Goal: Task Accomplishment & Management: Complete application form

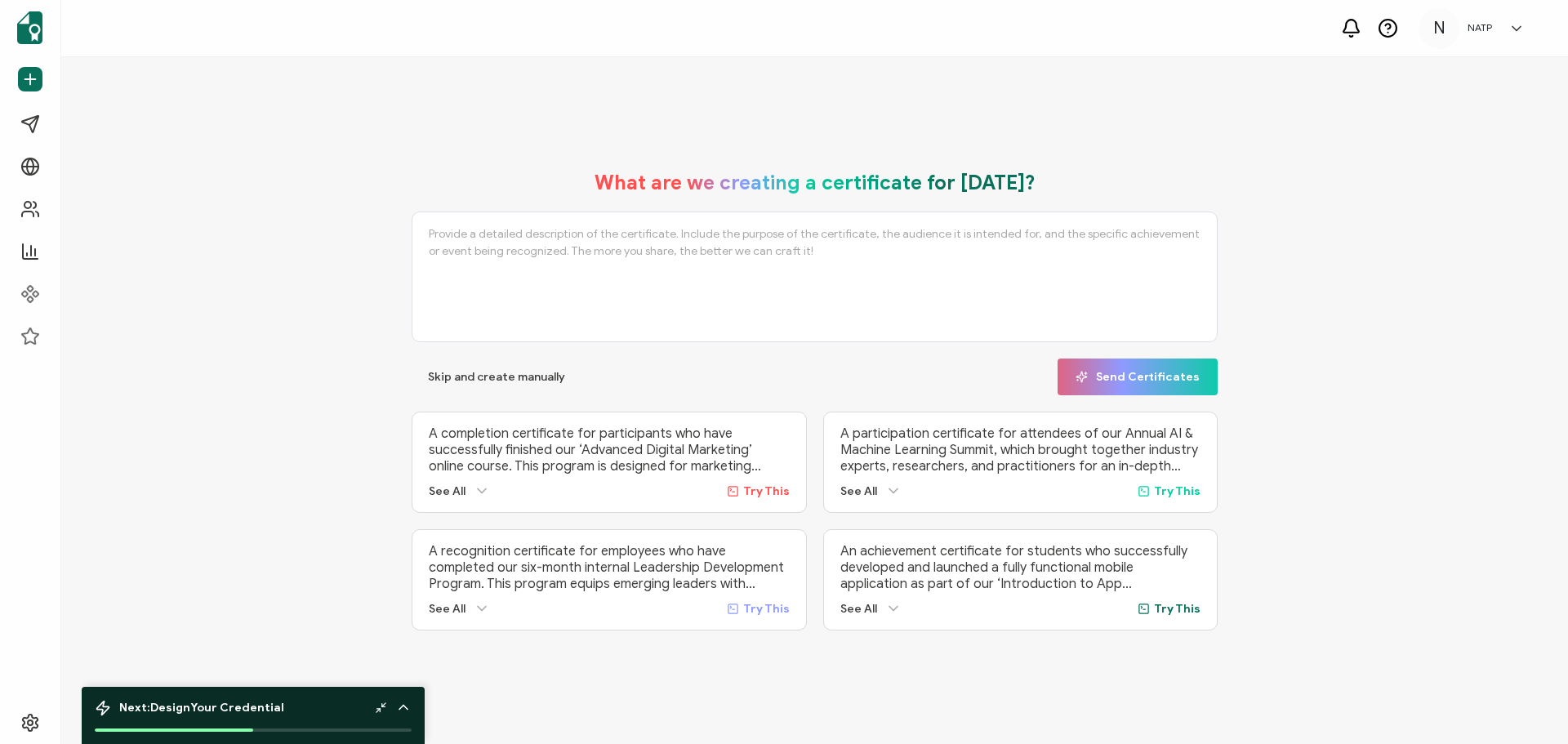
click at [377, 705] on icon at bounding box center [381, 707] width 12 height 12
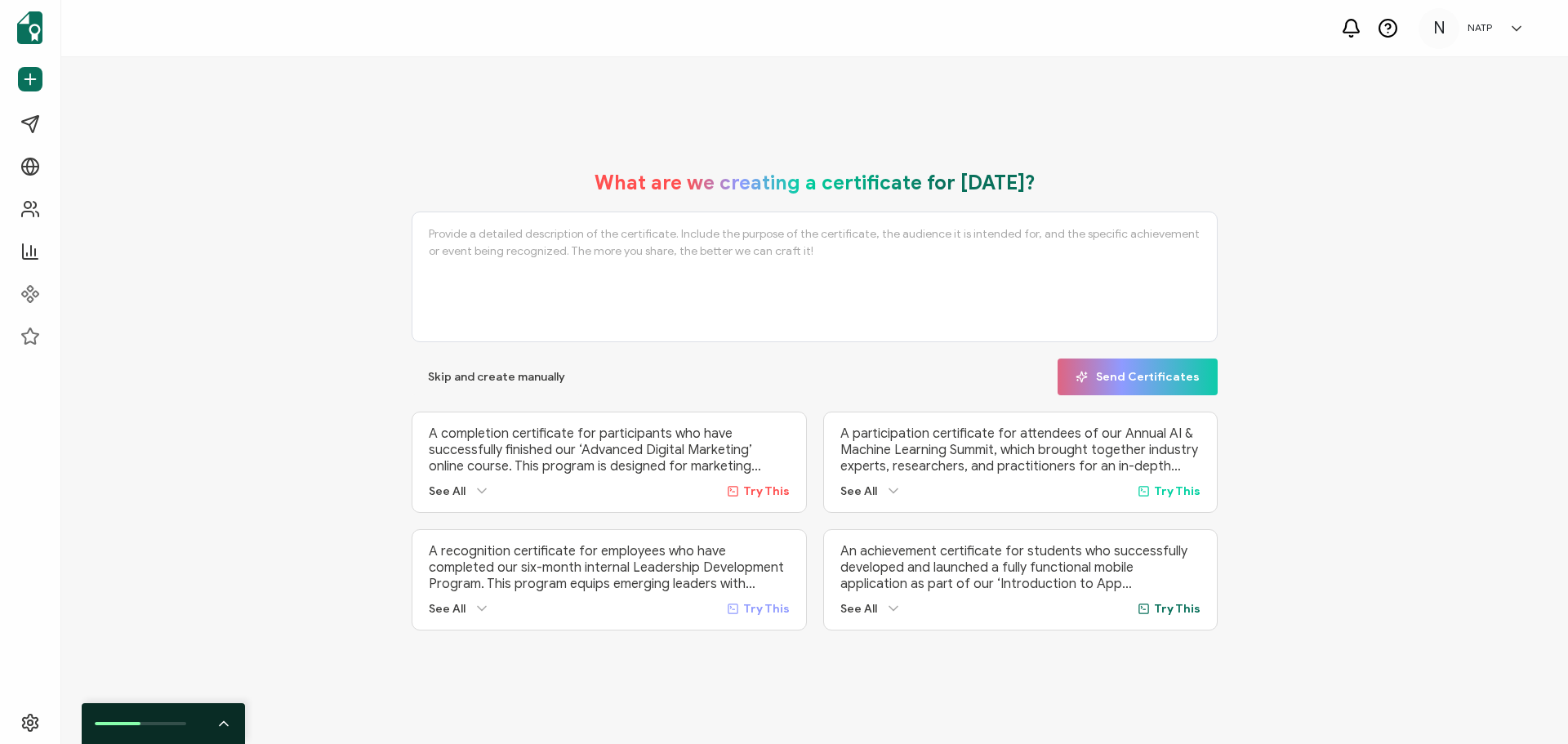
click at [211, 715] on div at bounding box center [215, 723] width 33 height 16
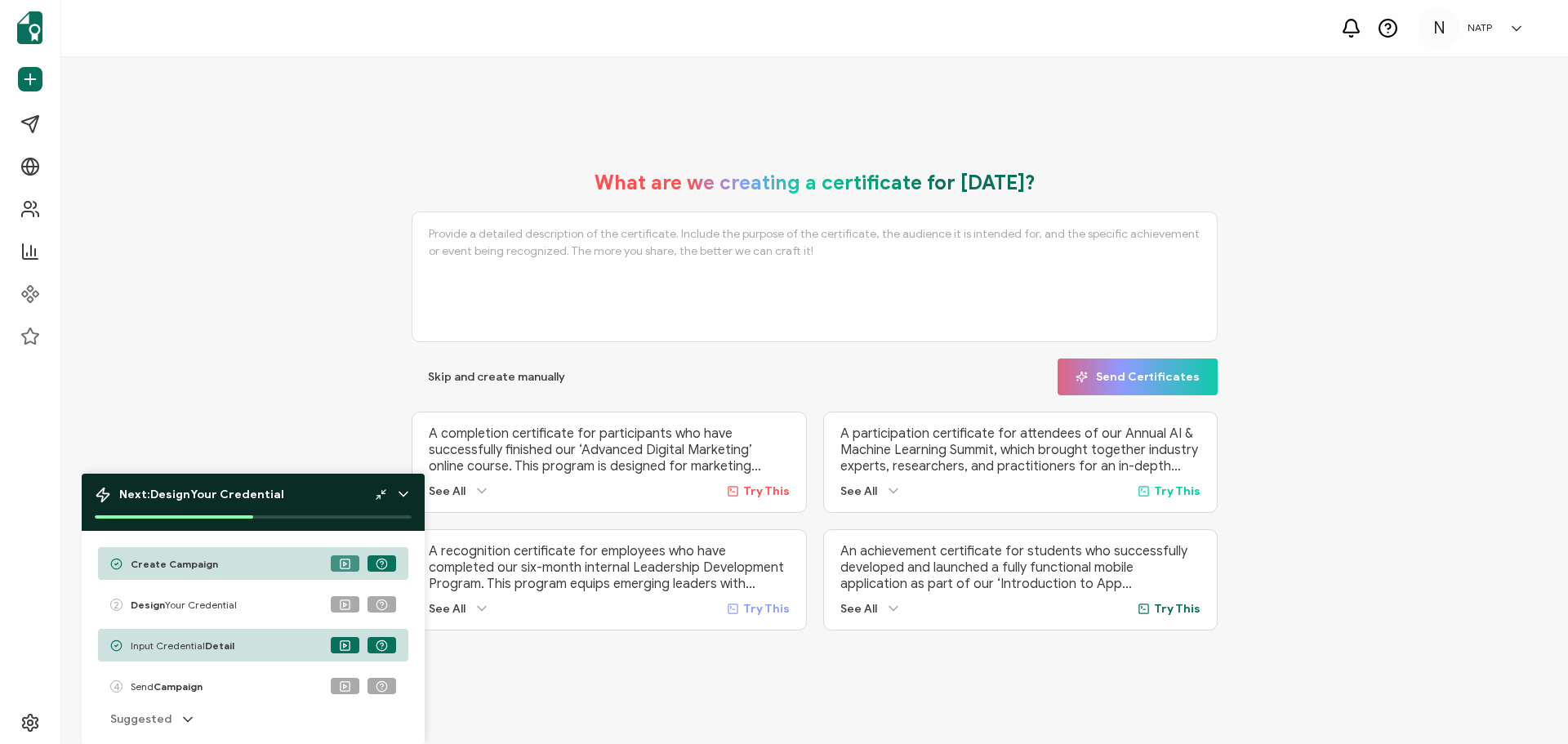
drag, startPoint x: 216, startPoint y: 647, endPoint x: 334, endPoint y: 556, distance: 149.0
click at [299, 550] on div "Create Campaign 2 Design Your Credential Input Credential Detail 4 Send Campaig…" at bounding box center [253, 637] width 311 height 180
click at [337, 558] on button at bounding box center [345, 563] width 29 height 16
click at [345, 566] on icon at bounding box center [345, 564] width 12 height 12
click at [307, 400] on div "What are we creating a certificate for today? Skip and create manually Send Cer…" at bounding box center [814, 401] width 1425 height 492
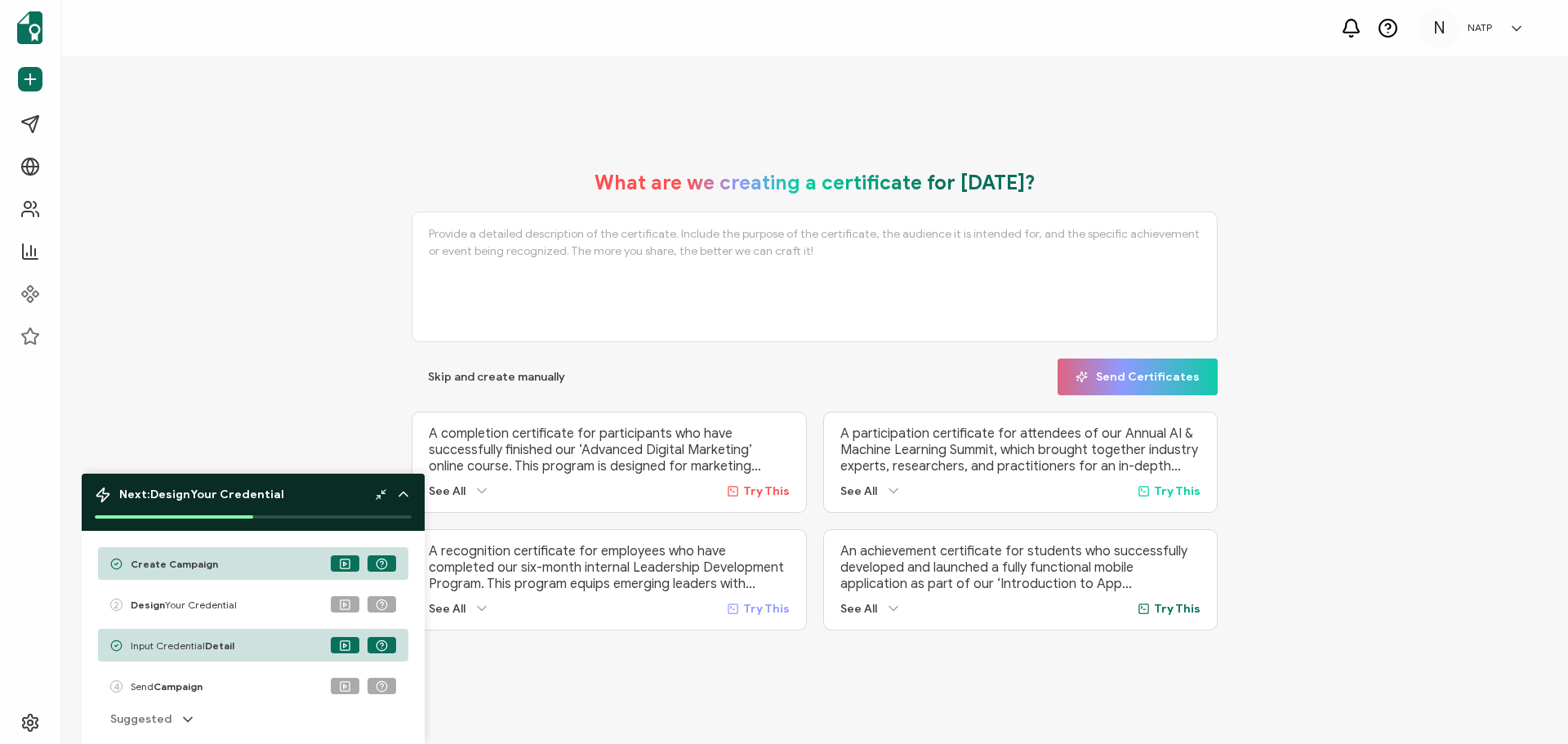
click at [256, 197] on div "What are we creating a certificate for today? Skip and create manually Send Cer…" at bounding box center [814, 401] width 1425 height 492
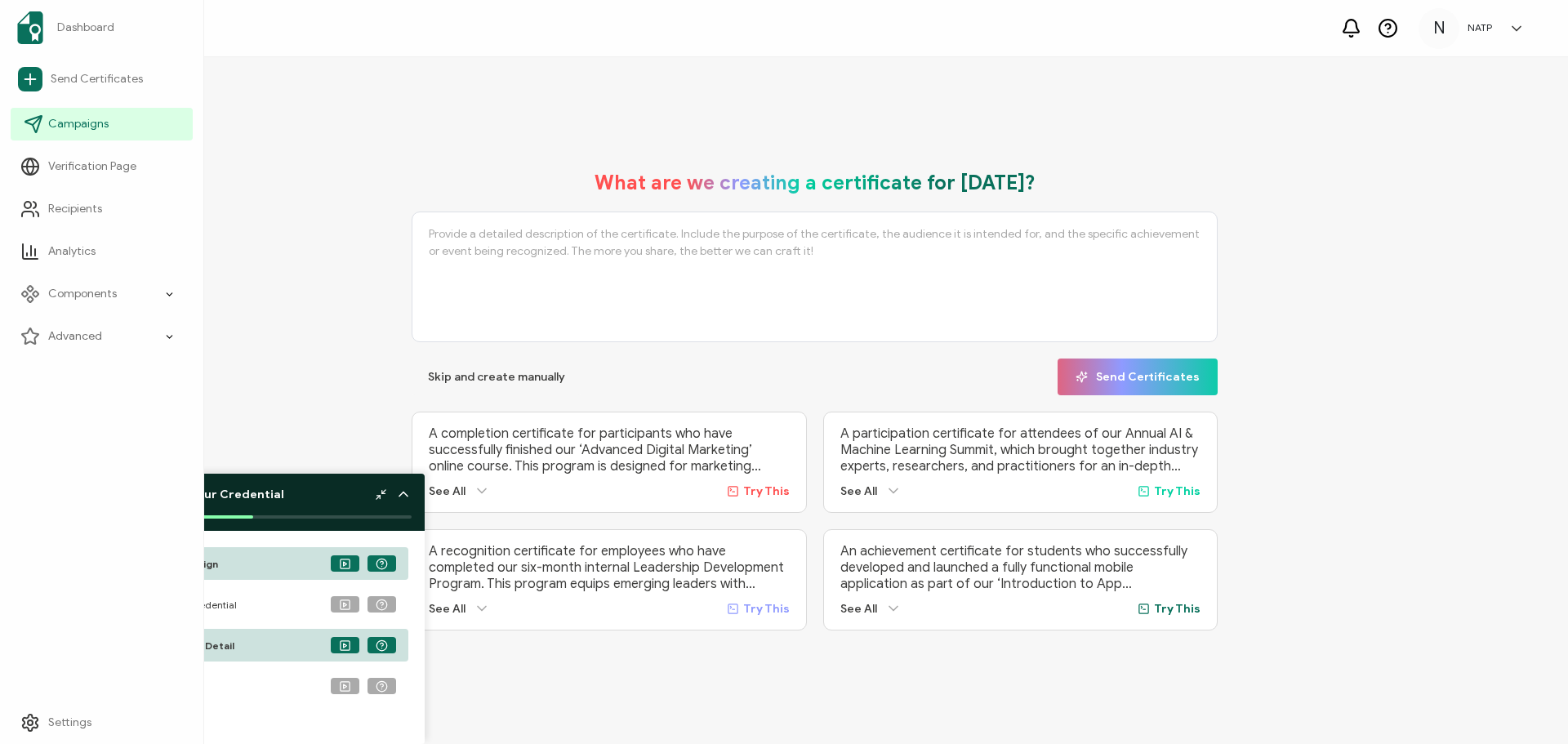
click at [75, 125] on span "Campaigns" at bounding box center [79, 124] width 61 height 16
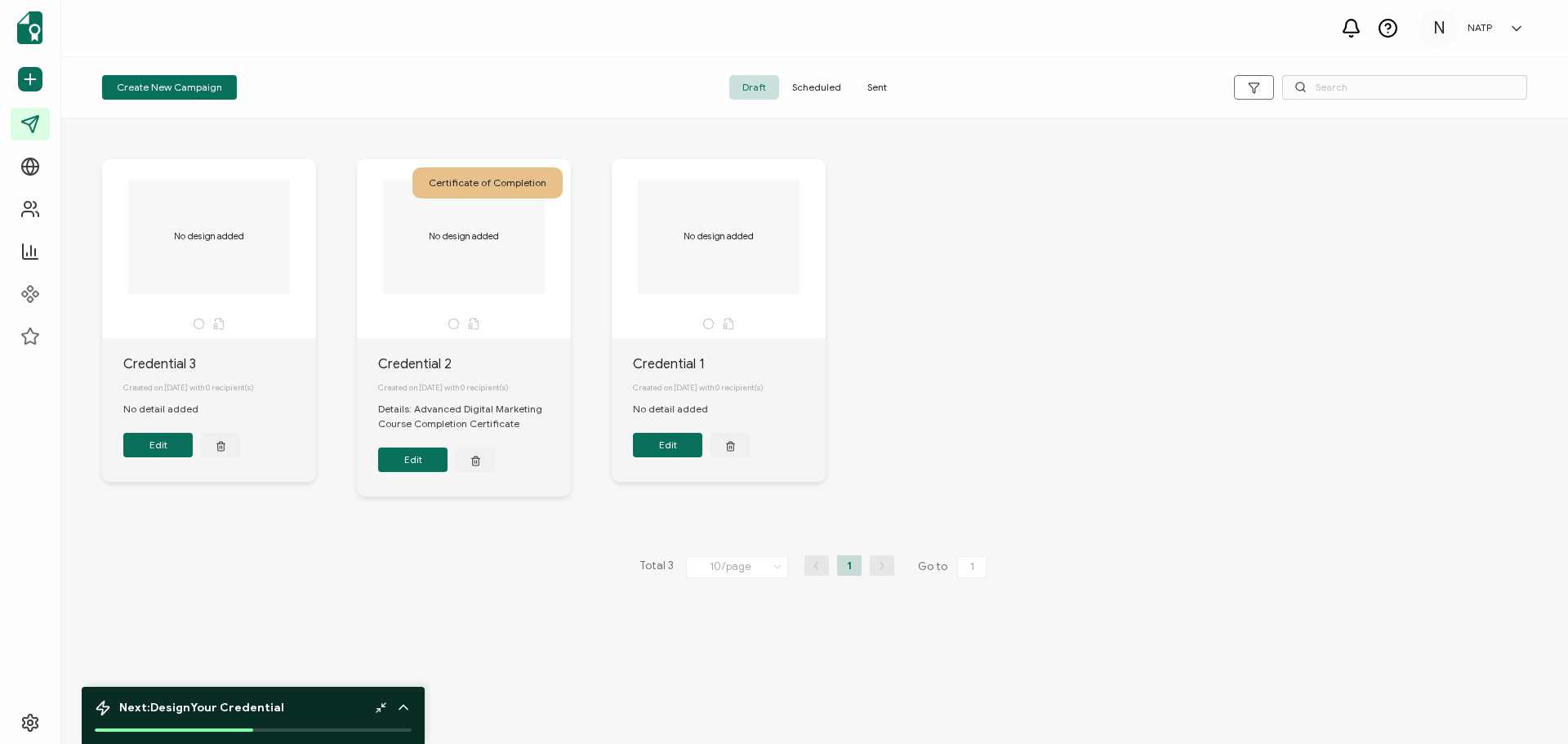
click at [428, 458] on button "Edit" at bounding box center [413, 459] width 70 height 24
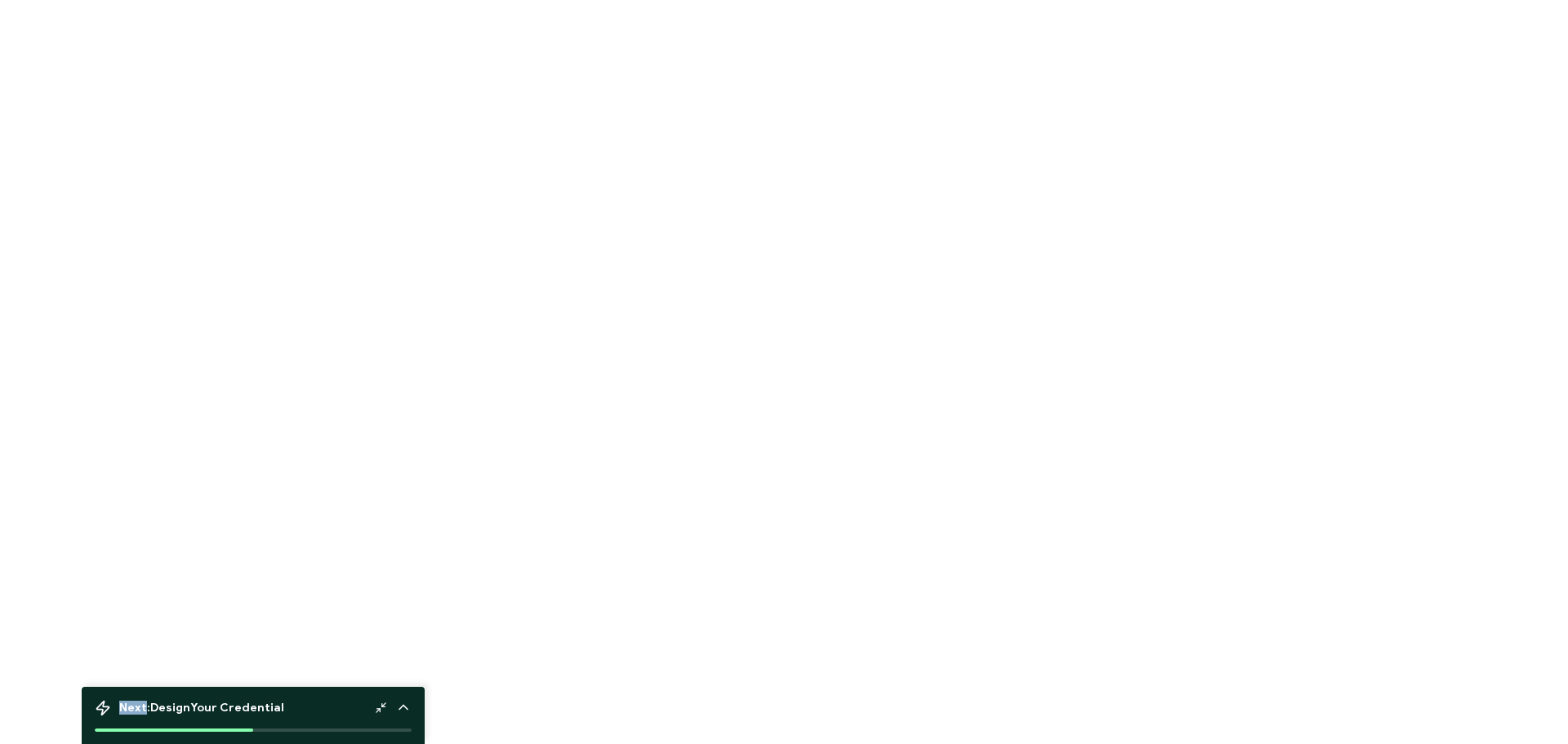
click at [428, 458] on div at bounding box center [784, 372] width 1568 height 744
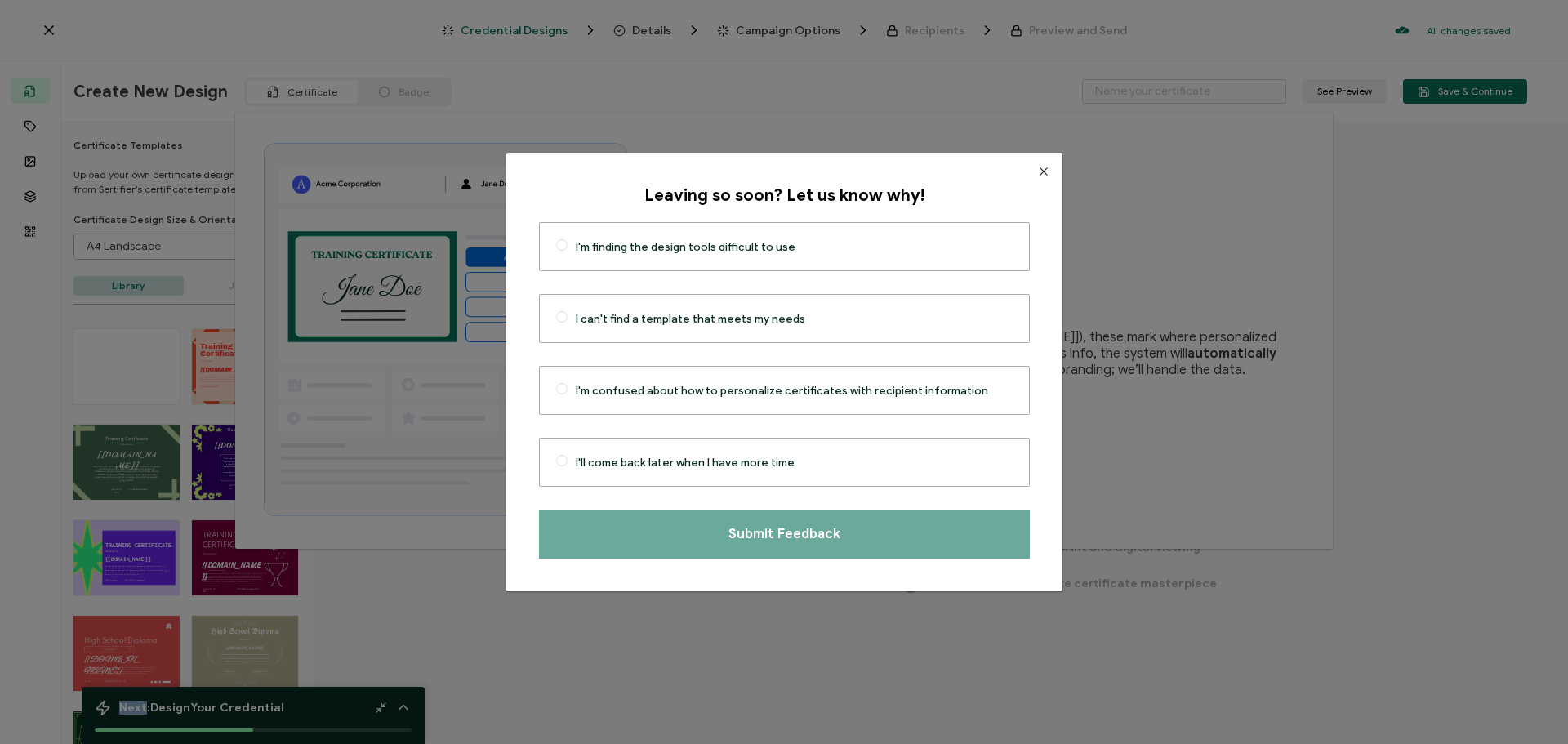
click at [1037, 173] on icon "Close" at bounding box center [1043, 171] width 13 height 13
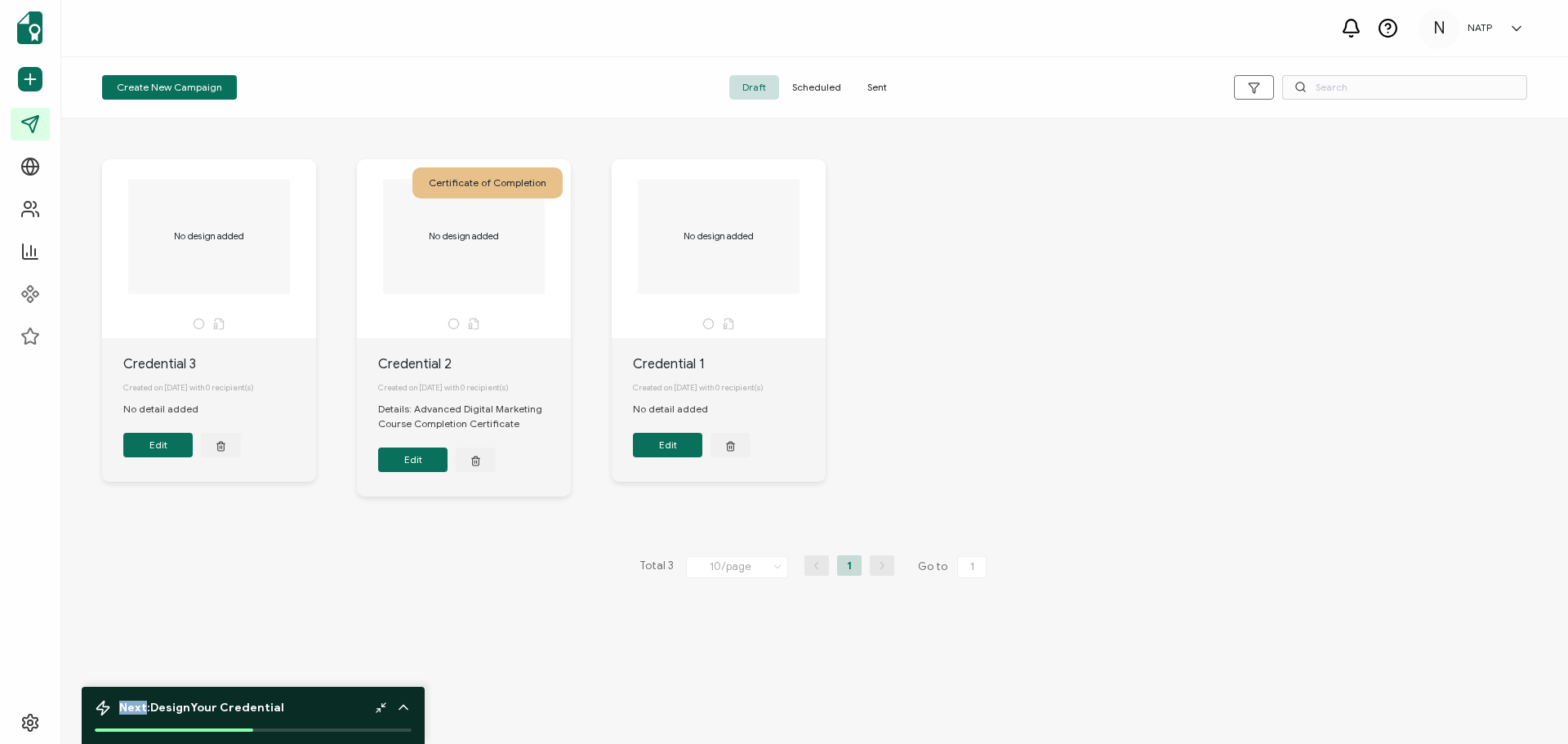
click at [428, 461] on button "Edit" at bounding box center [413, 459] width 70 height 24
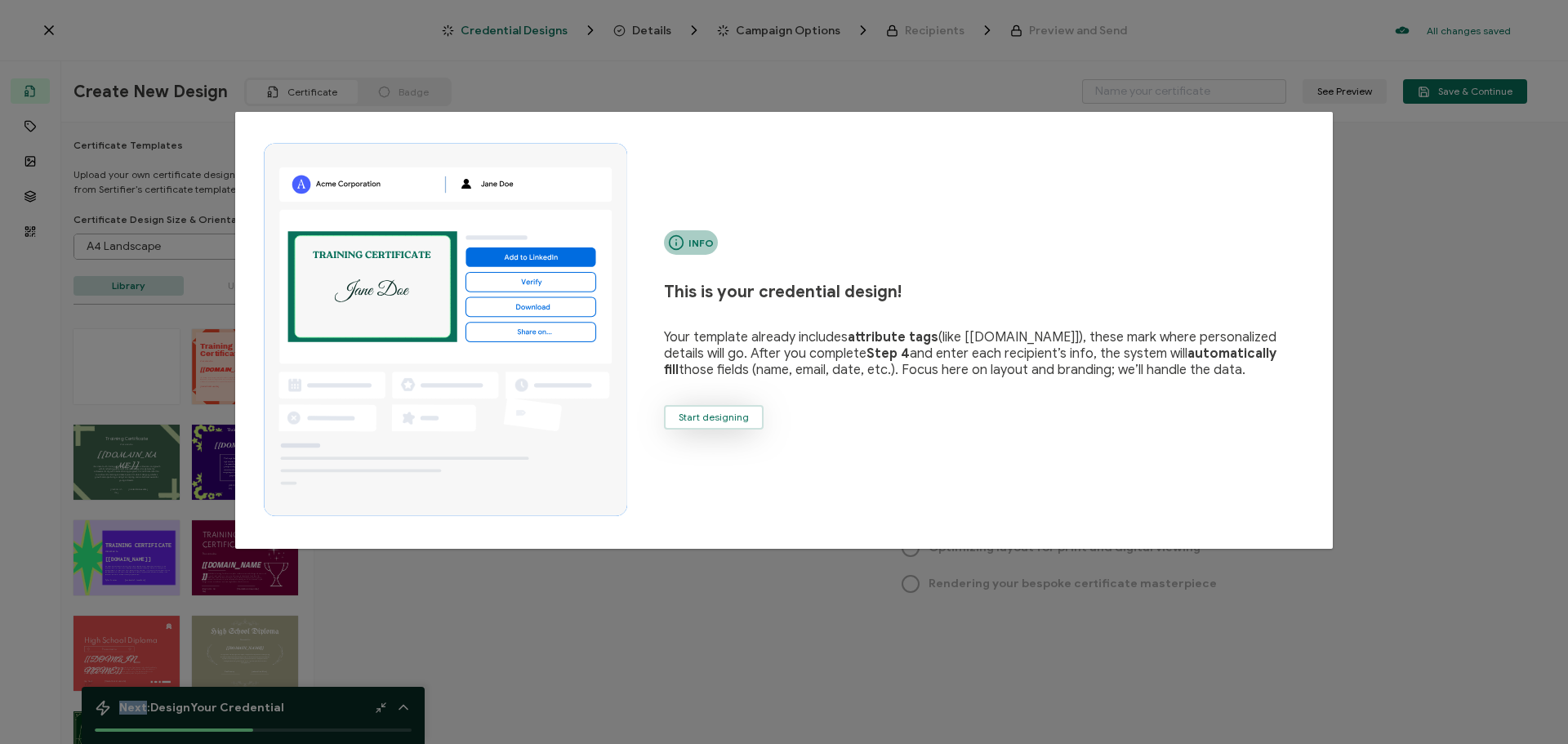
click at [726, 415] on span "Start designing" at bounding box center [714, 417] width 71 height 10
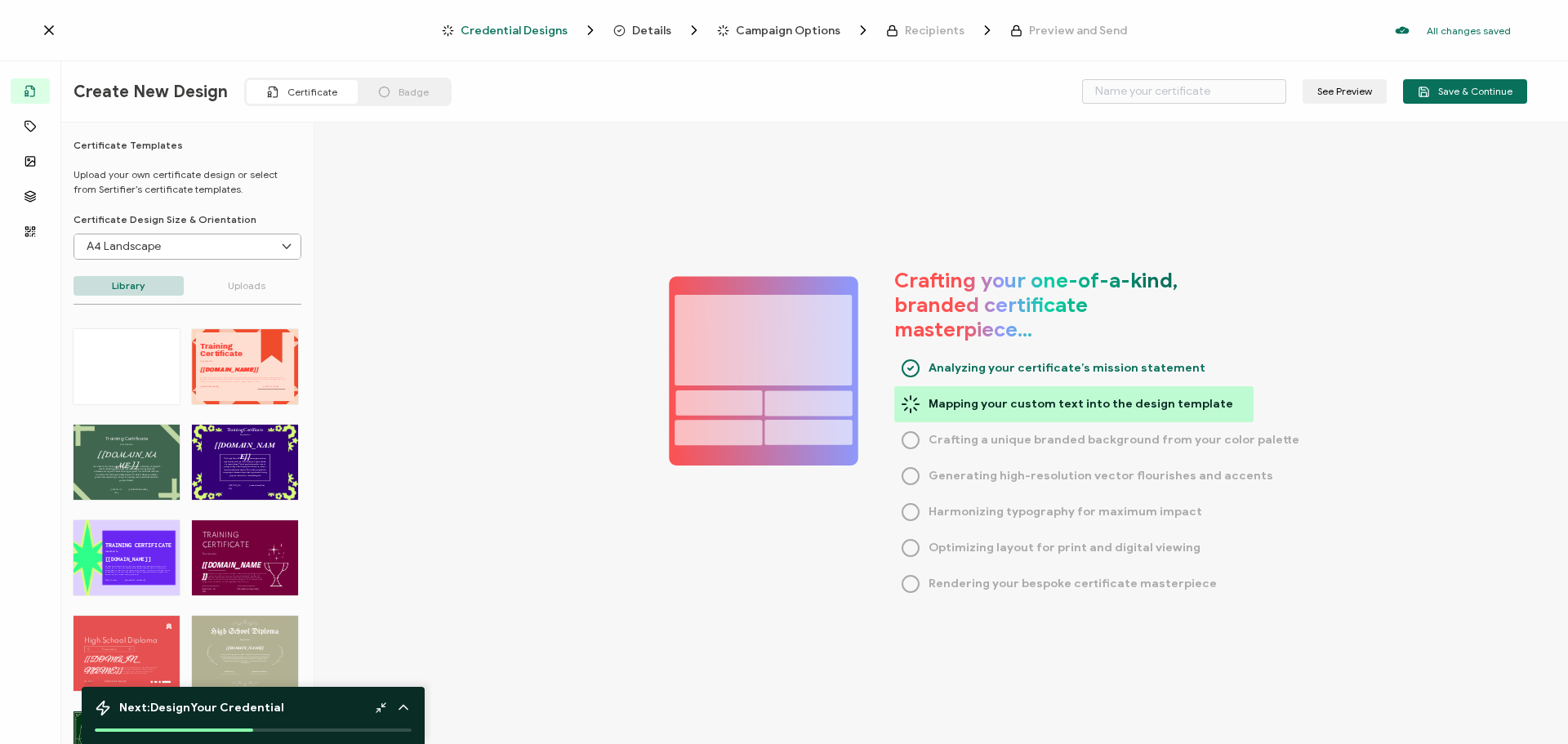
click at [236, 549] on div "TRAINING CERTIFICATE The Purple Modern Training Certificate template combines m…" at bounding box center [245, 558] width 106 height 75
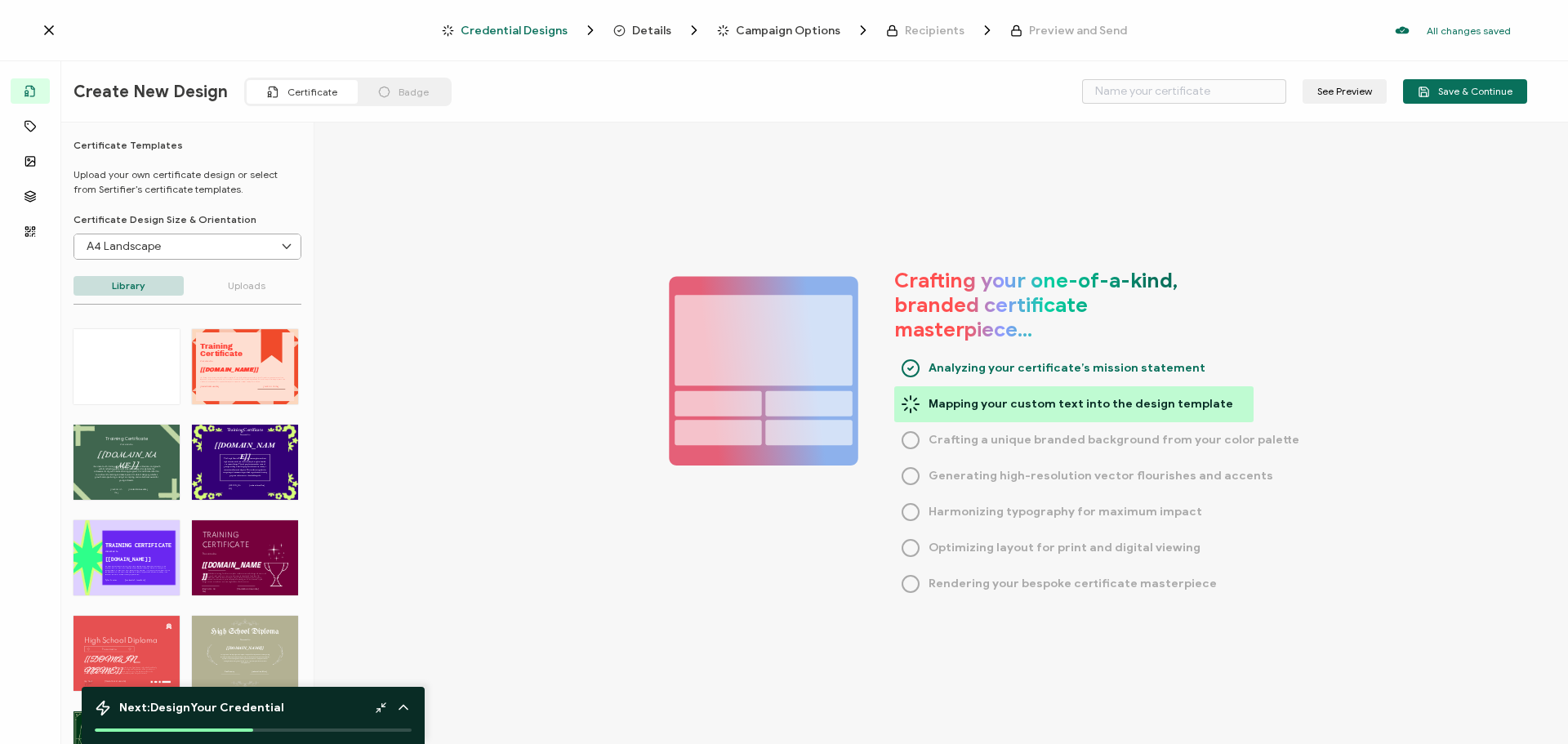
type input "Anjelika"
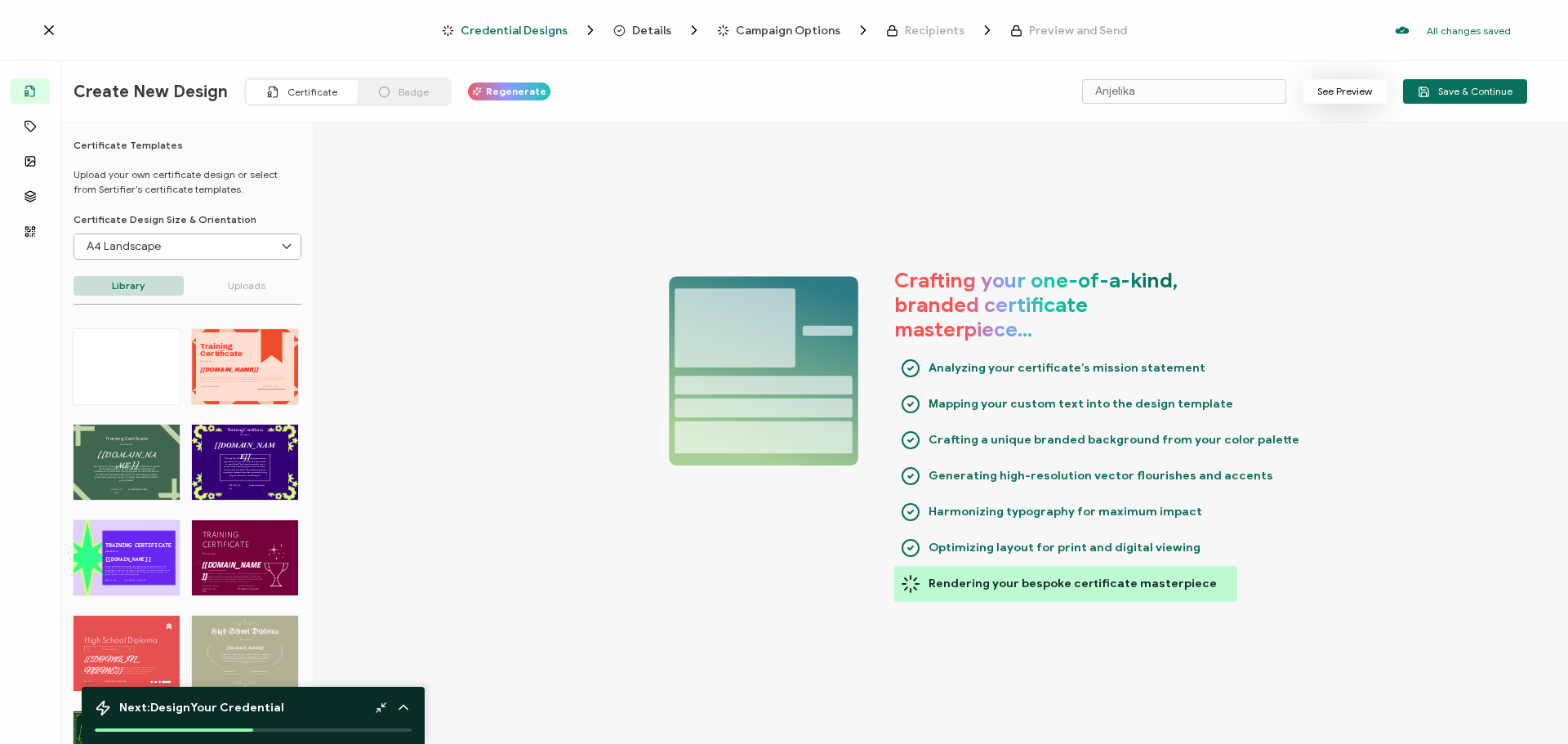
click at [1341, 83] on button "See Preview" at bounding box center [1345, 91] width 84 height 24
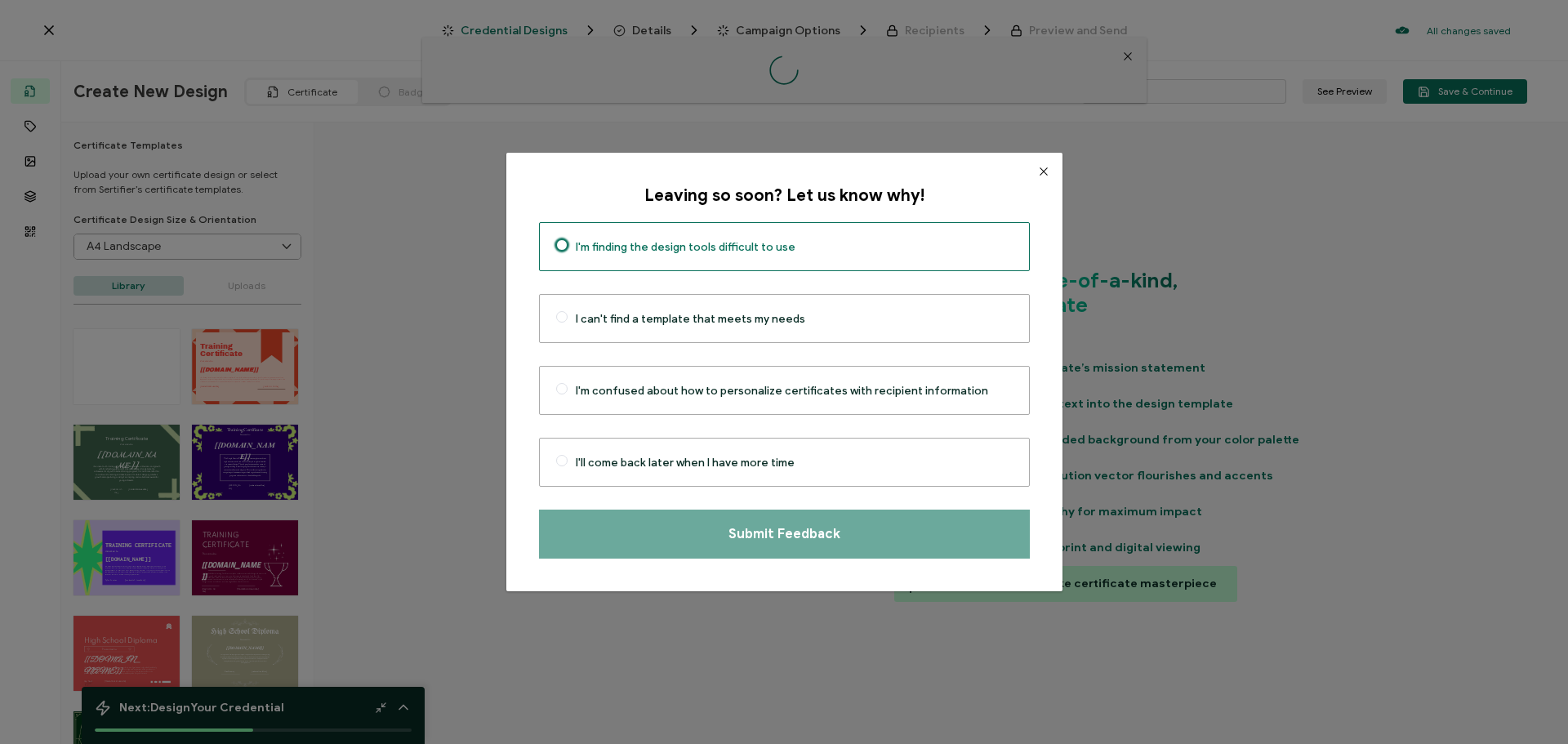
click at [775, 240] on span "I'm finding the design tools difficult to use" at bounding box center [685, 247] width 220 height 14
click at [568, 240] on input "I'm finding the design tools difficult to use" at bounding box center [561, 246] width 12 height 14
radio input "true"
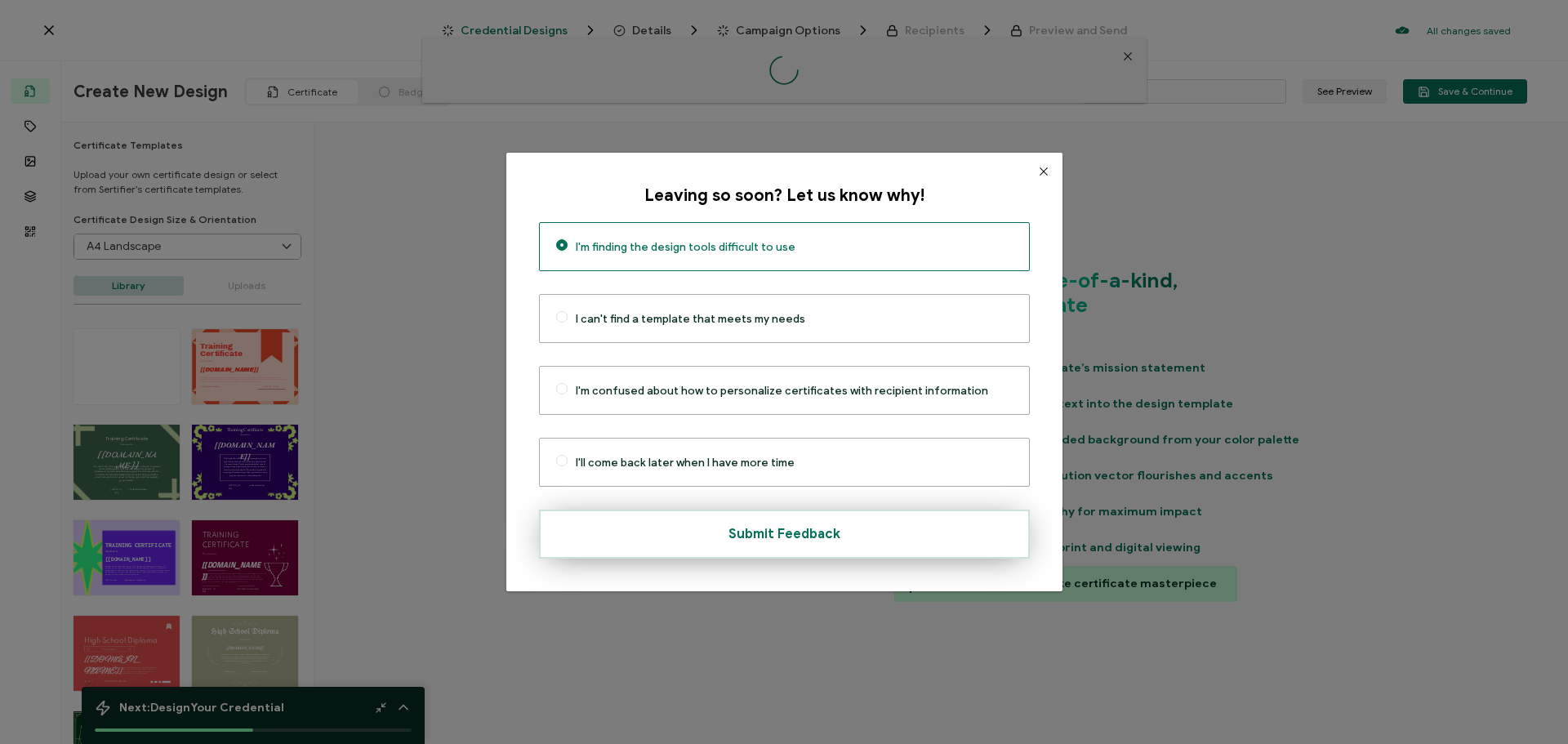
click at [830, 525] on button "Submit Feedback" at bounding box center [784, 533] width 491 height 49
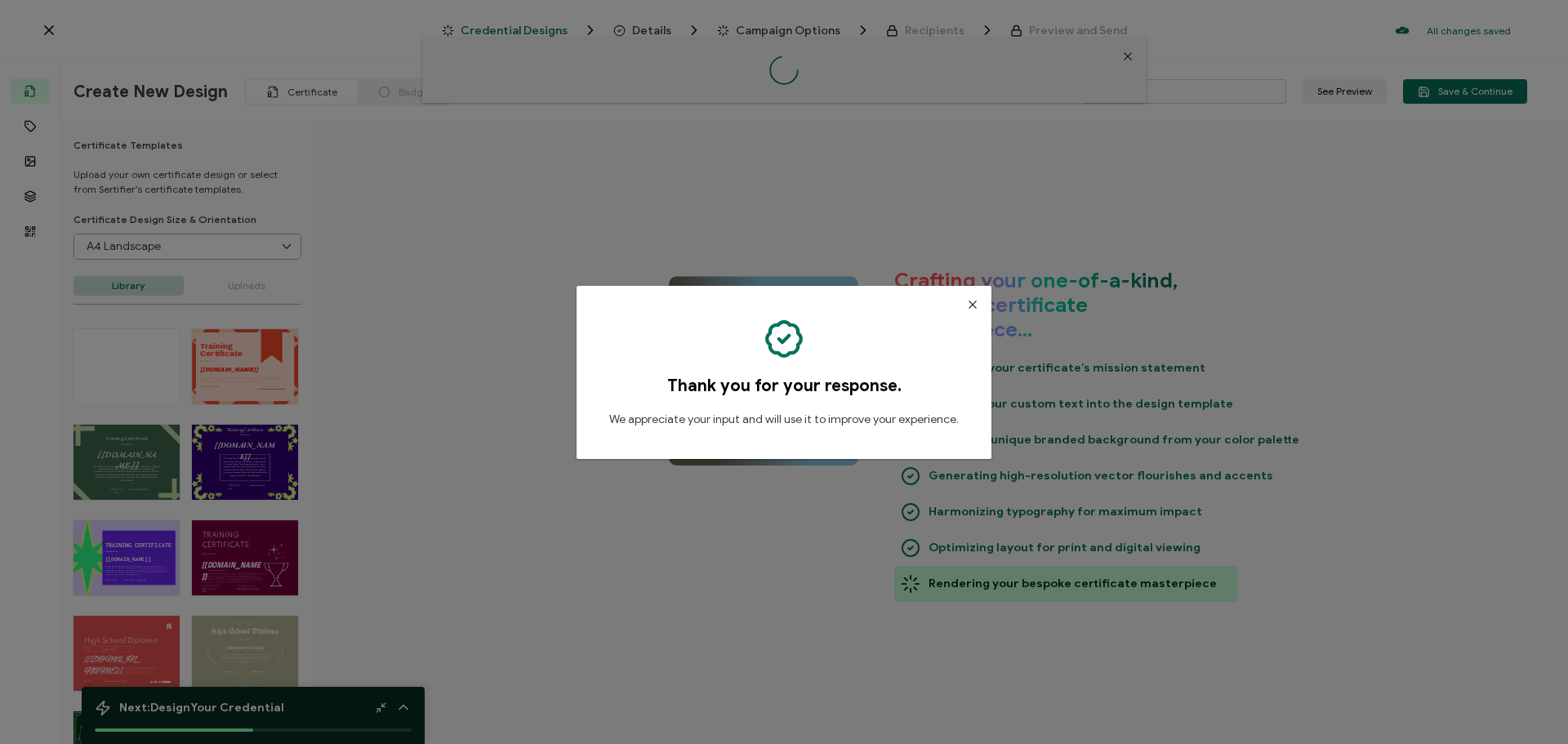
click at [973, 302] on icon "Close" at bounding box center [973, 304] width 13 height 13
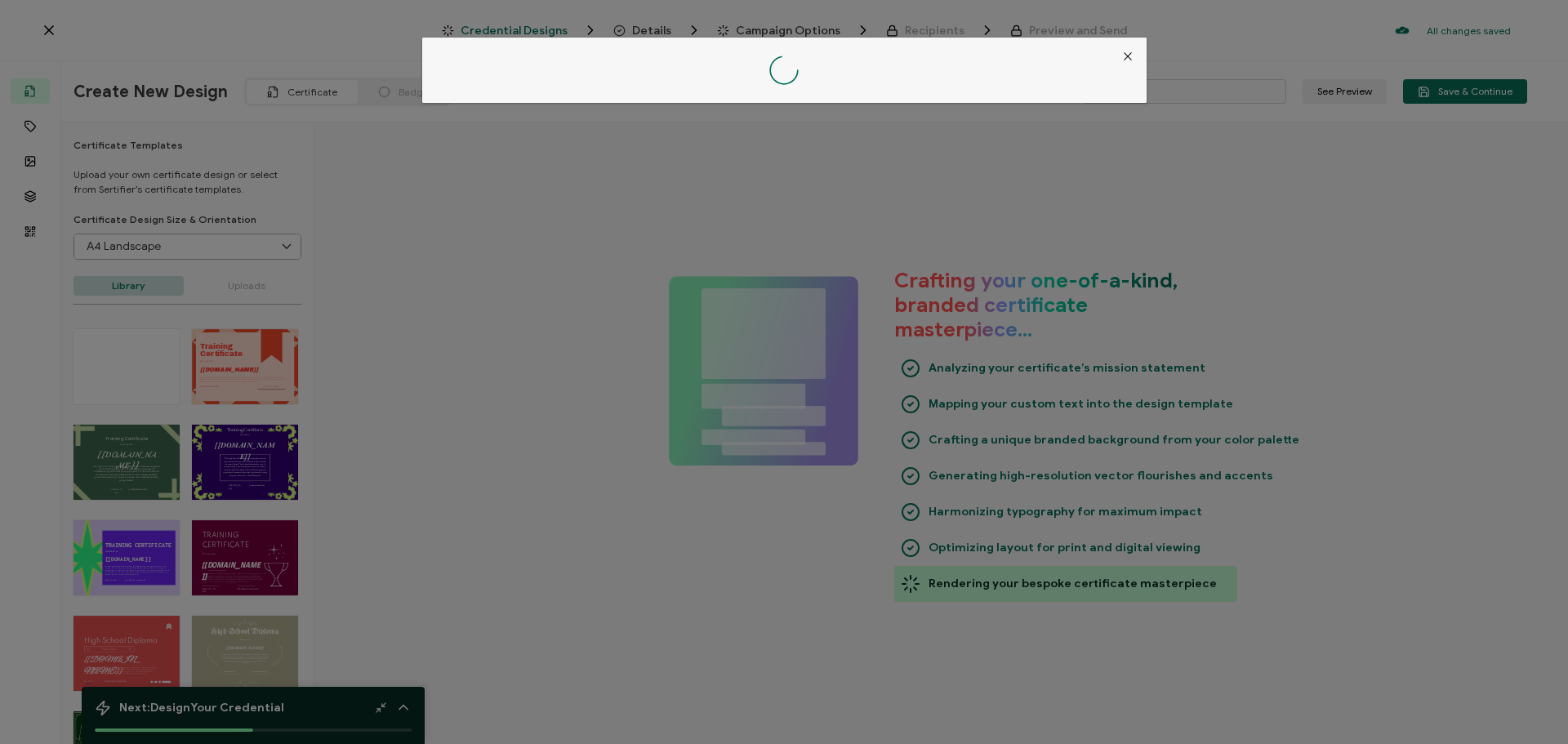
click at [1125, 54] on icon "Close" at bounding box center [1128, 56] width 13 height 13
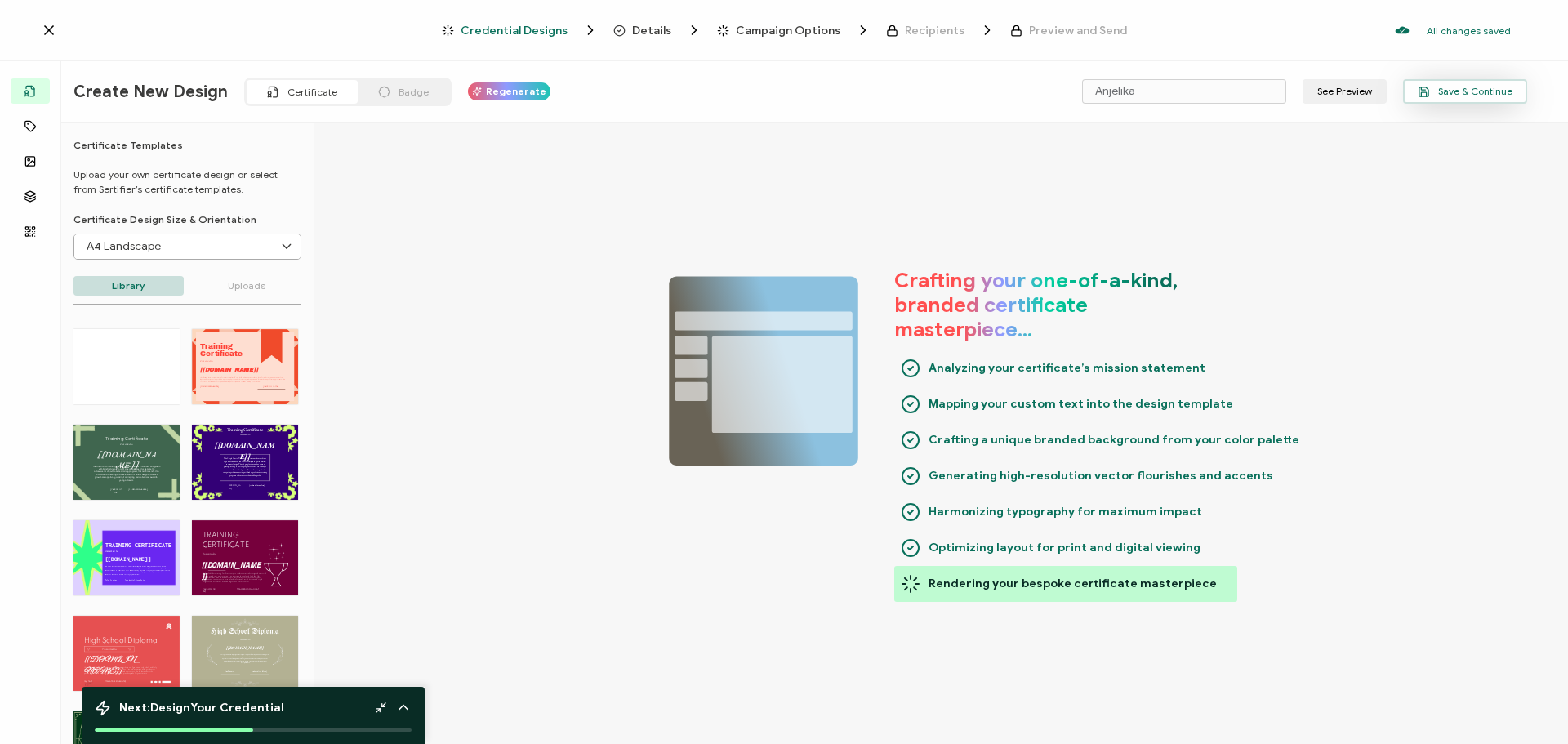
click at [1443, 93] on span "Save & Continue" at bounding box center [1465, 92] width 95 height 12
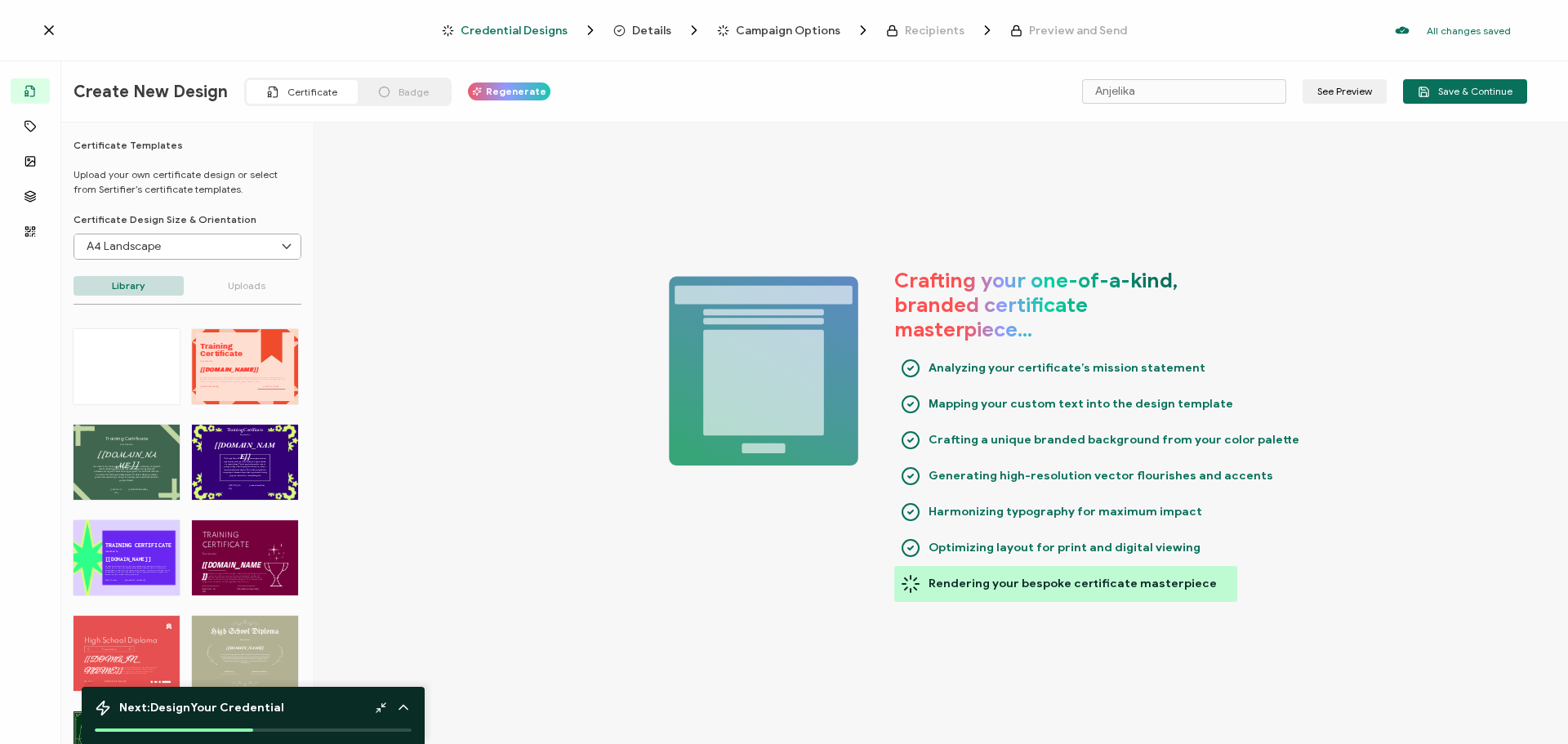
click at [61, 34] on div at bounding box center [241, 30] width 401 height 16
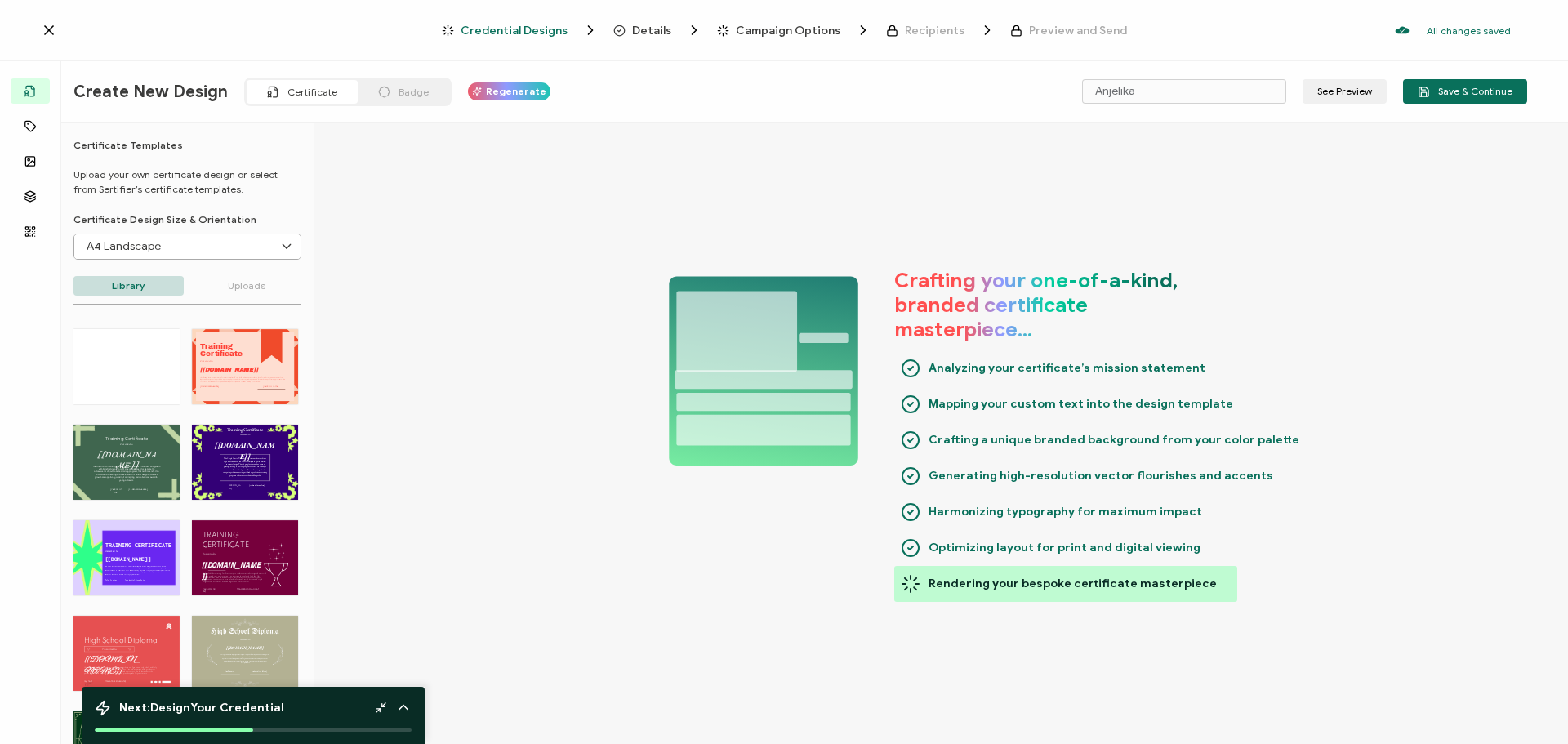
click at [53, 31] on icon at bounding box center [49, 30] width 16 height 16
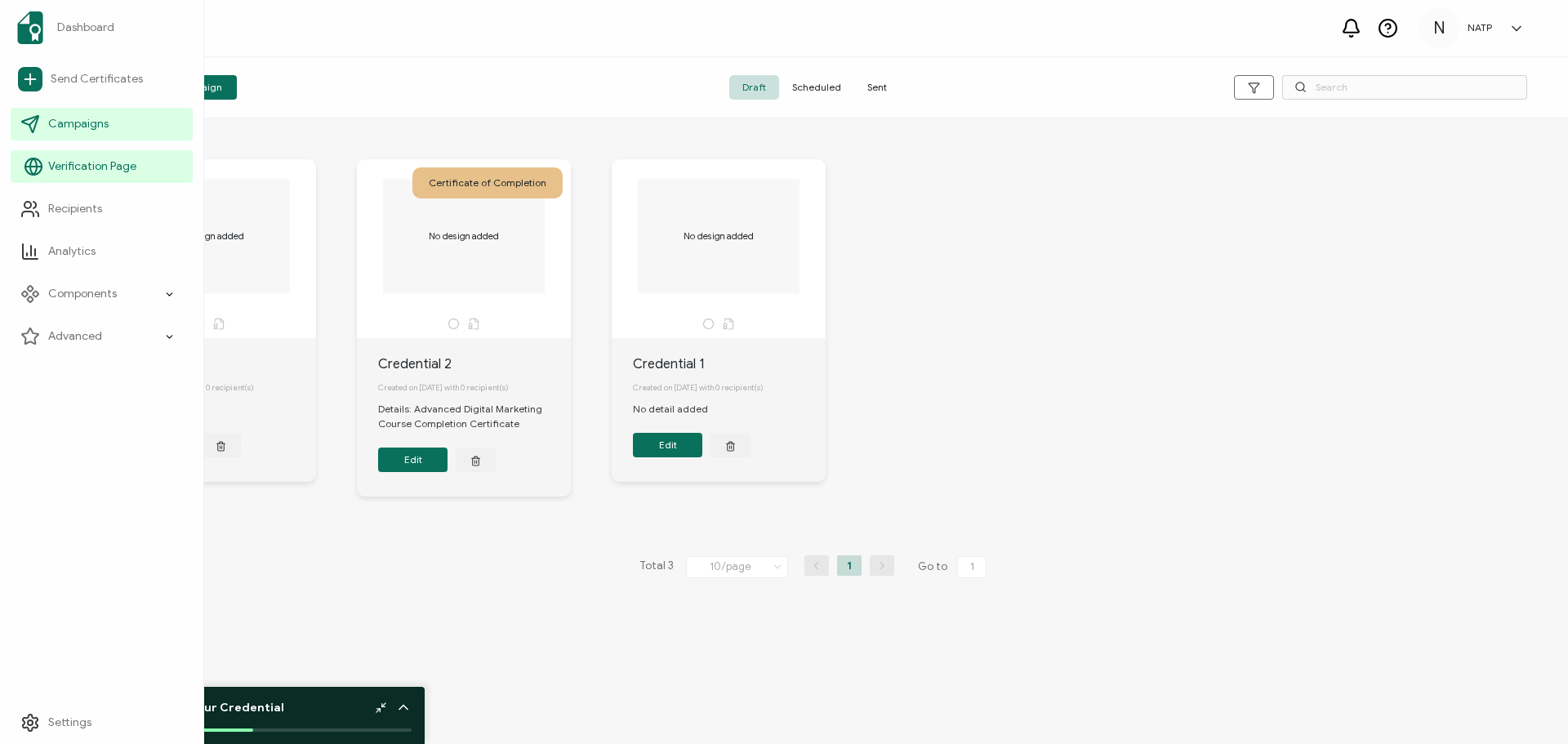
click at [28, 163] on icon at bounding box center [34, 167] width 20 height 20
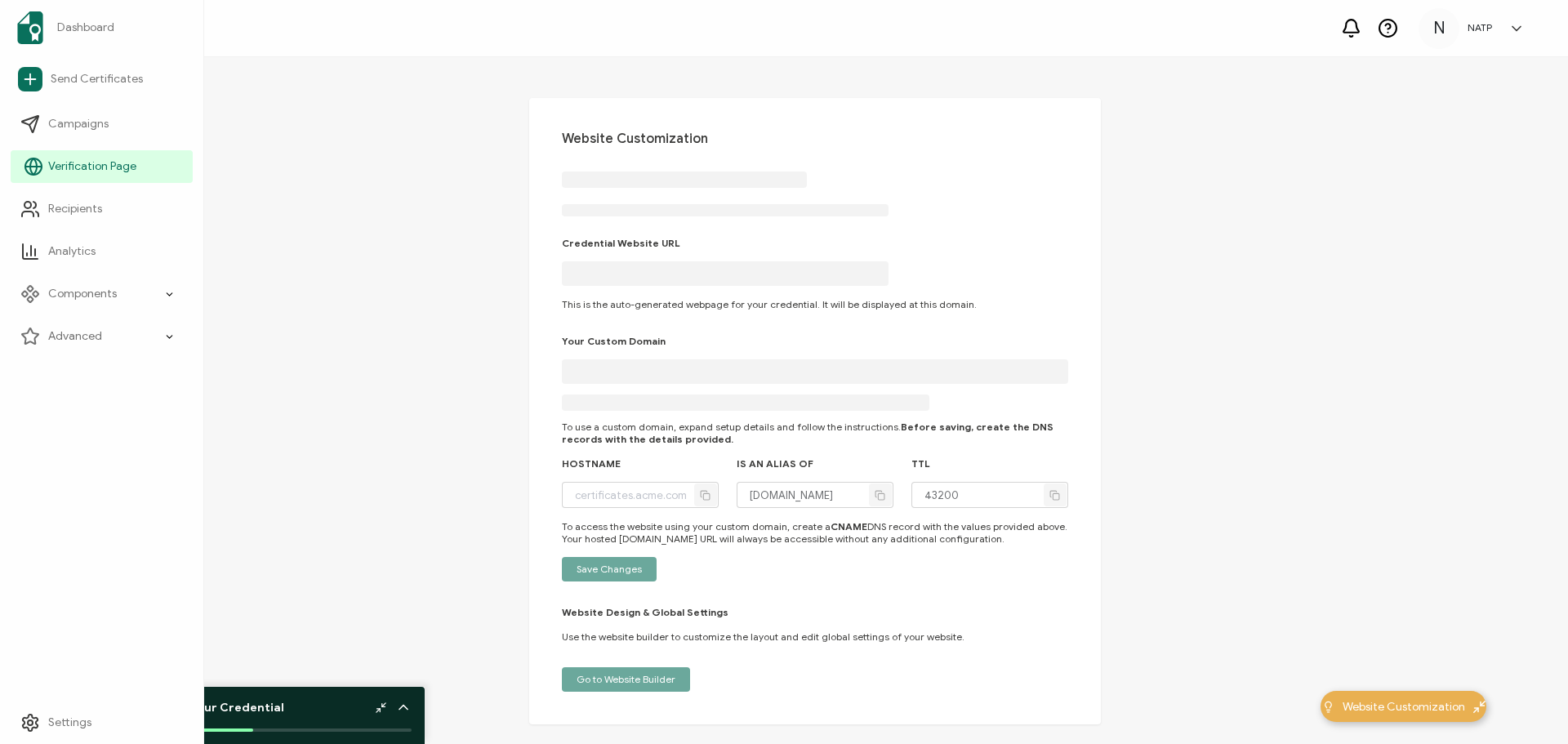
type input "natp.verified.cv"
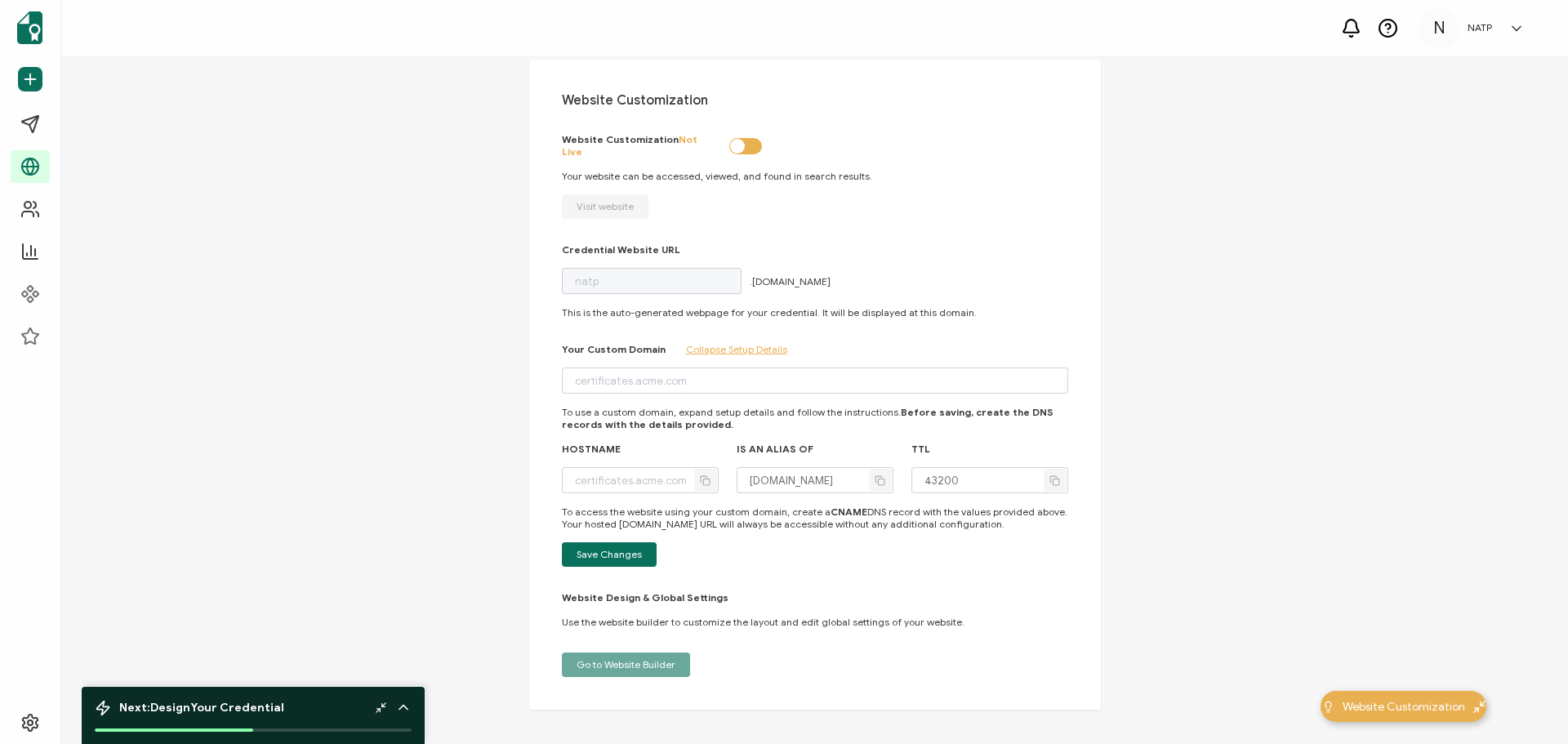
scroll to position [41, 0]
click at [602, 194] on div "Website Customization Not Live Your website can be accessed, viewed, and found …" at bounding box center [815, 173] width 506 height 86
click at [729, 146] on label at bounding box center [729, 146] width 0 height 0
click at [743, 140] on input "checkbox" at bounding box center [748, 145] width 11 height 11
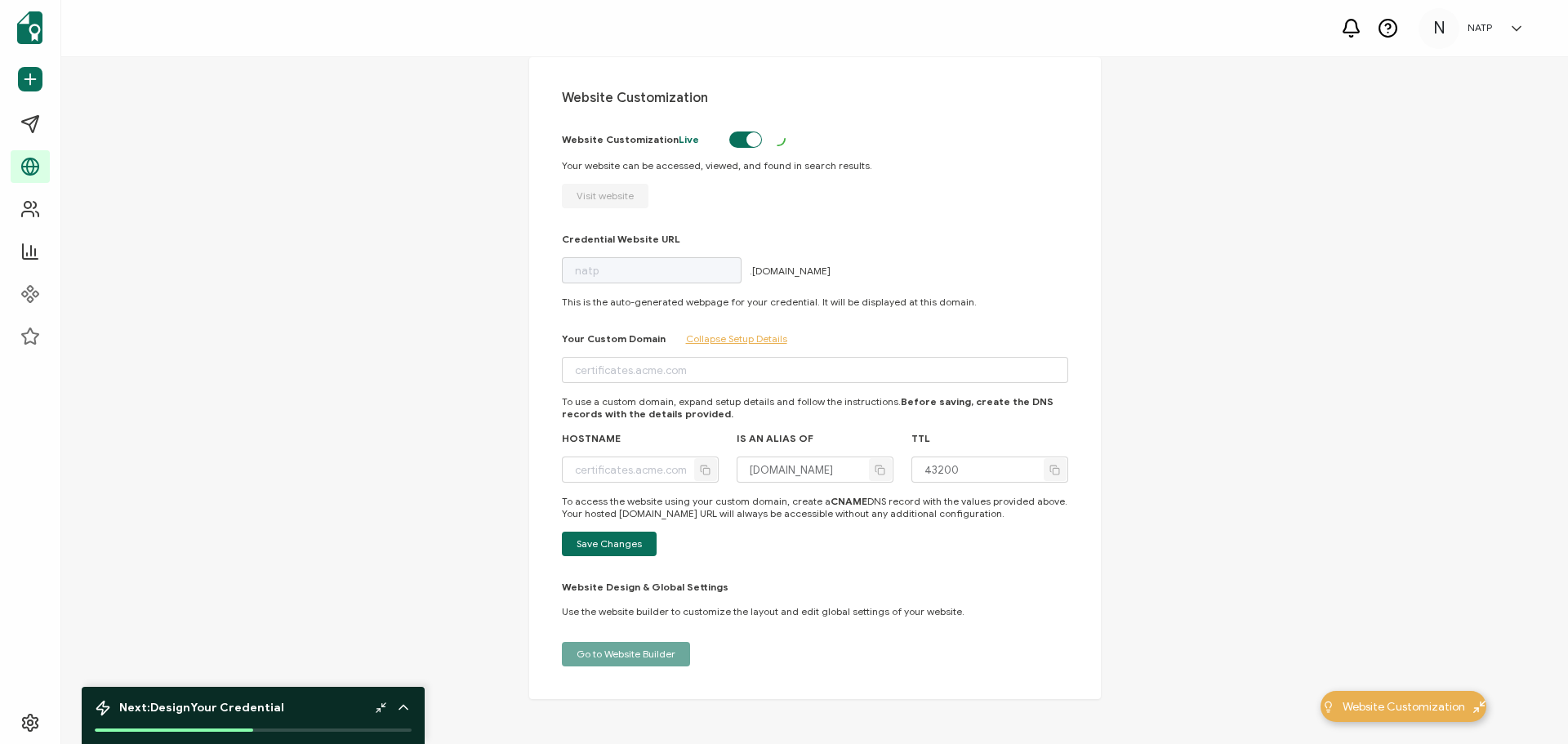
click at [729, 142] on label at bounding box center [729, 142] width 0 height 0
click at [743, 138] on input "checkbox" at bounding box center [748, 142] width 11 height 11
checkbox input "false"
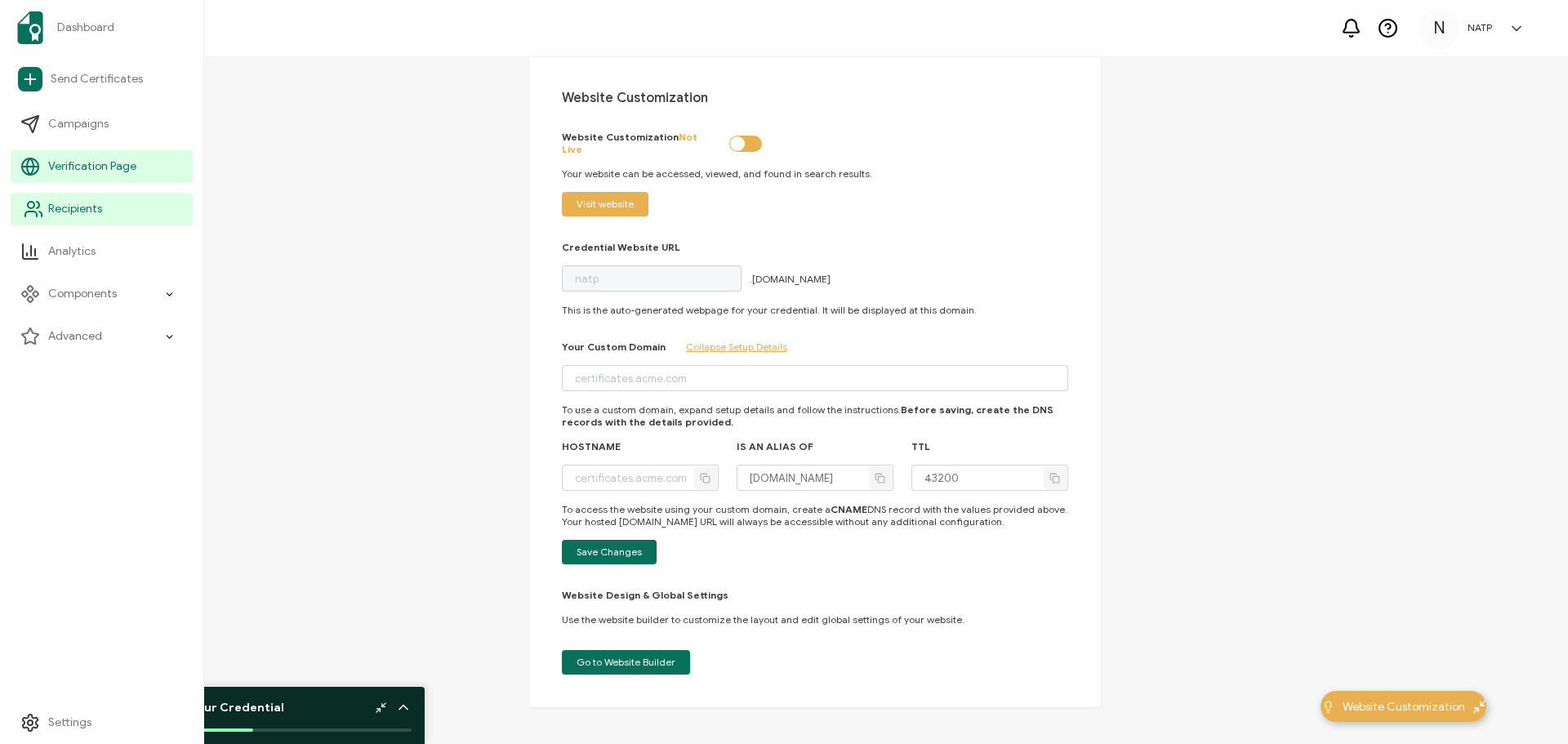
click at [103, 211] on link "Recipients" at bounding box center [102, 209] width 182 height 33
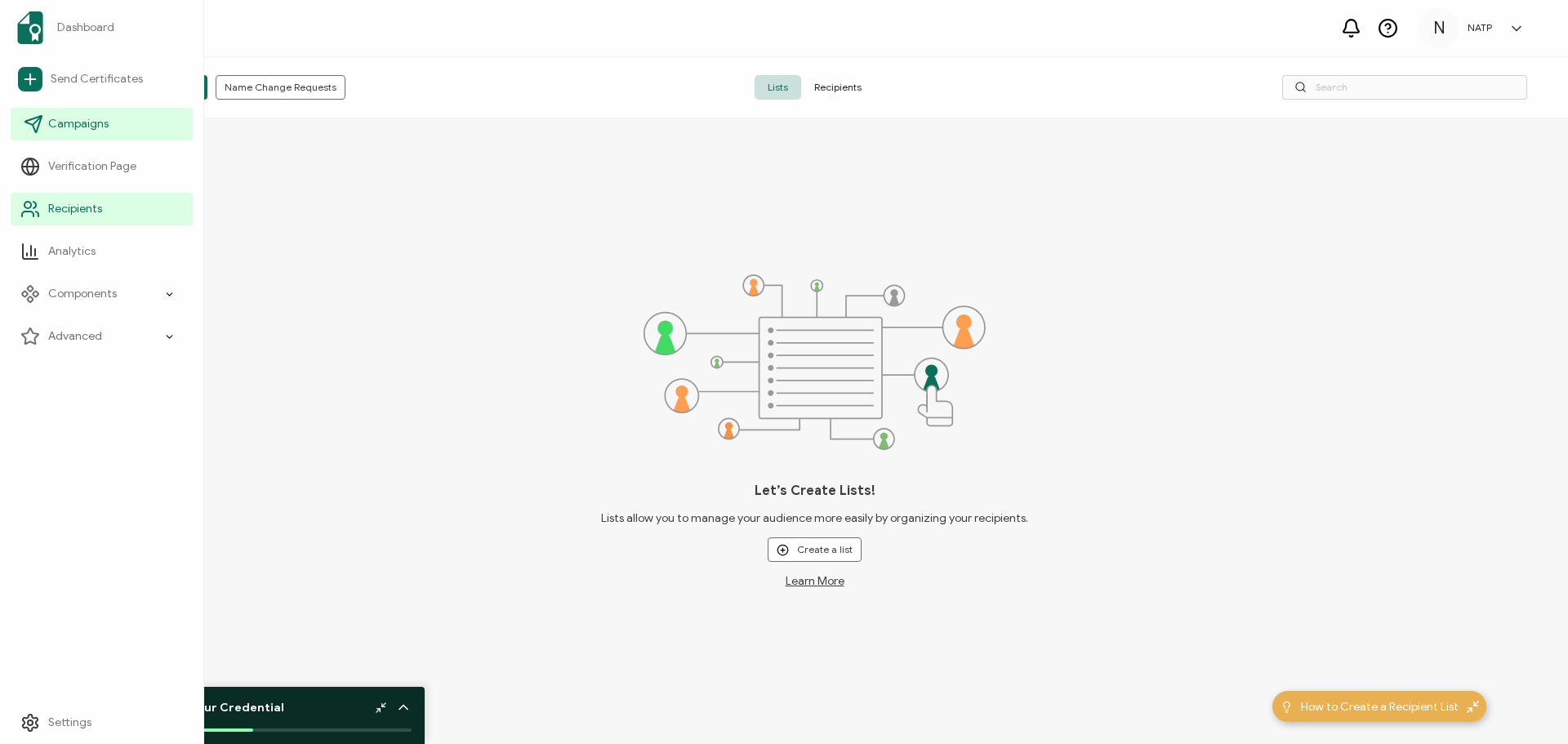
click at [96, 124] on span "Campaigns" at bounding box center [79, 124] width 61 height 16
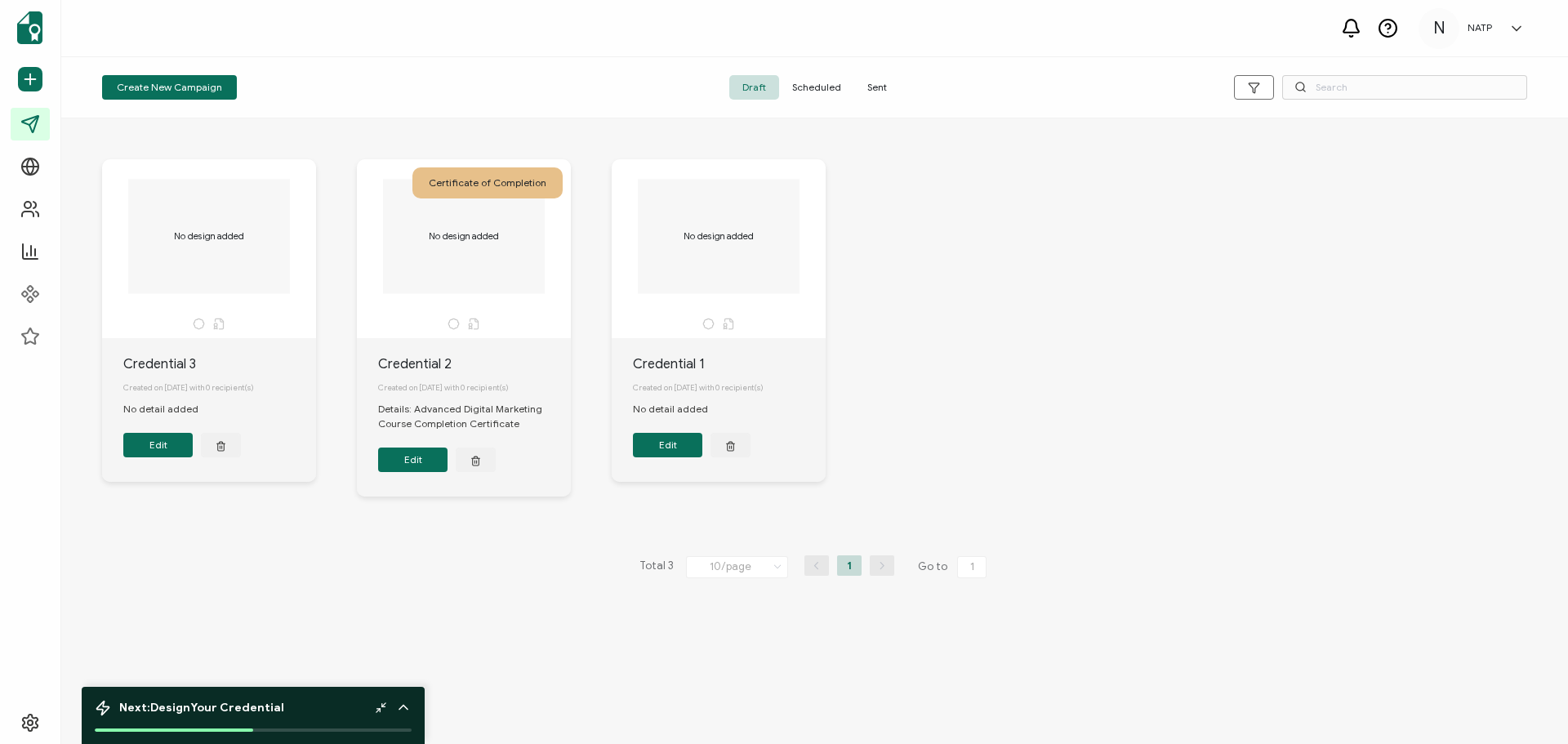
click at [817, 87] on span "Scheduled" at bounding box center [817, 87] width 75 height 24
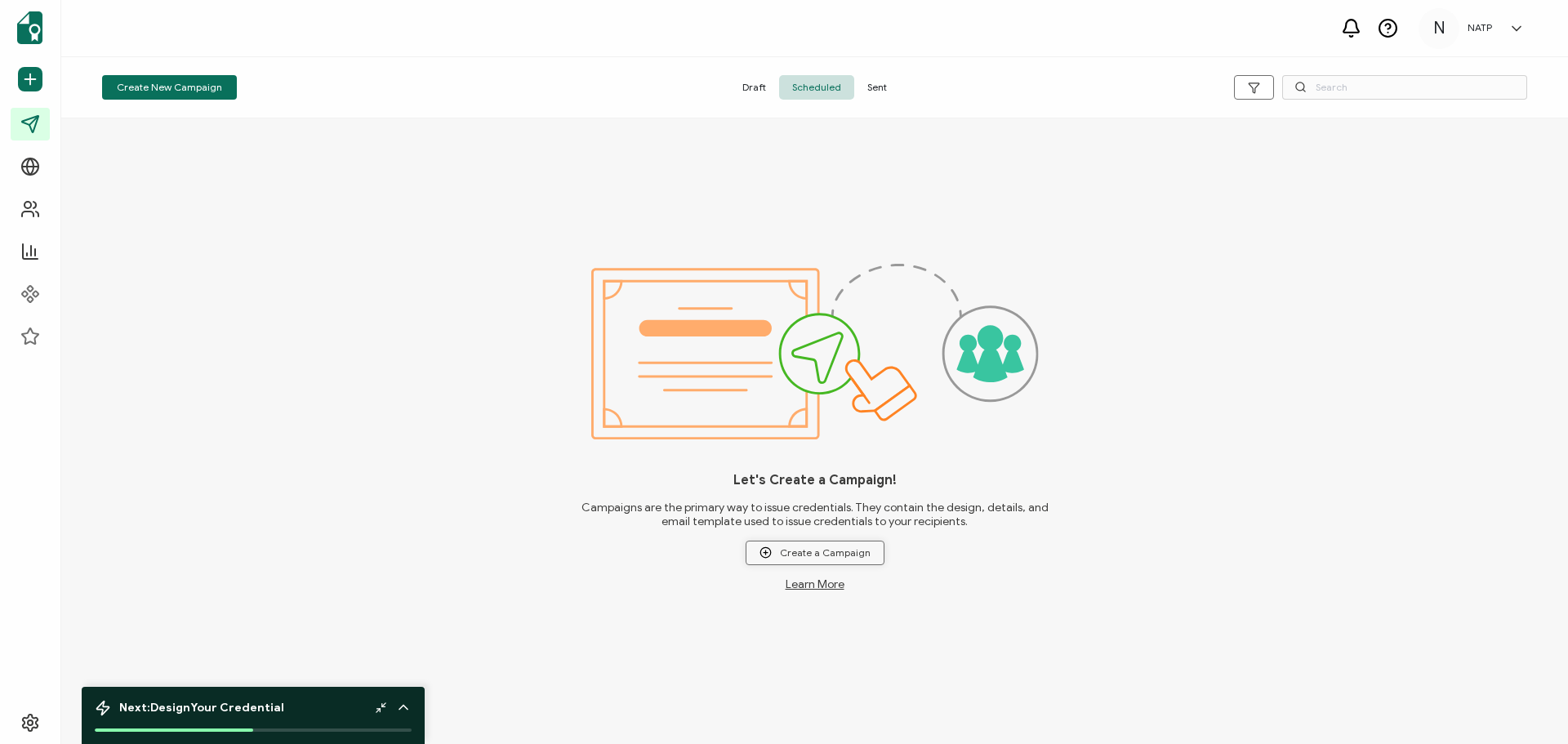
click at [814, 550] on span "Create a Campaign" at bounding box center [815, 552] width 111 height 12
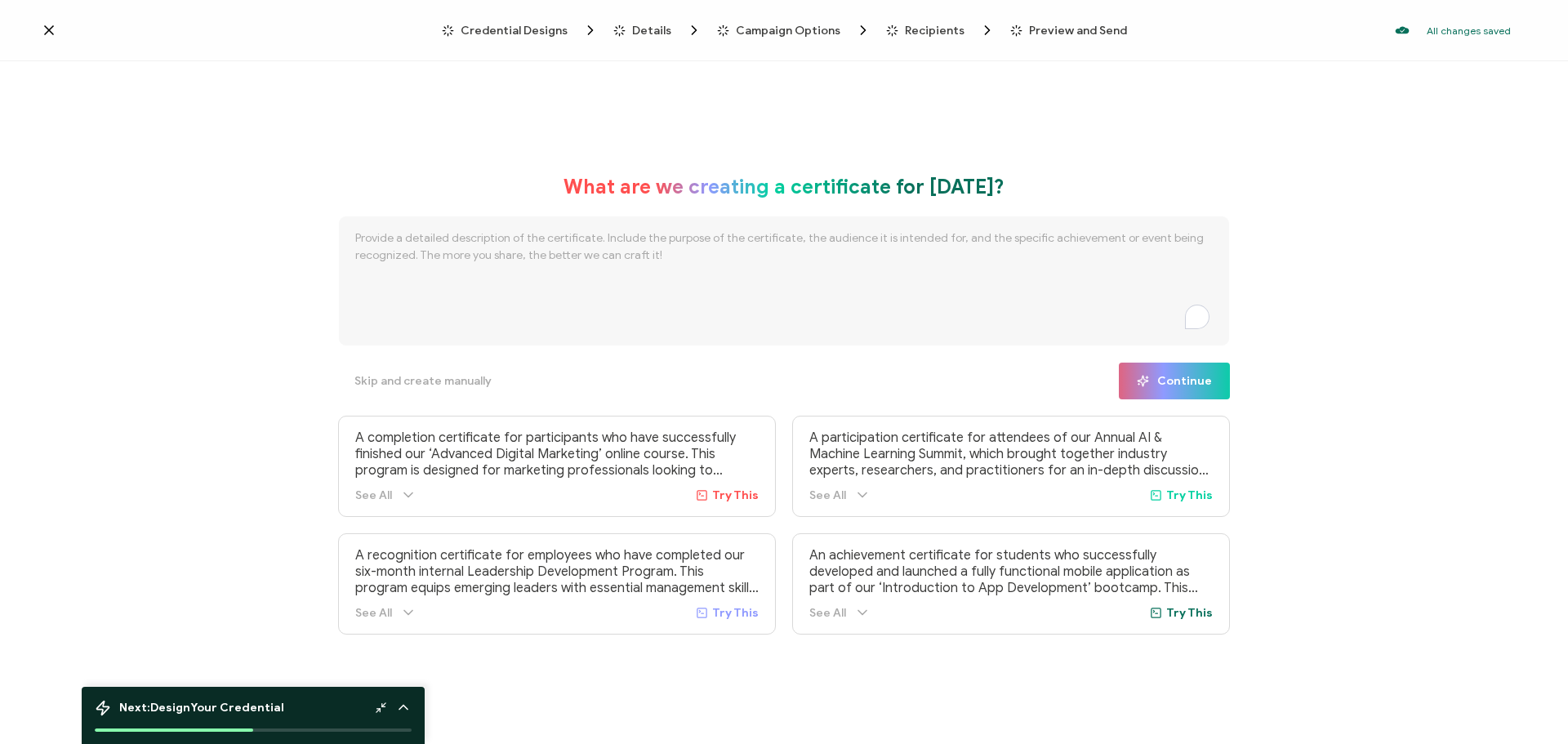
click at [876, 277] on textarea "To enrich screen reader interactions, please activate Accessibility in Grammarl…" at bounding box center [784, 281] width 892 height 130
type textarea "This is a test"
click at [1175, 375] on span "Continue" at bounding box center [1174, 381] width 75 height 12
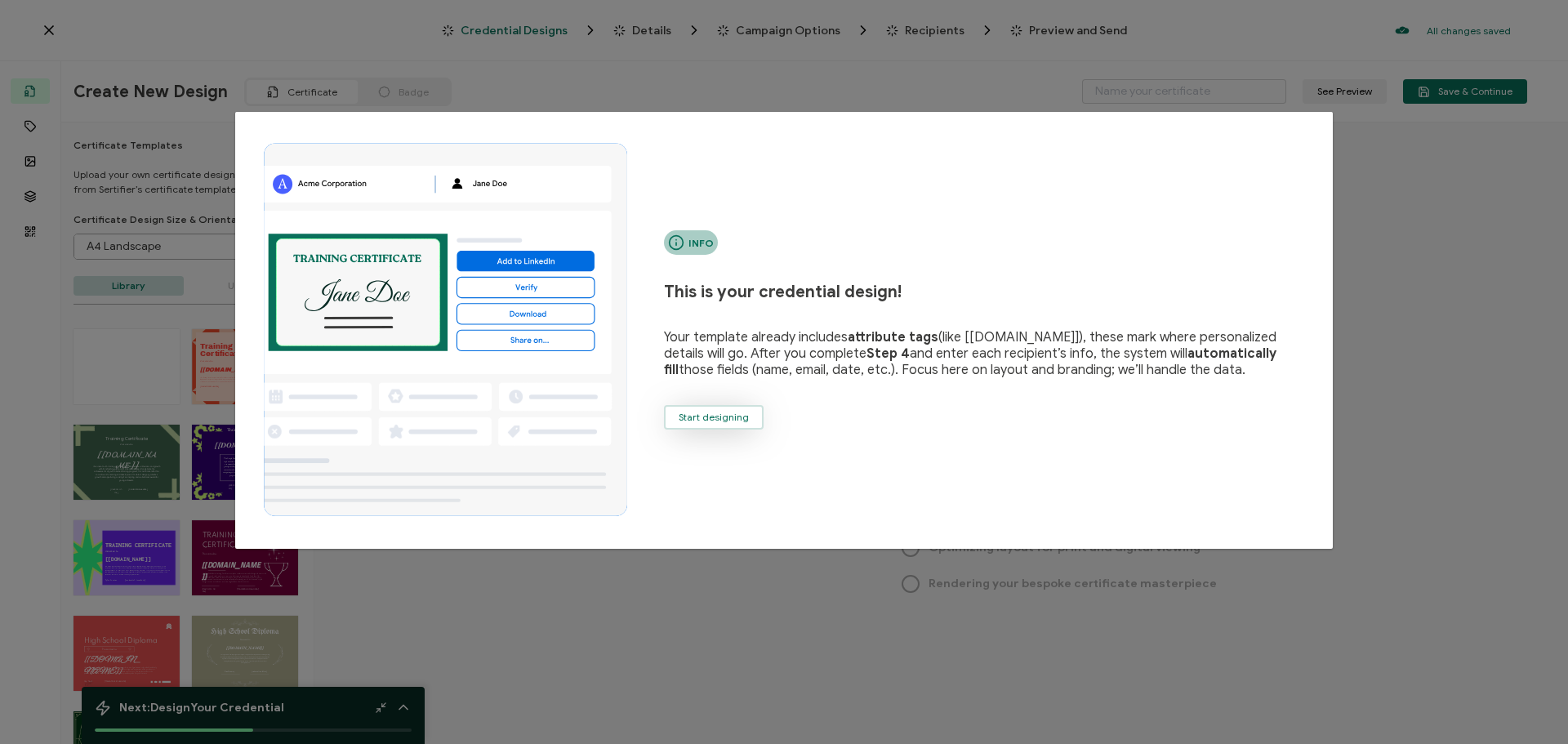
click at [737, 417] on span "Start designing" at bounding box center [714, 417] width 71 height 10
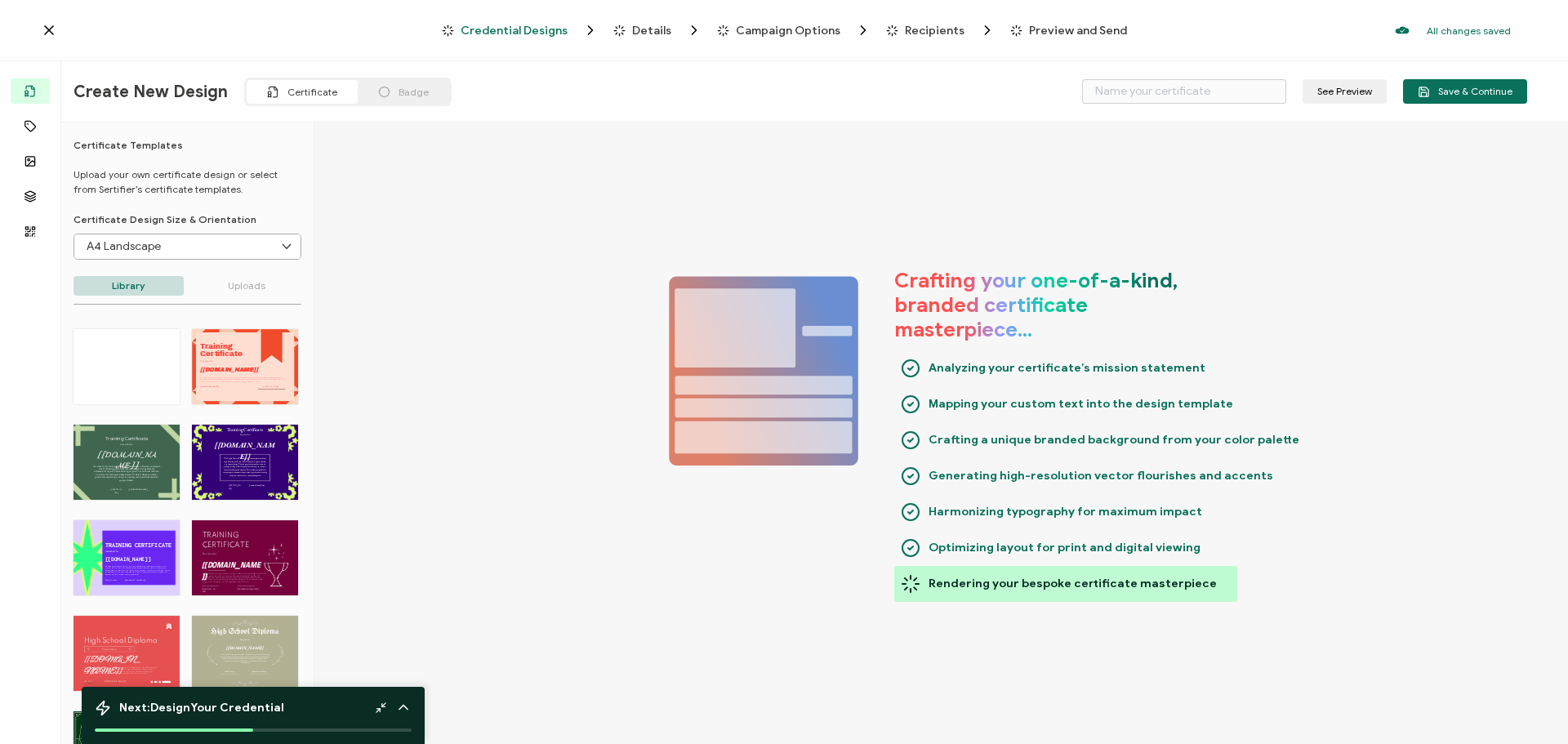
click at [263, 566] on div "TRAINING CERTIFICATE The Purple Modern Training Certificate template combines m…" at bounding box center [245, 558] width 106 height 75
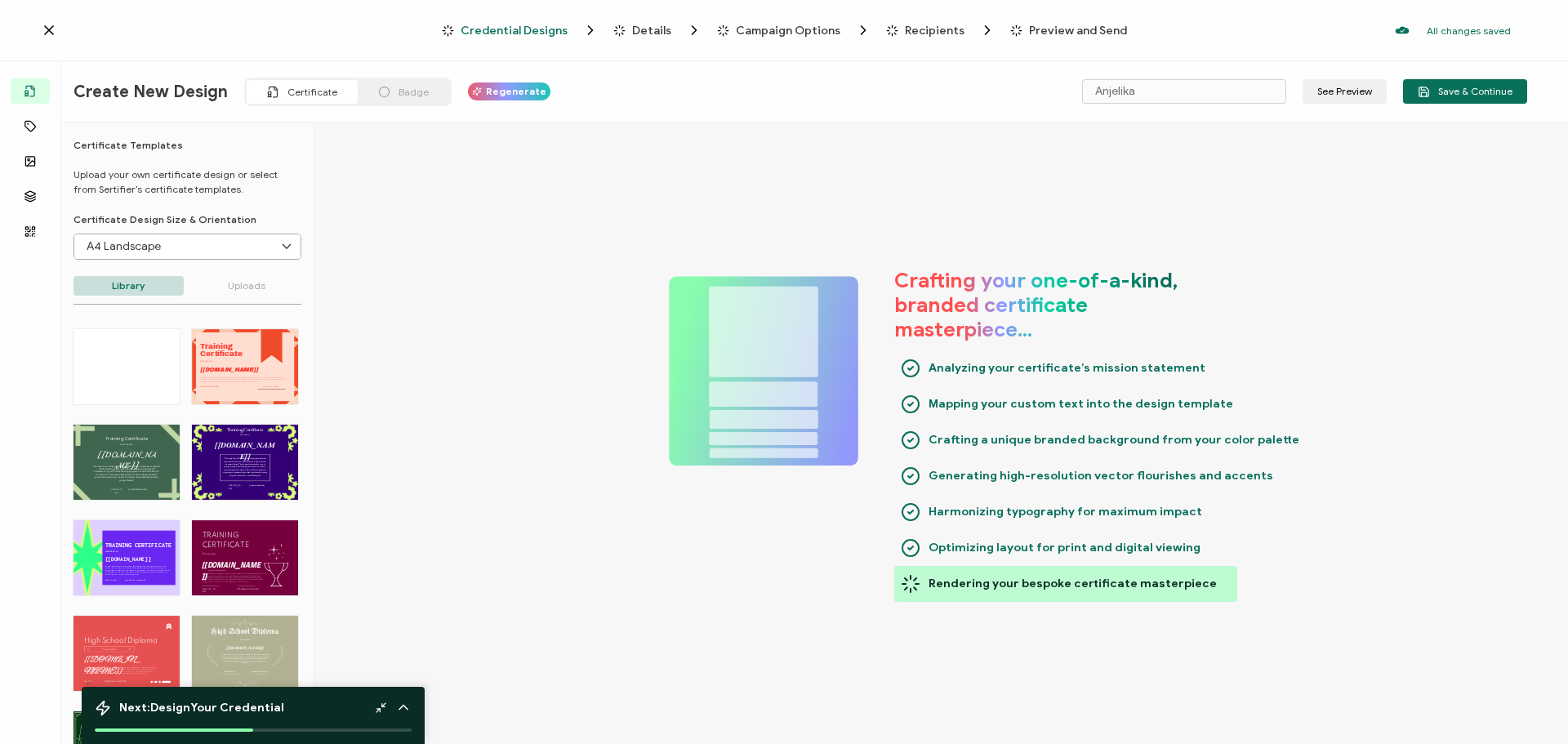
click at [261, 556] on div "TRAINING CERTIFICATE The Purple Modern Training Certificate template combines m…" at bounding box center [245, 558] width 106 height 75
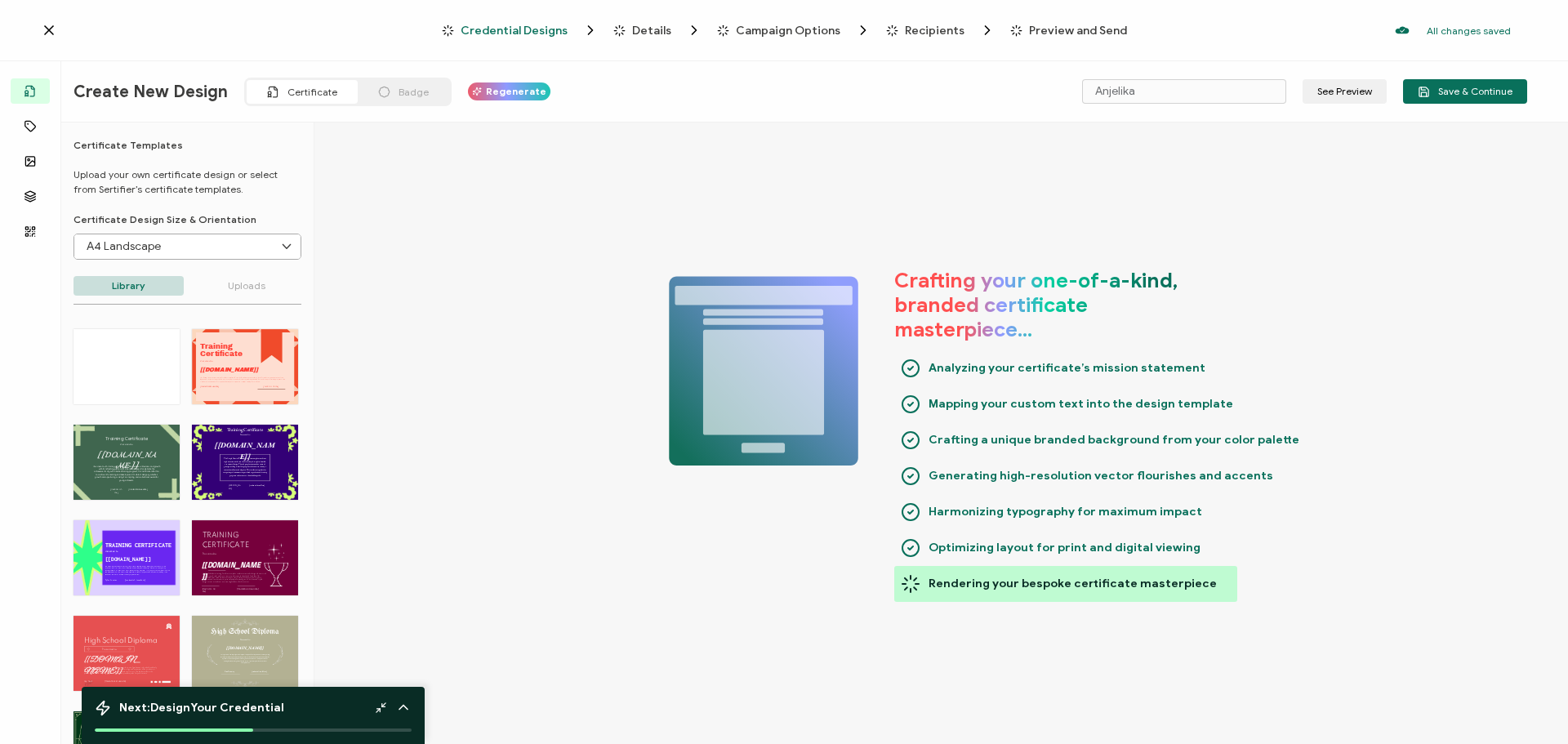
click at [256, 544] on div "TRAINING CERTIFICATE The Purple Modern Training Certificate template combines m…" at bounding box center [245, 558] width 106 height 75
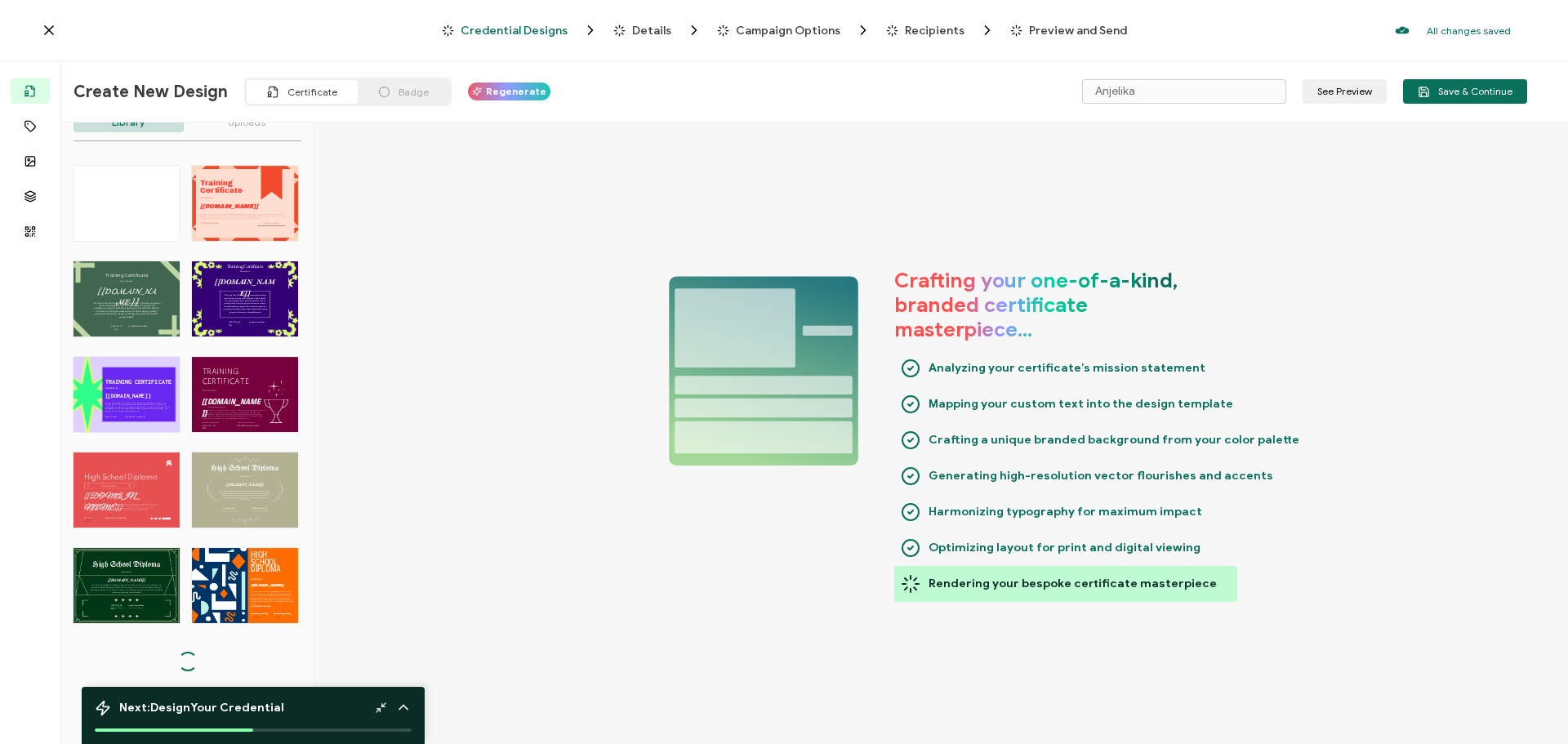
scroll to position [182, 0]
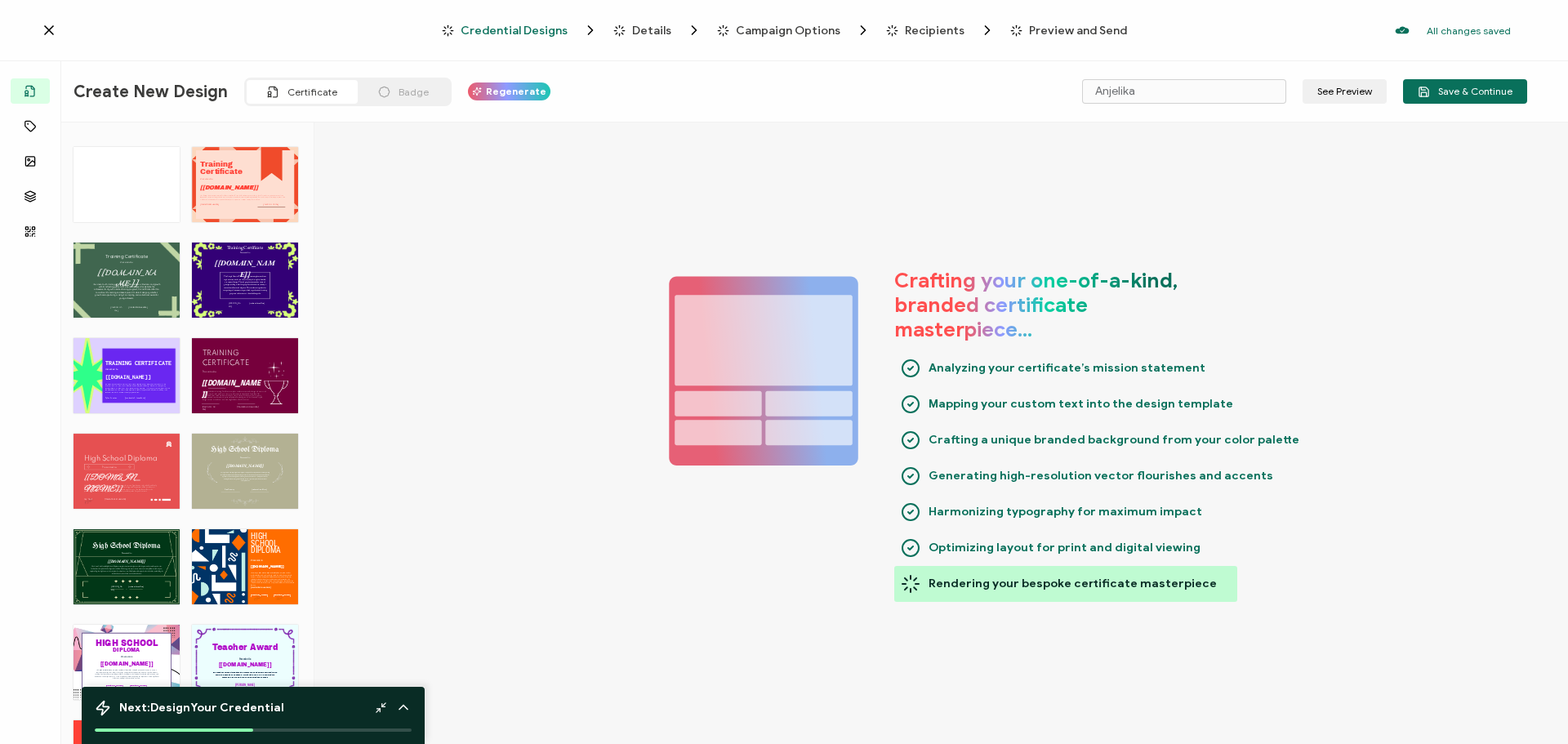
click at [244, 540] on div "HIGH The Orange Blue Modern High School Diploma template exudes professionalism…" at bounding box center [245, 566] width 106 height 75
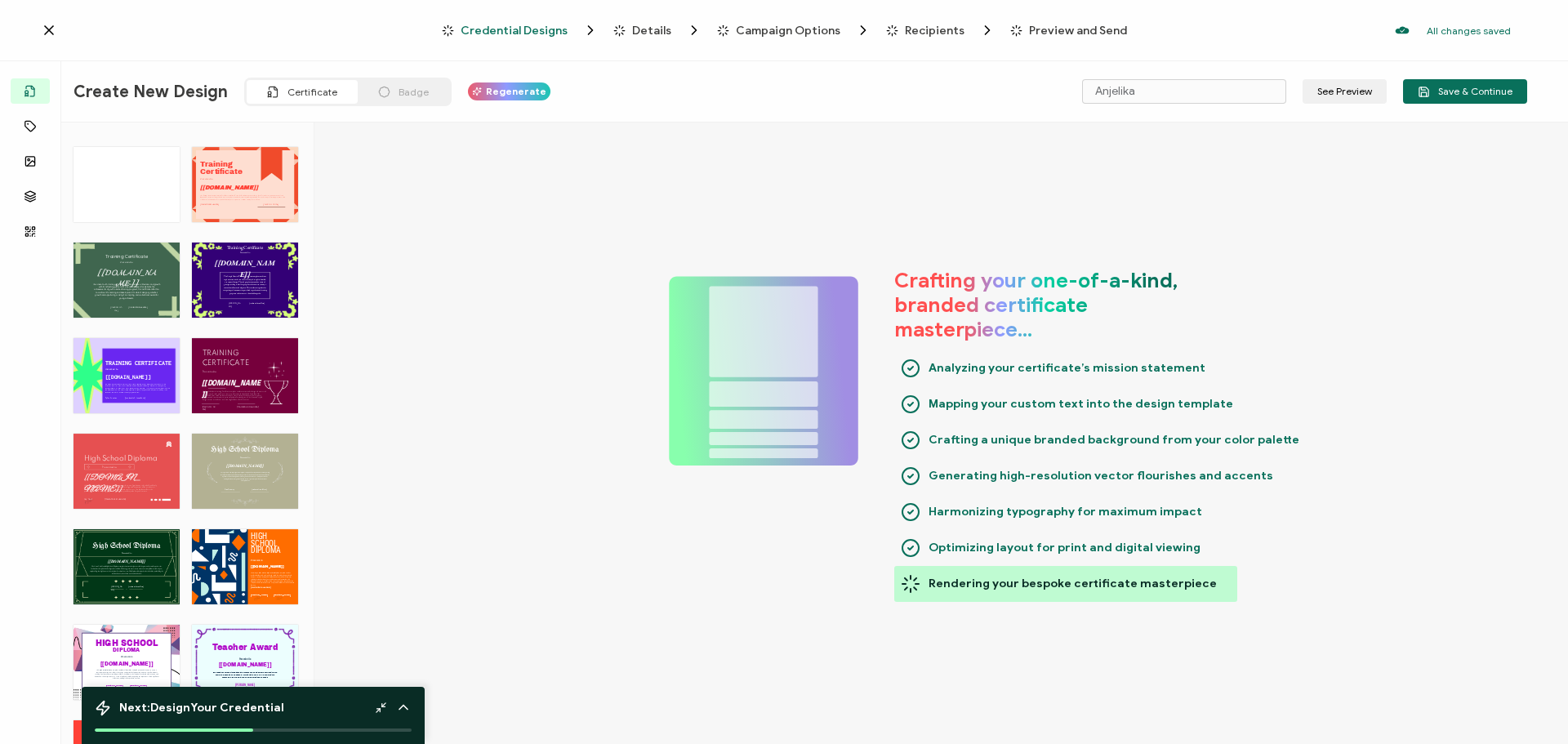
type input "[PERSON_NAME]"
click at [244, 540] on div "HIGH The Orange Blue Modern High School Diploma template exudes professionalism…" at bounding box center [245, 566] width 106 height 75
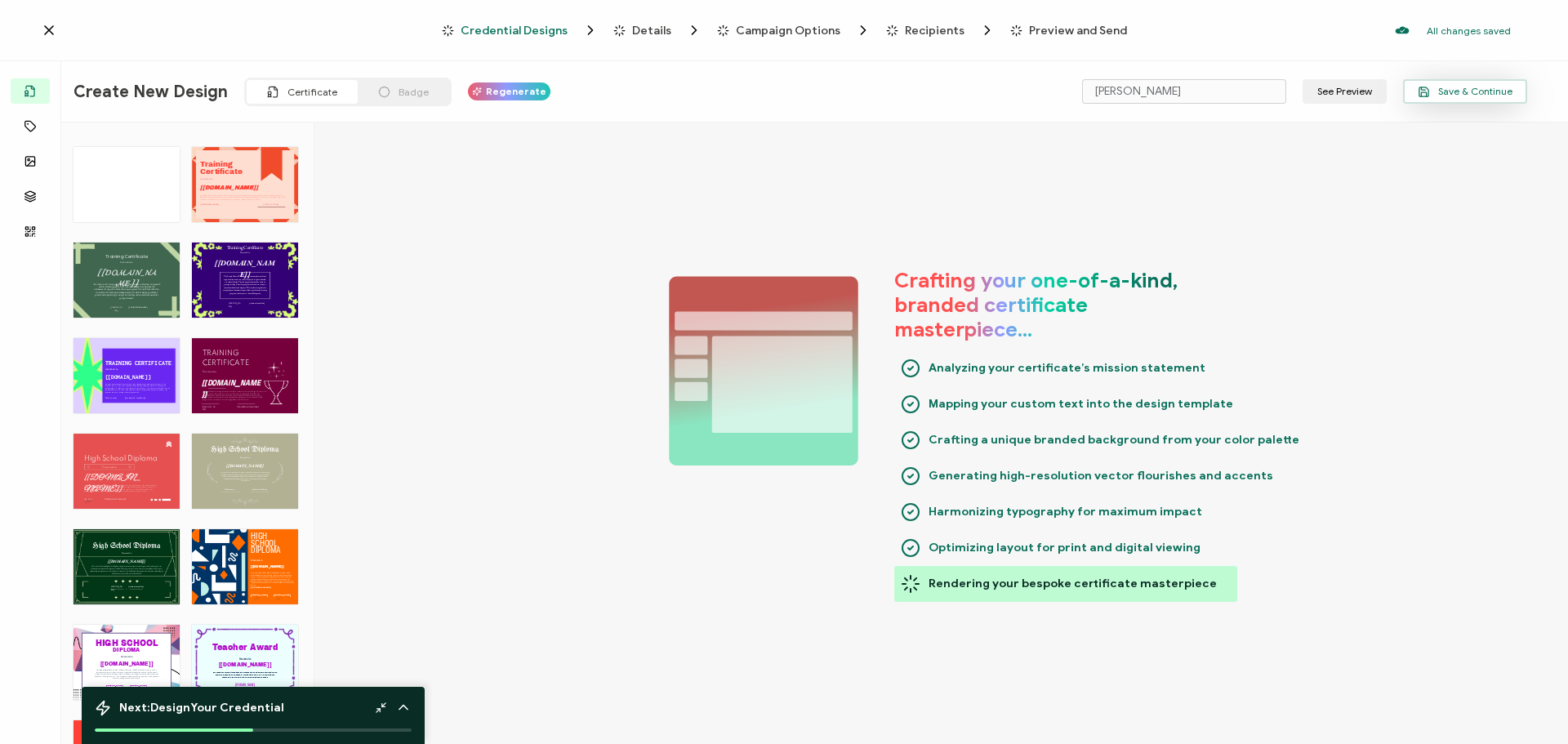
click at [1493, 90] on span "Save & Continue" at bounding box center [1465, 92] width 95 height 12
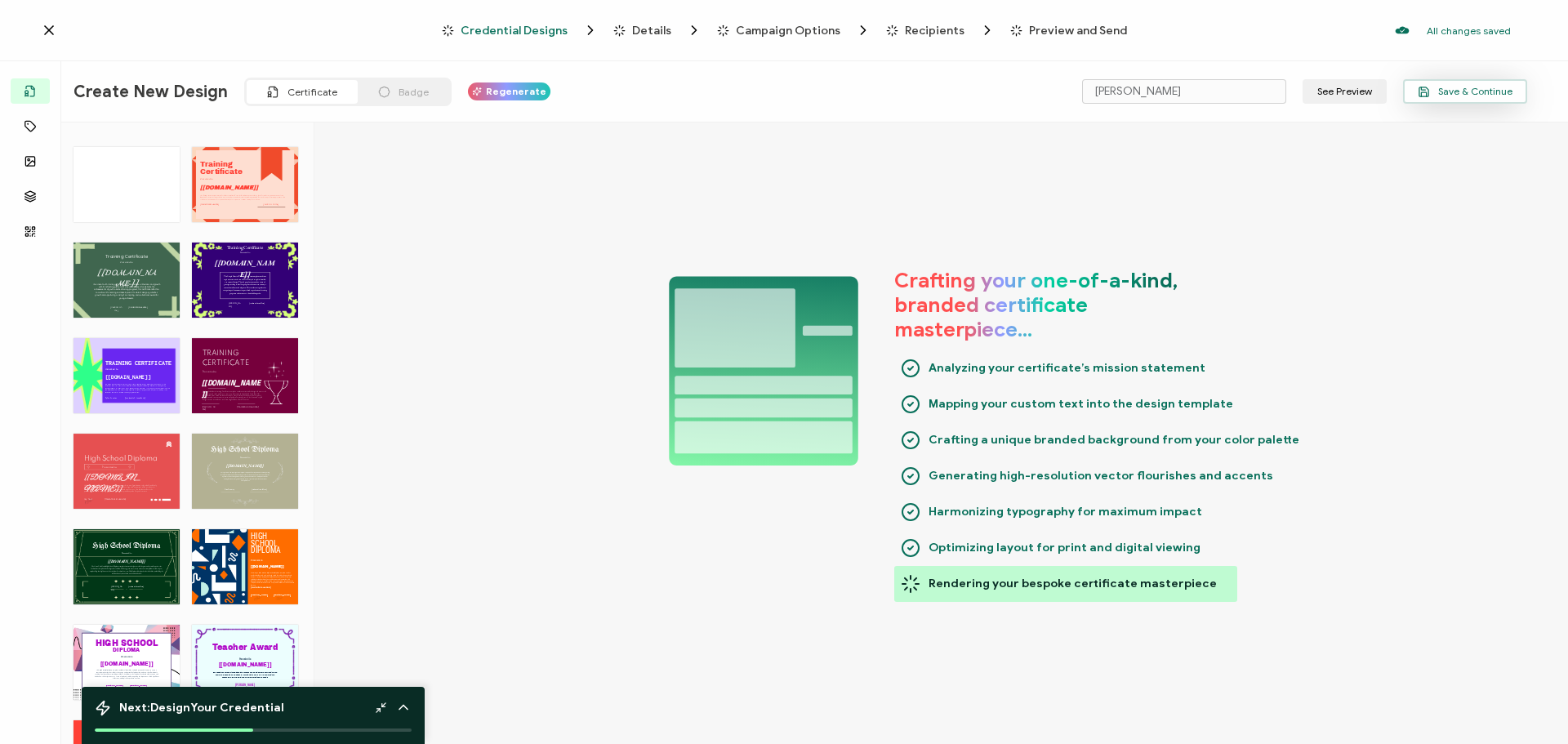
click at [1454, 88] on span "Save & Continue" at bounding box center [1465, 92] width 95 height 12
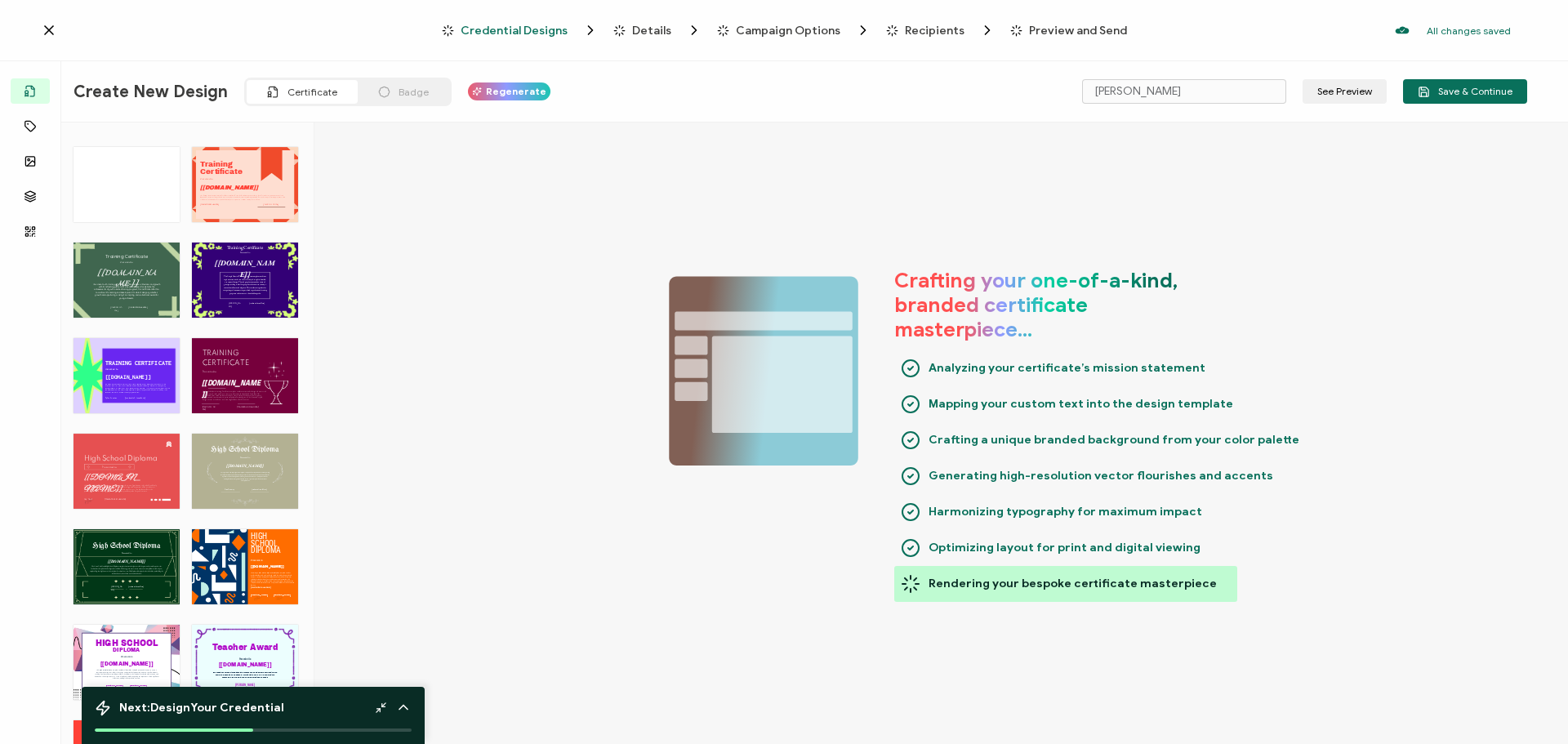
click at [494, 92] on span "Regenerate" at bounding box center [517, 91] width 61 height 10
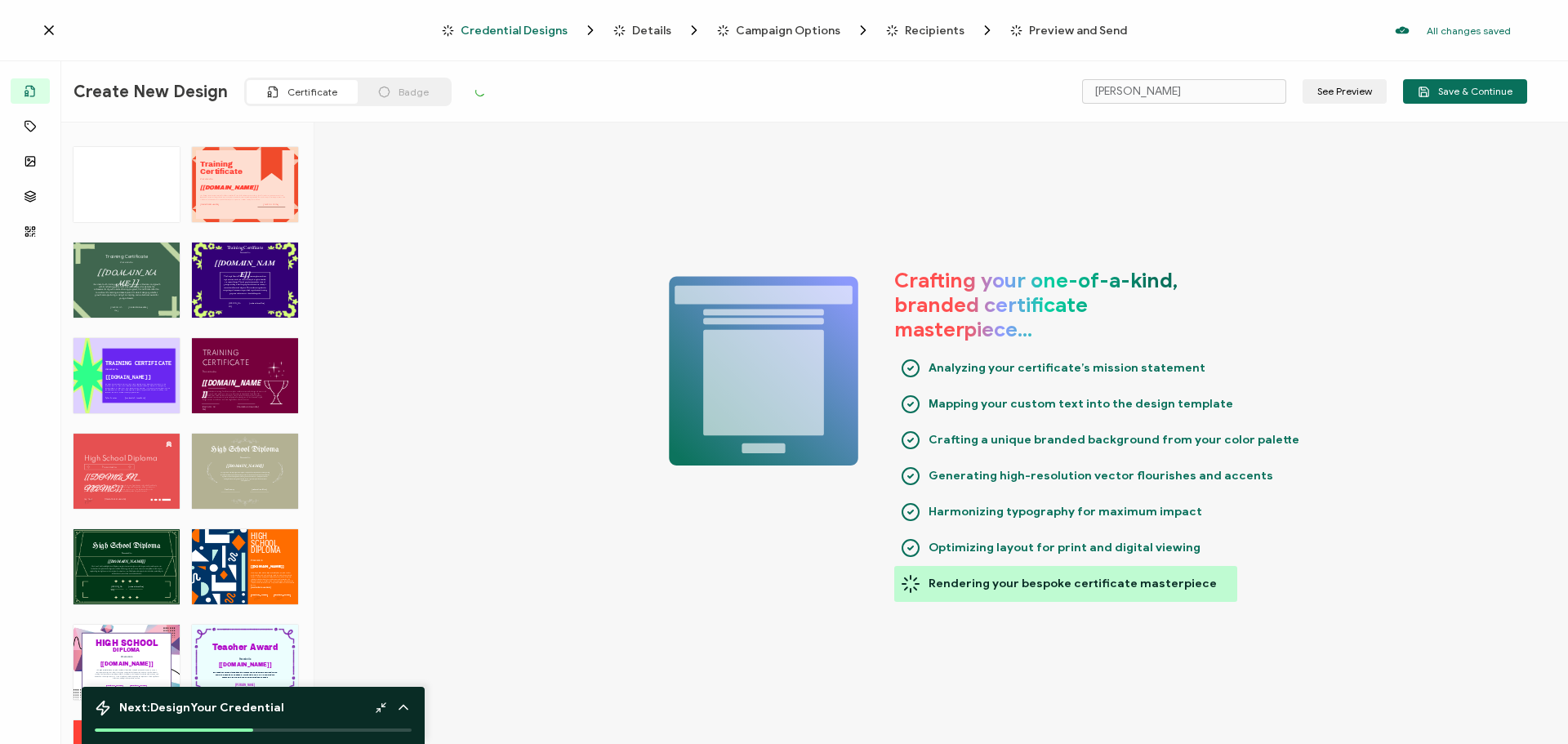
click at [494, 92] on div "Create New Design Certificate Badge" at bounding box center [315, 92] width 485 height 29
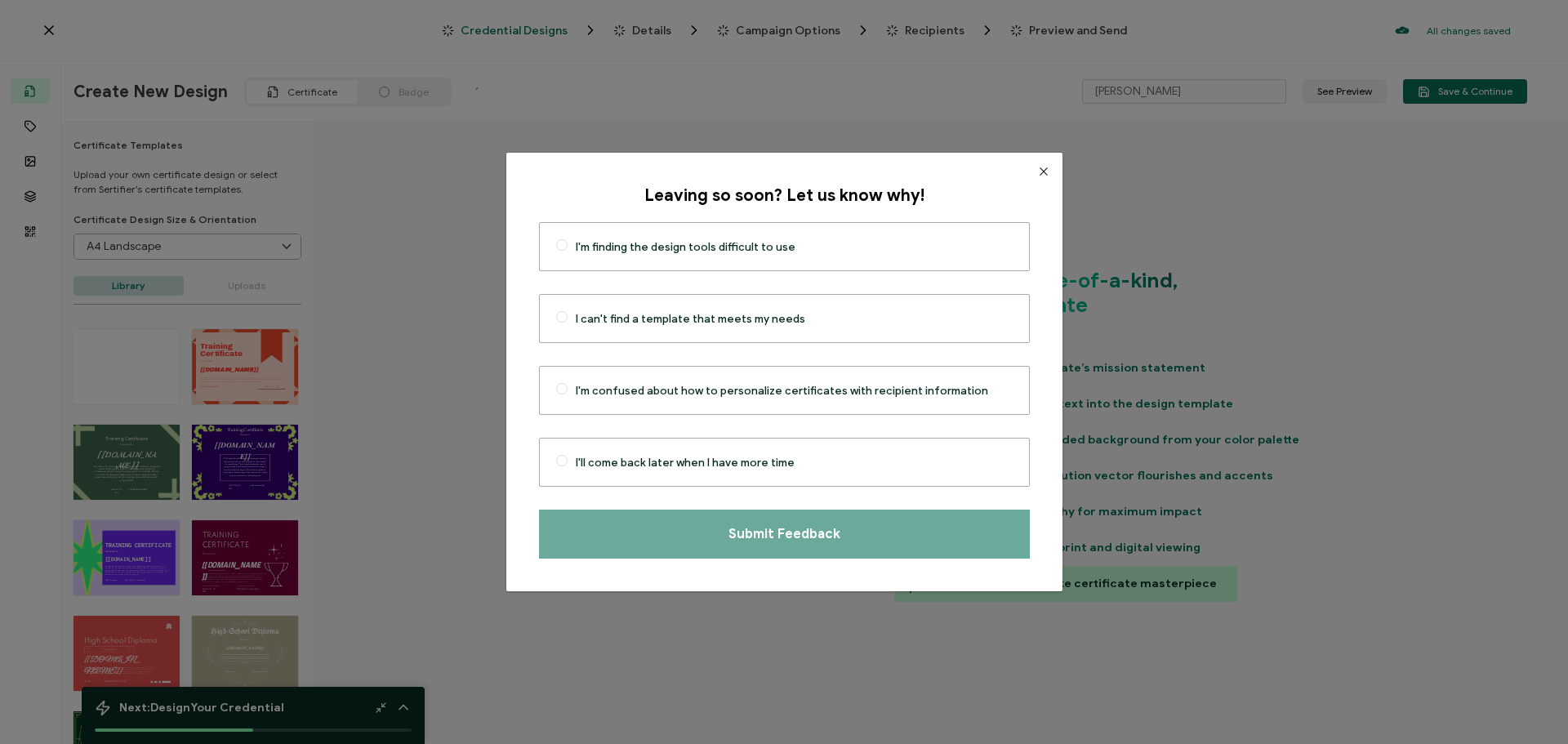
scroll to position [182, 0]
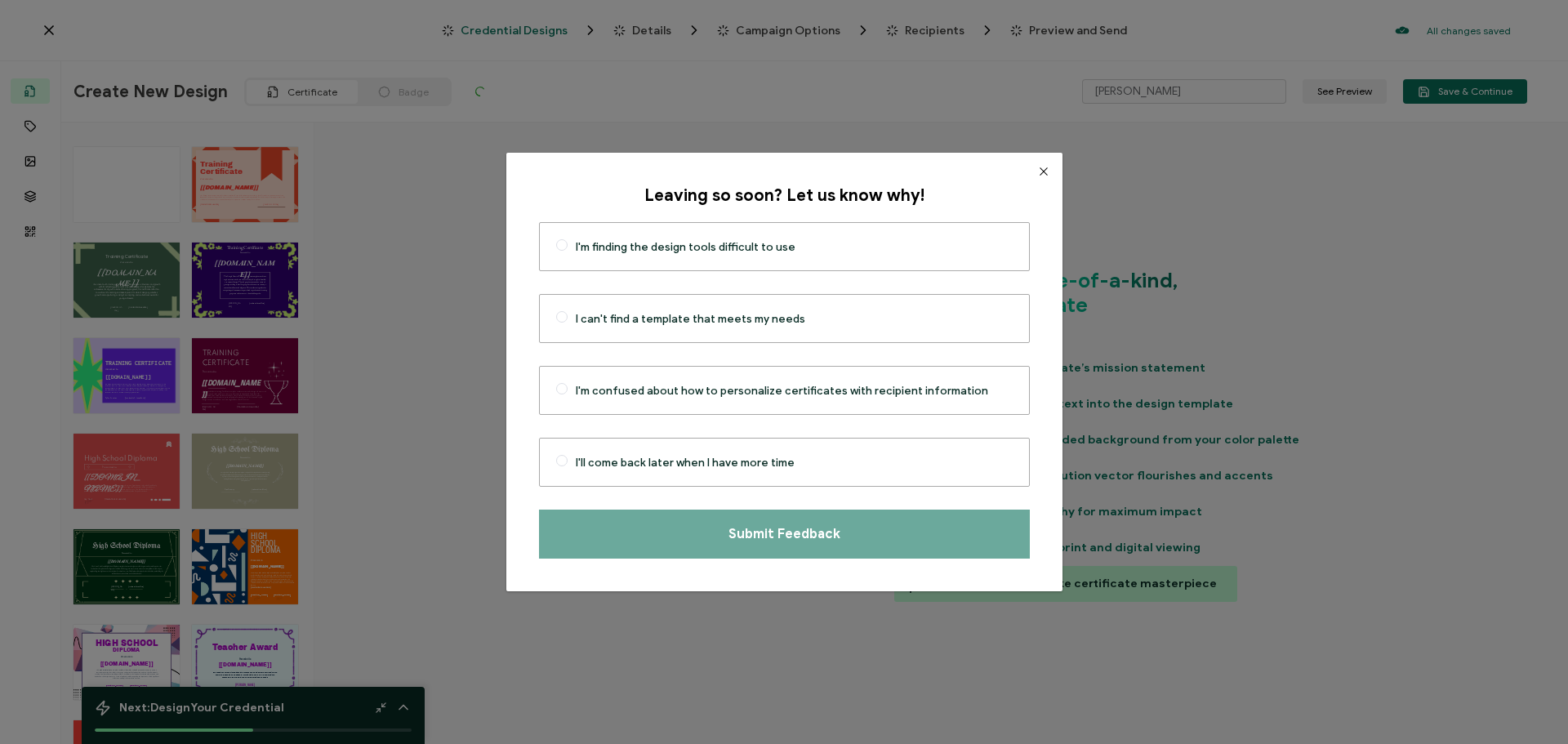
click at [1037, 173] on icon "Close" at bounding box center [1043, 171] width 13 height 13
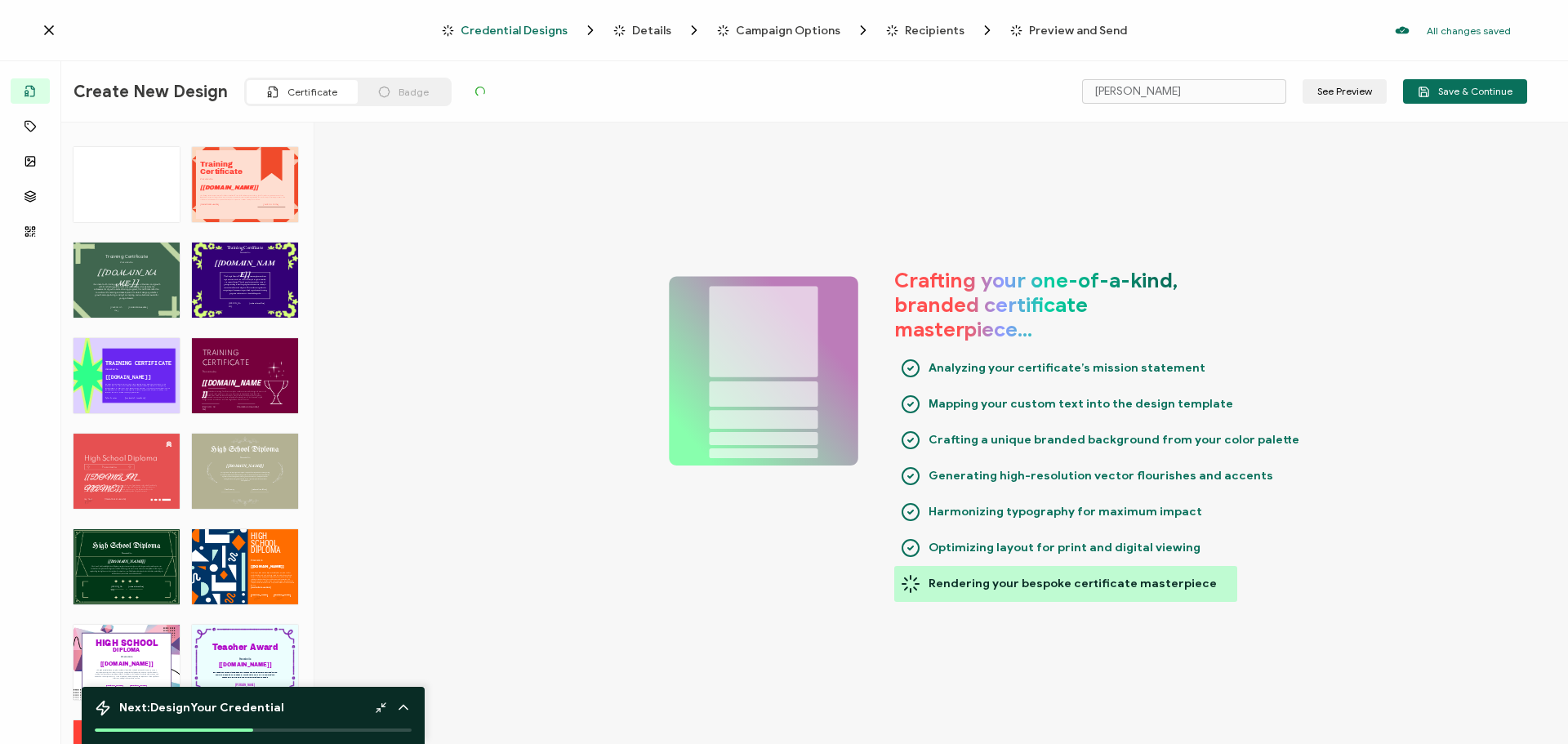
click at [48, 30] on icon at bounding box center [48, 29] width 8 height 8
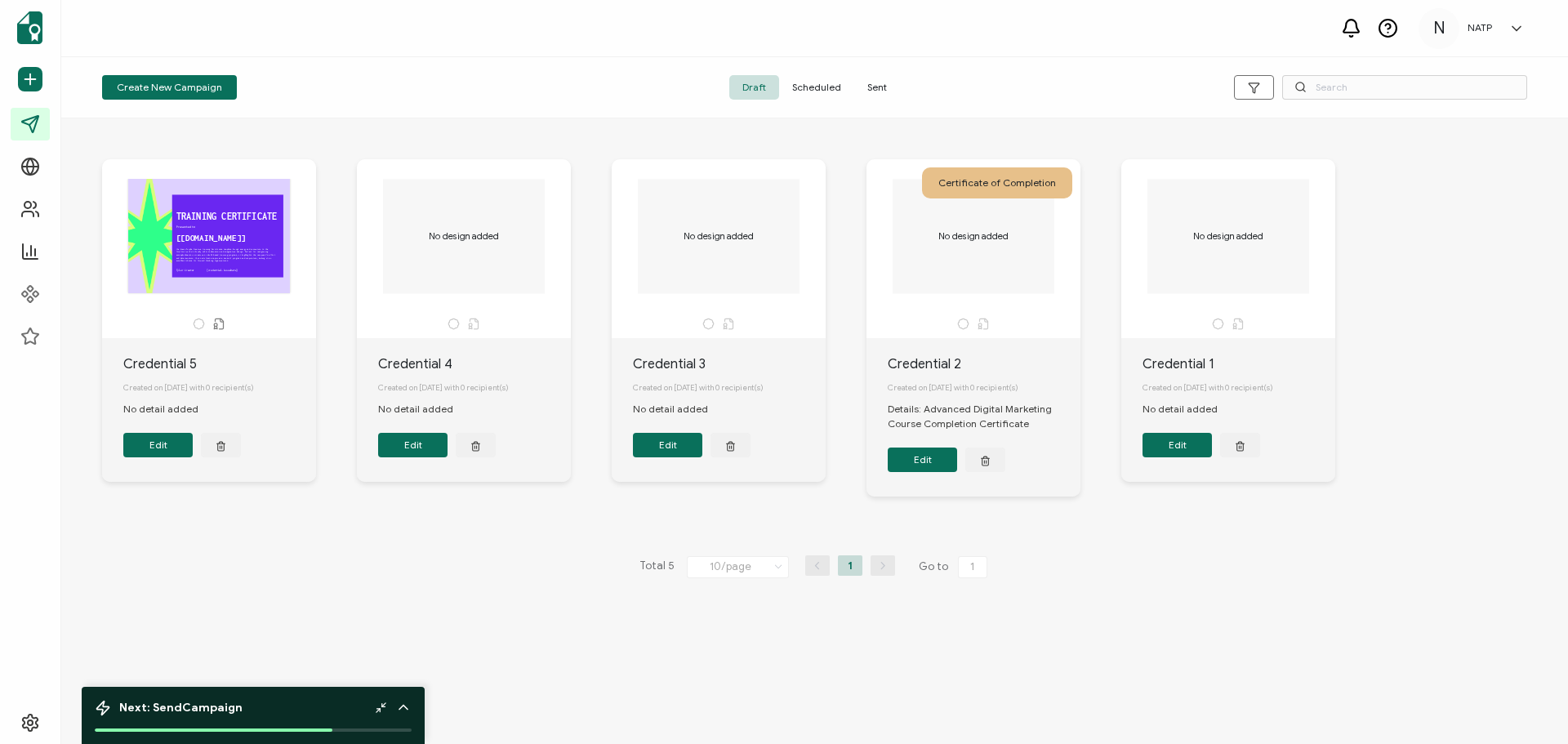
click at [1119, 652] on div "TRAINING CERTIFICATE The Green Purple Creative Training Certificate template br…" at bounding box center [815, 431] width 1507 height 625
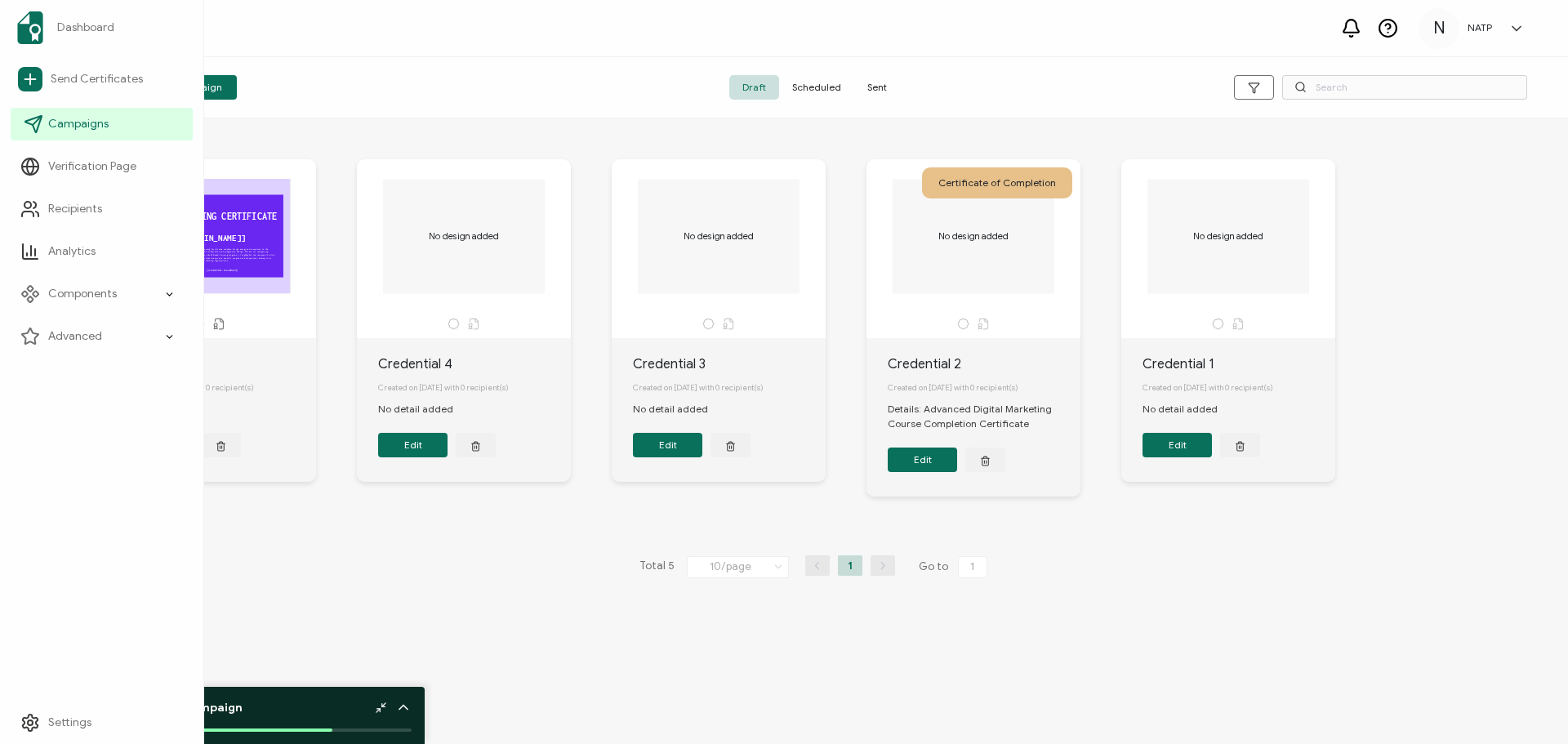
click at [47, 124] on link "Campaigns" at bounding box center [102, 124] width 182 height 33
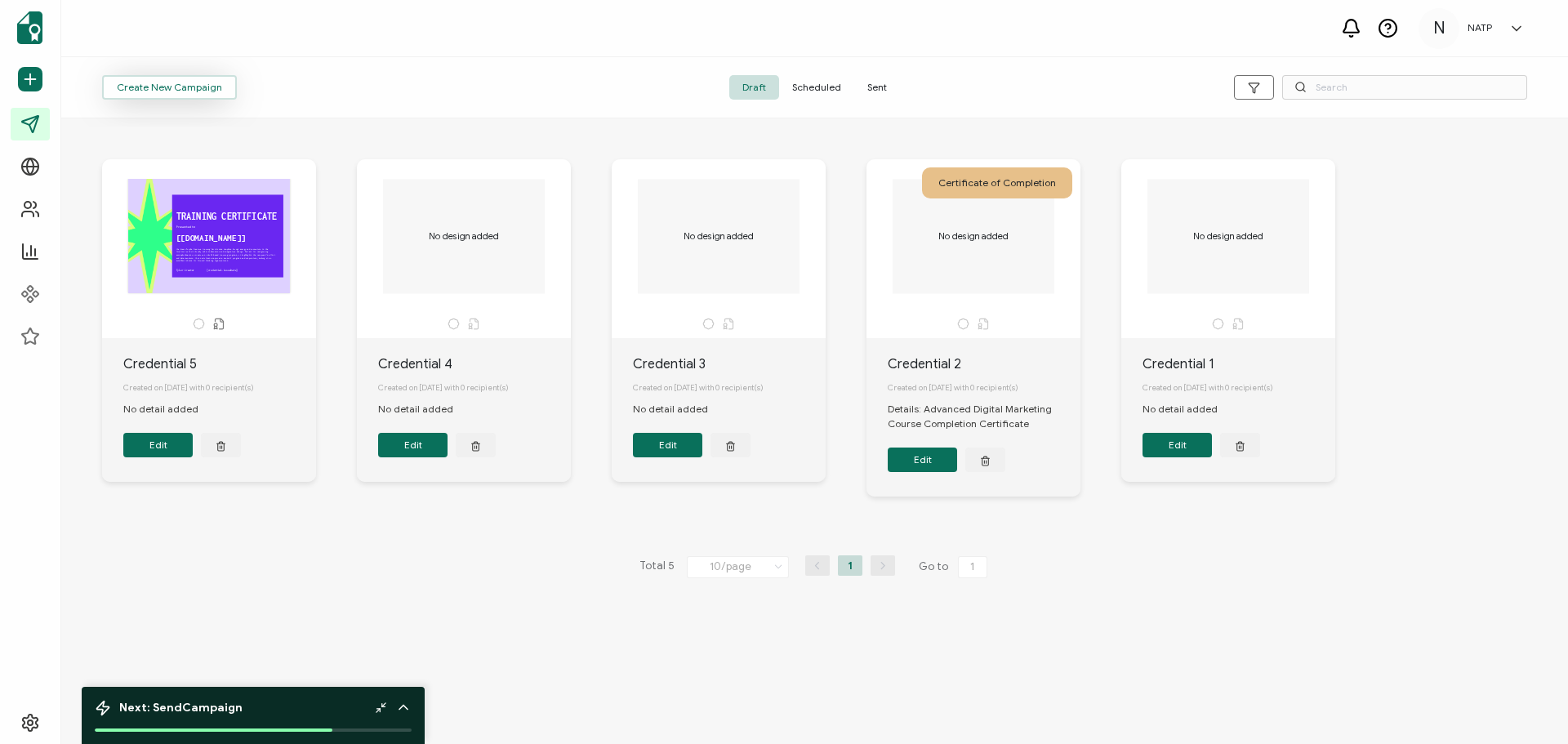
click at [137, 87] on span "Create New Campaign" at bounding box center [170, 87] width 105 height 10
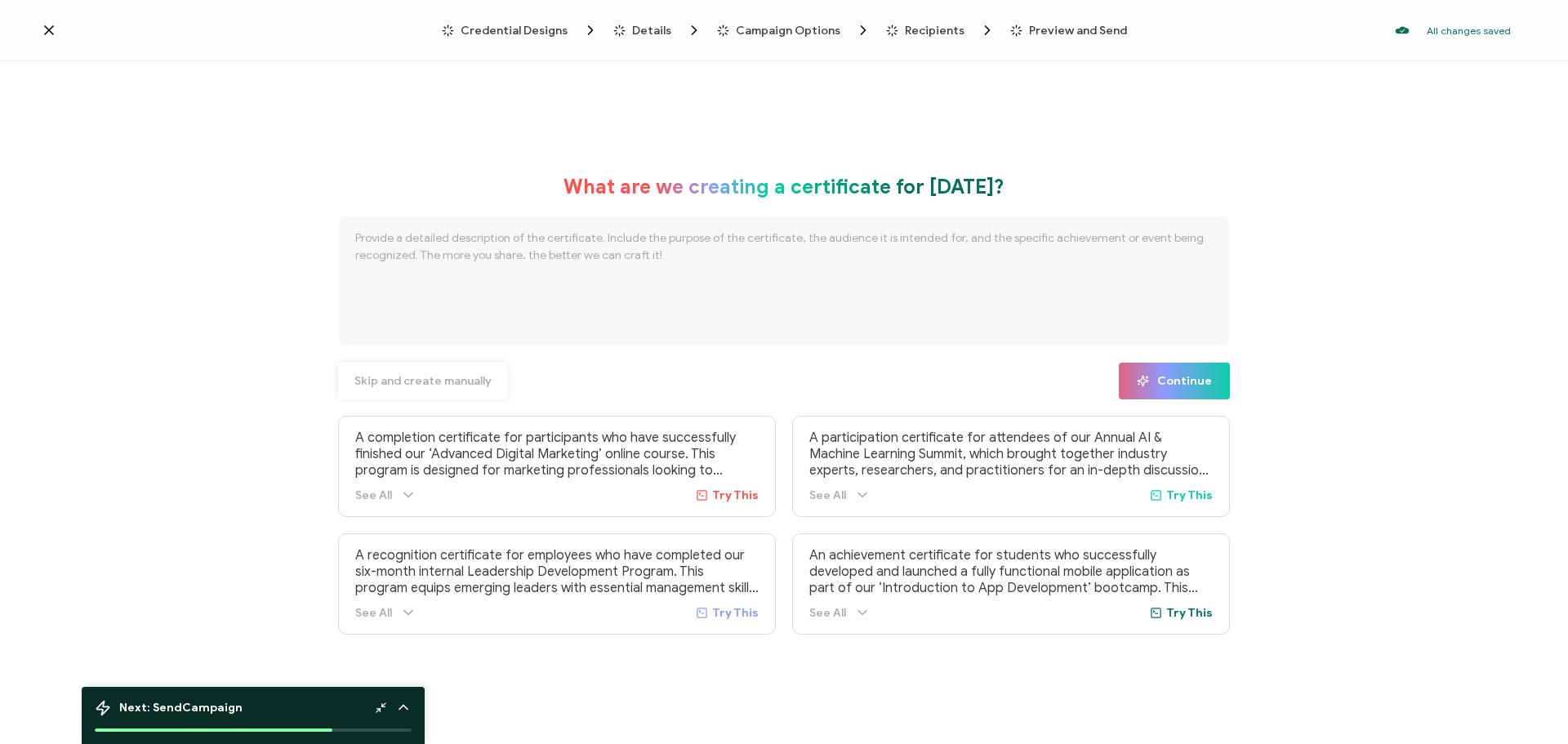
click at [445, 378] on span "Skip and create manually" at bounding box center [423, 381] width 137 height 12
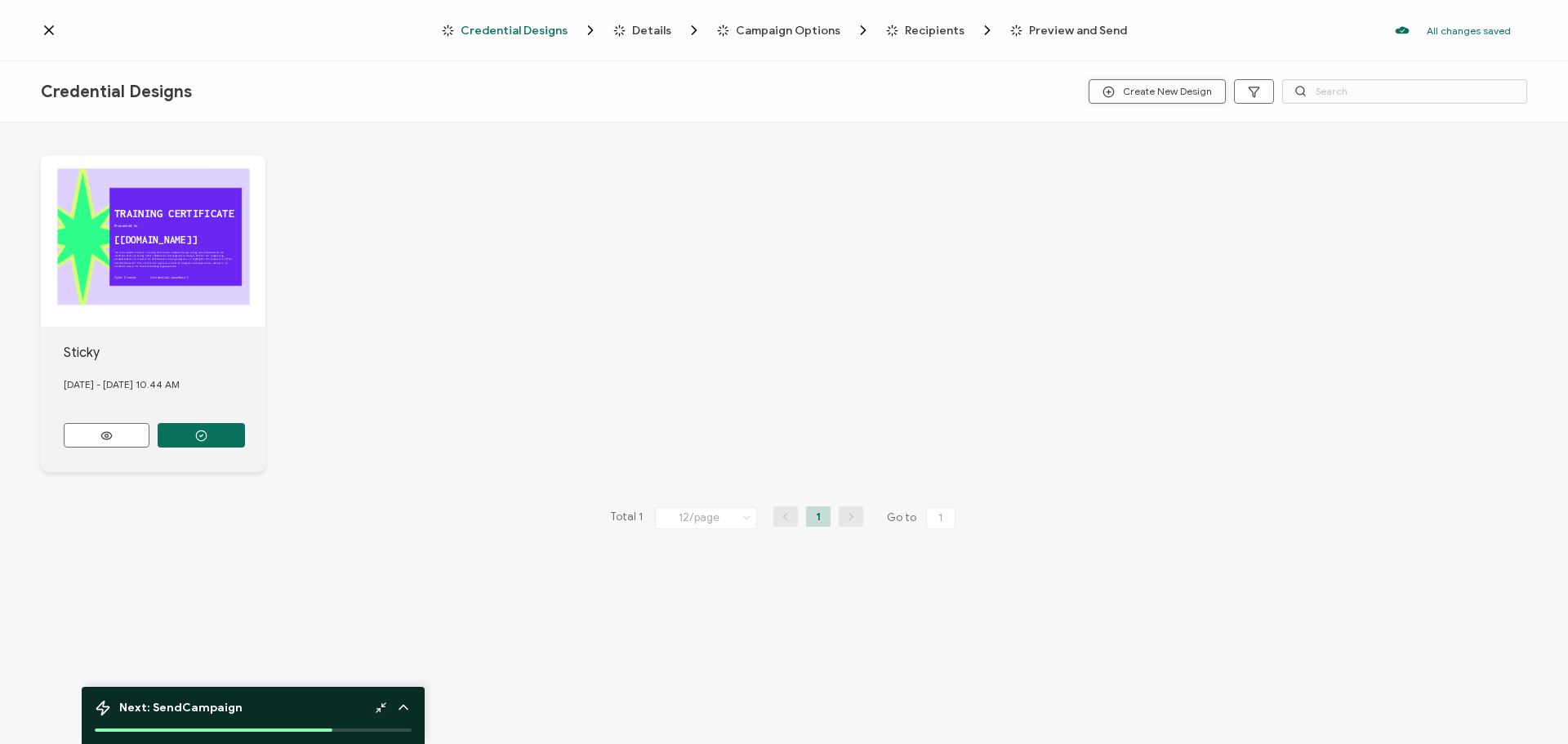
click at [1176, 90] on span "Create New Design" at bounding box center [1157, 92] width 110 height 12
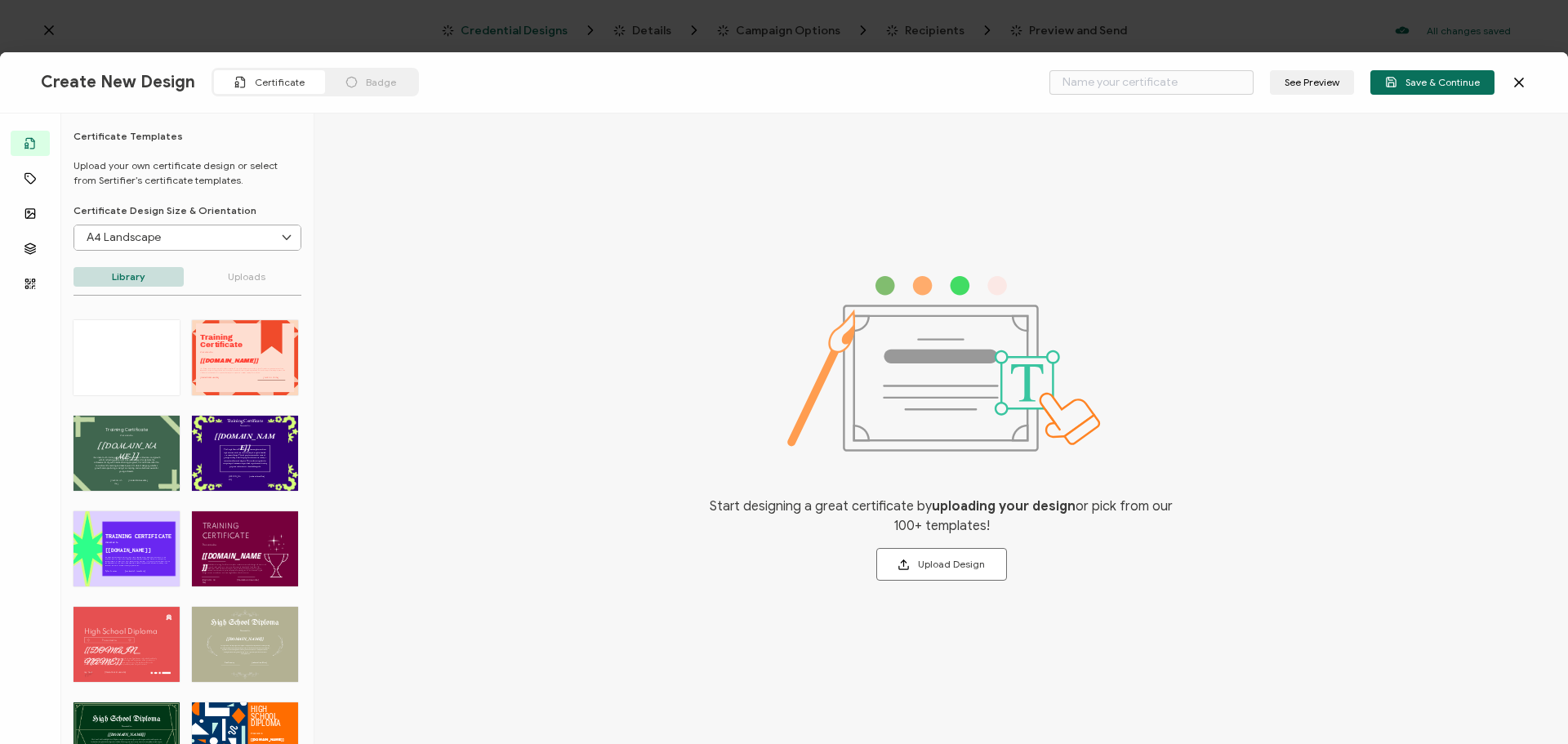
click at [239, 541] on div "TRAINING CERTIFICATE The Purple Modern Training Certificate template combines m…" at bounding box center [245, 549] width 106 height 75
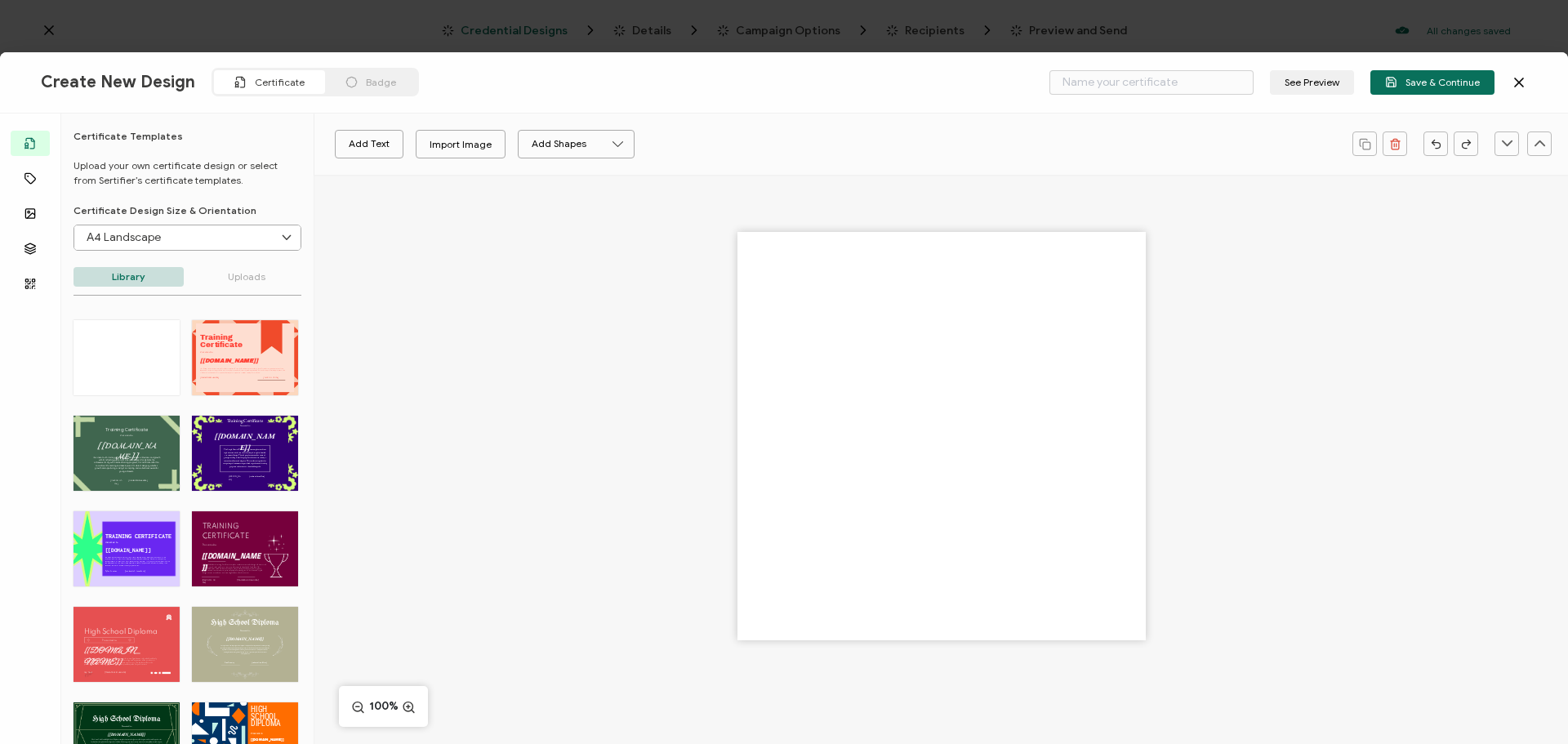
type input "Anjelika"
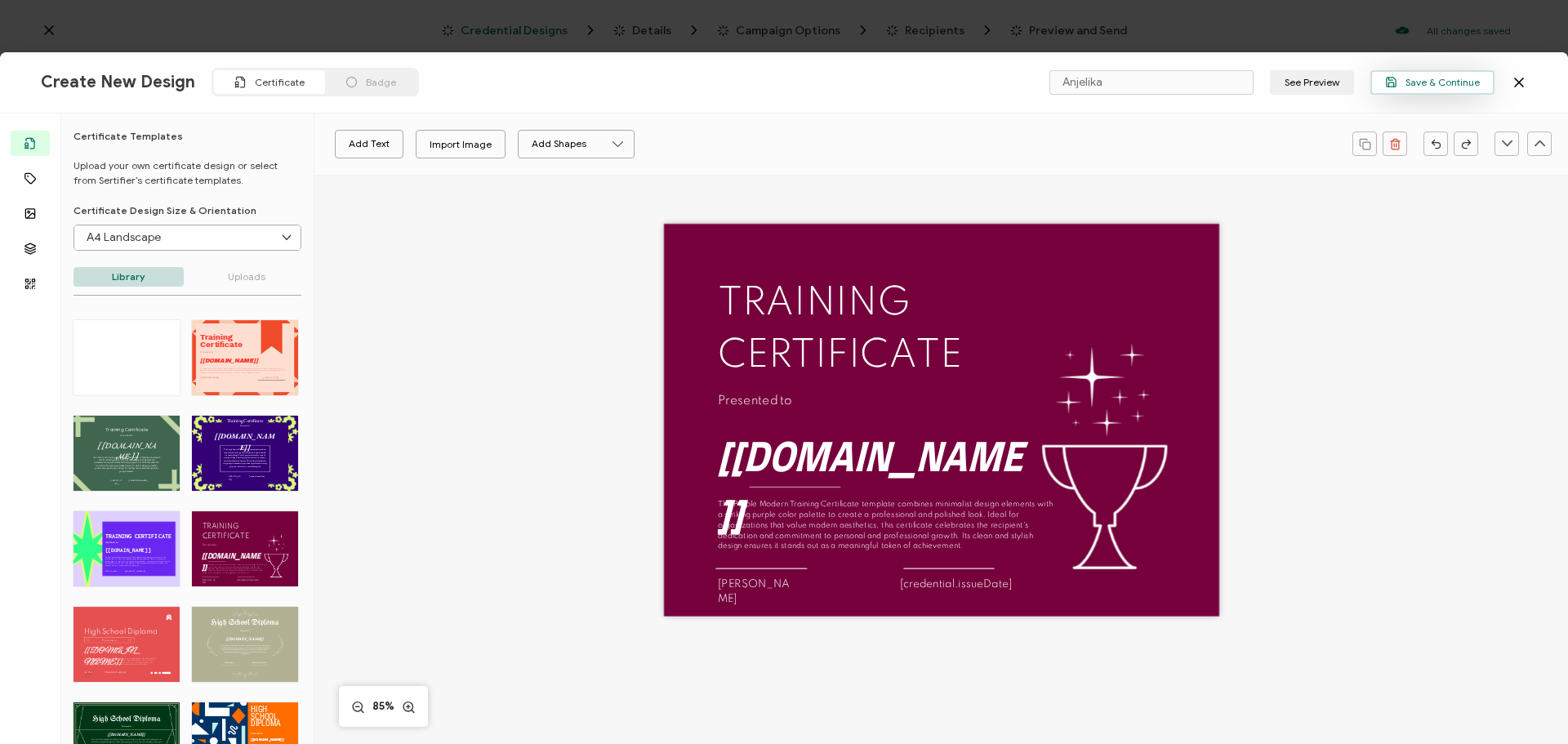
click at [1453, 79] on span "Save & Continue" at bounding box center [1432, 82] width 95 height 12
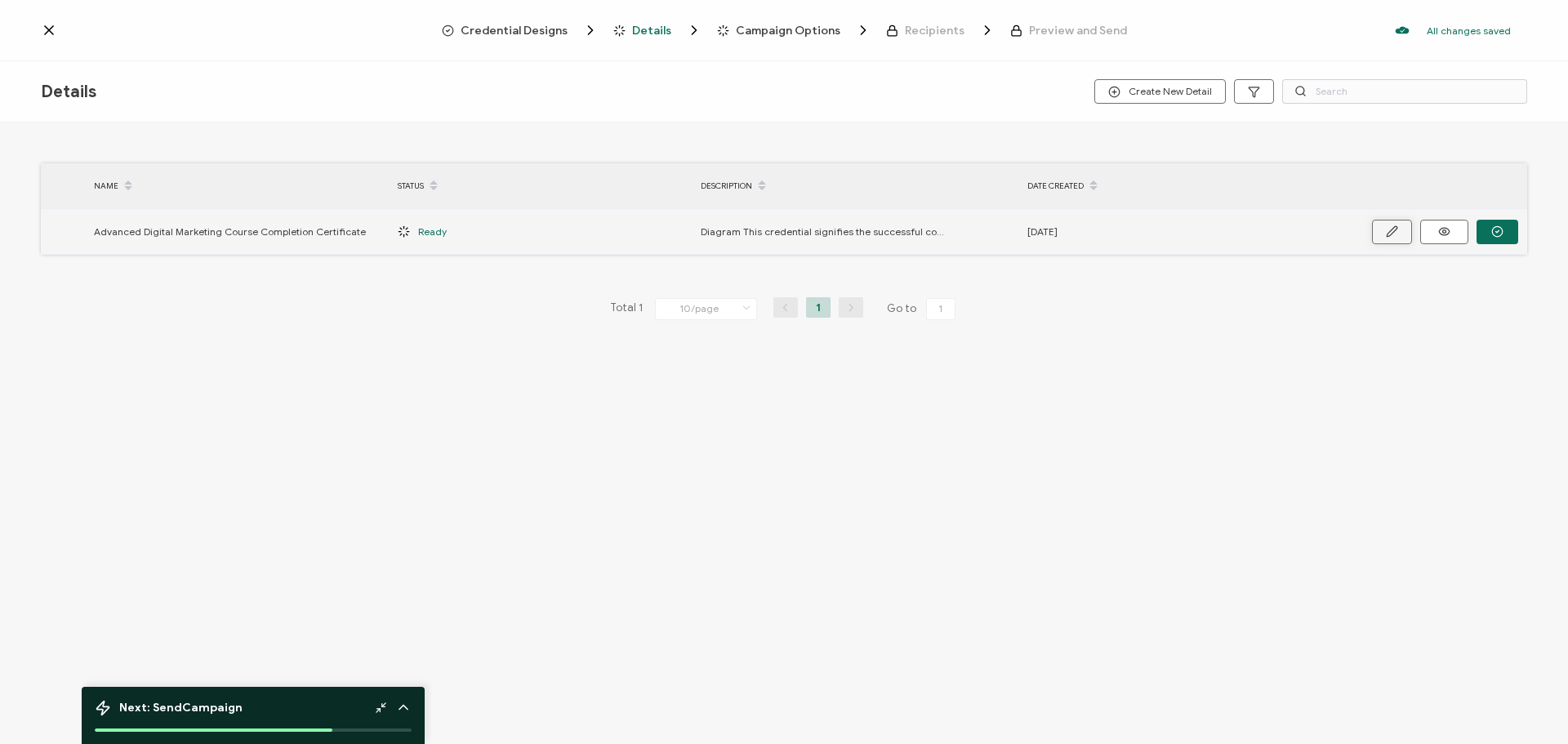
click at [1393, 224] on button "button" at bounding box center [1392, 231] width 40 height 24
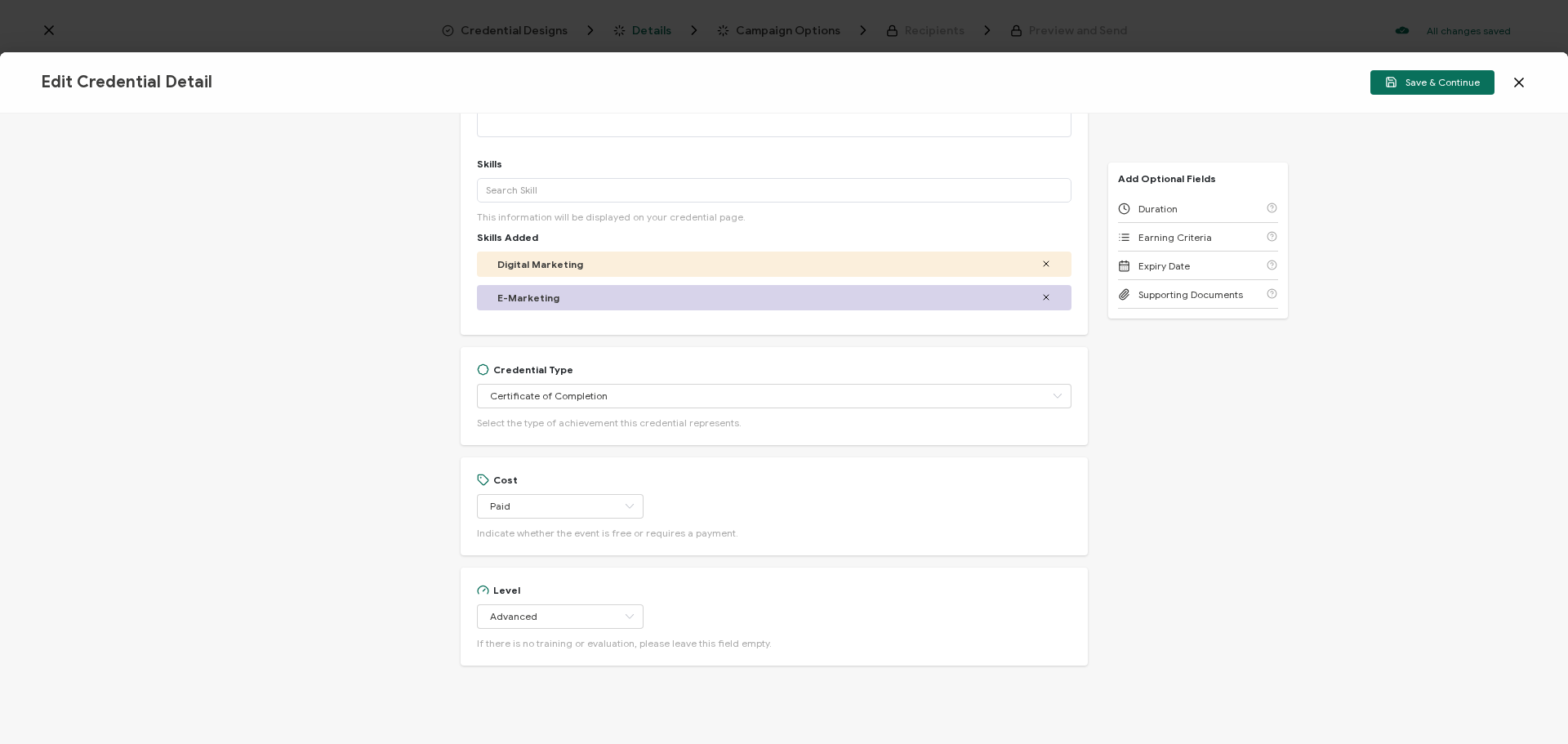
scroll to position [327, 0]
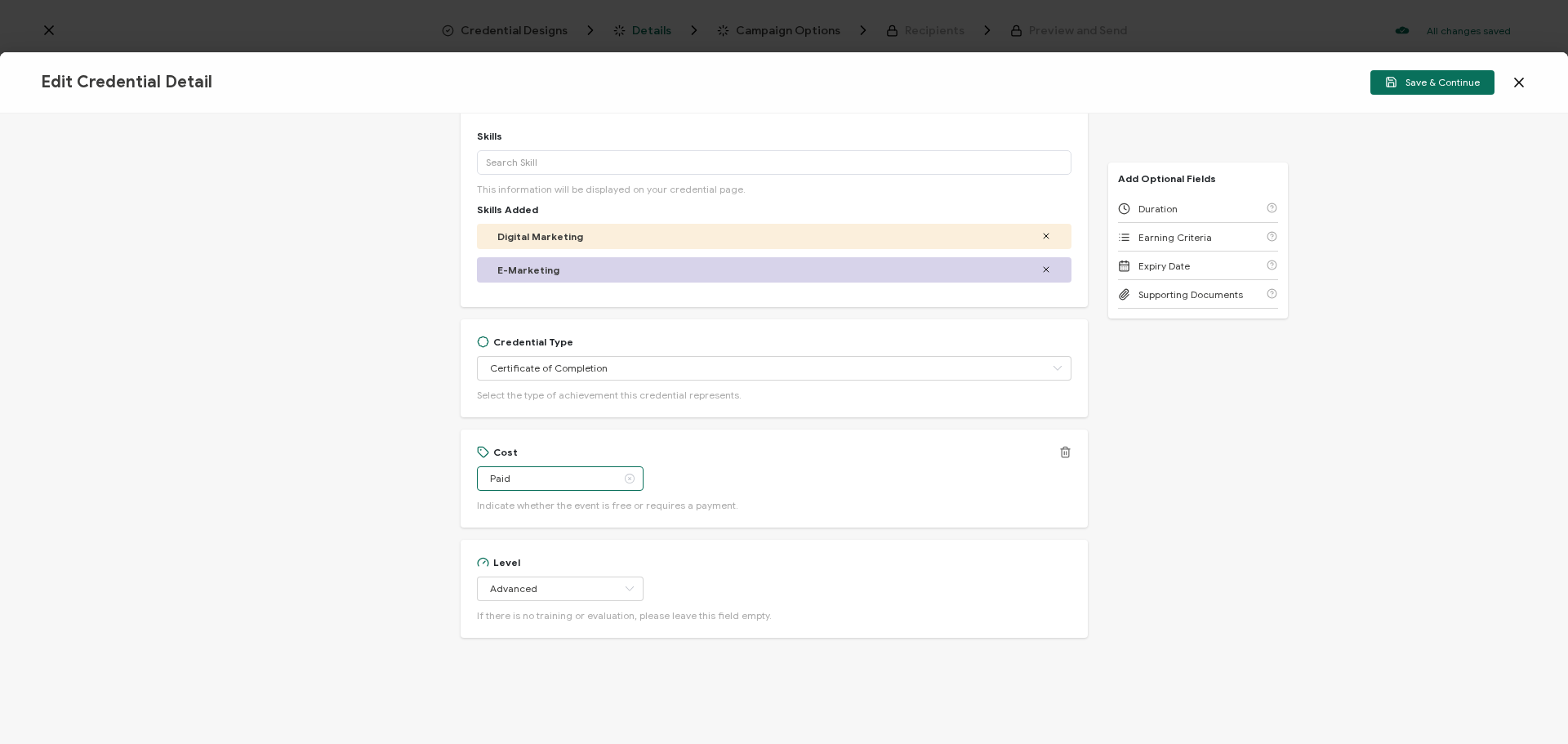
click at [599, 480] on input "Paid" at bounding box center [560, 478] width 167 height 24
click at [505, 522] on span "Free" at bounding box center [502, 521] width 21 height 12
type input "Free"
click at [574, 591] on input "Advanced" at bounding box center [560, 588] width 167 height 24
click at [1202, 427] on div "Credential Title Advanced Digital Marketing Course Completion Certificate ISSUE…" at bounding box center [784, 428] width 1568 height 631
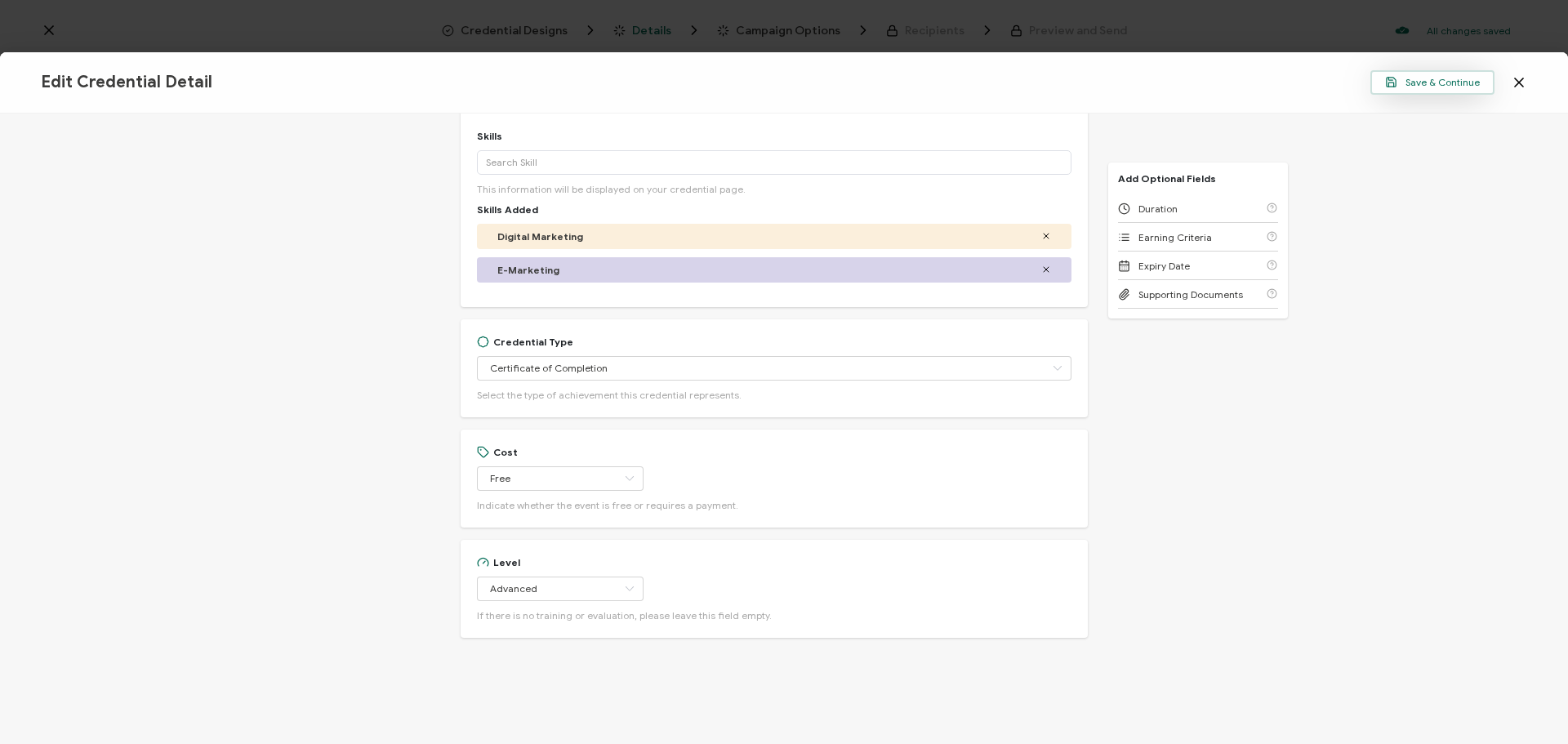
click at [1426, 84] on span "Save & Continue" at bounding box center [1432, 82] width 95 height 12
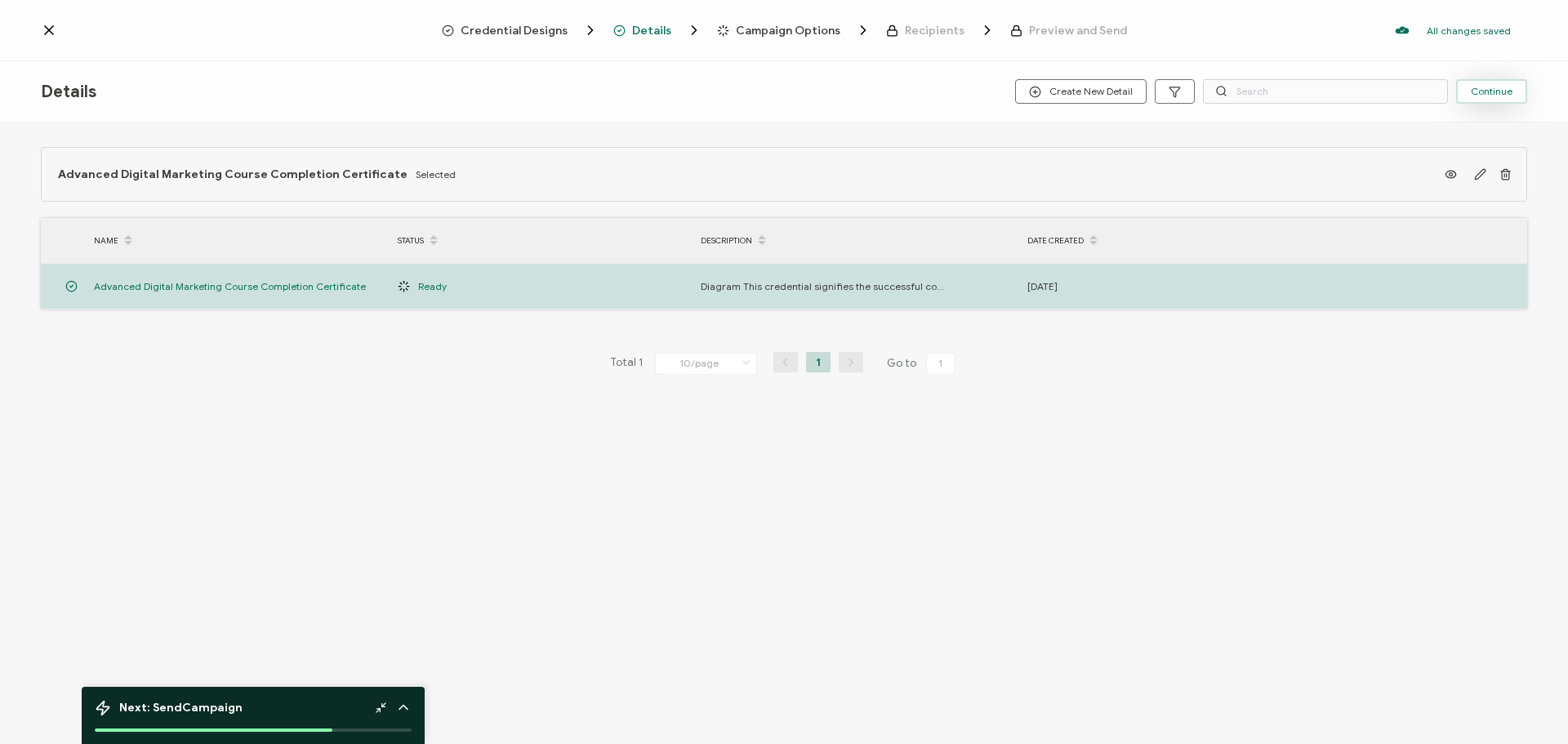
click at [1489, 94] on span "Continue" at bounding box center [1491, 91] width 42 height 10
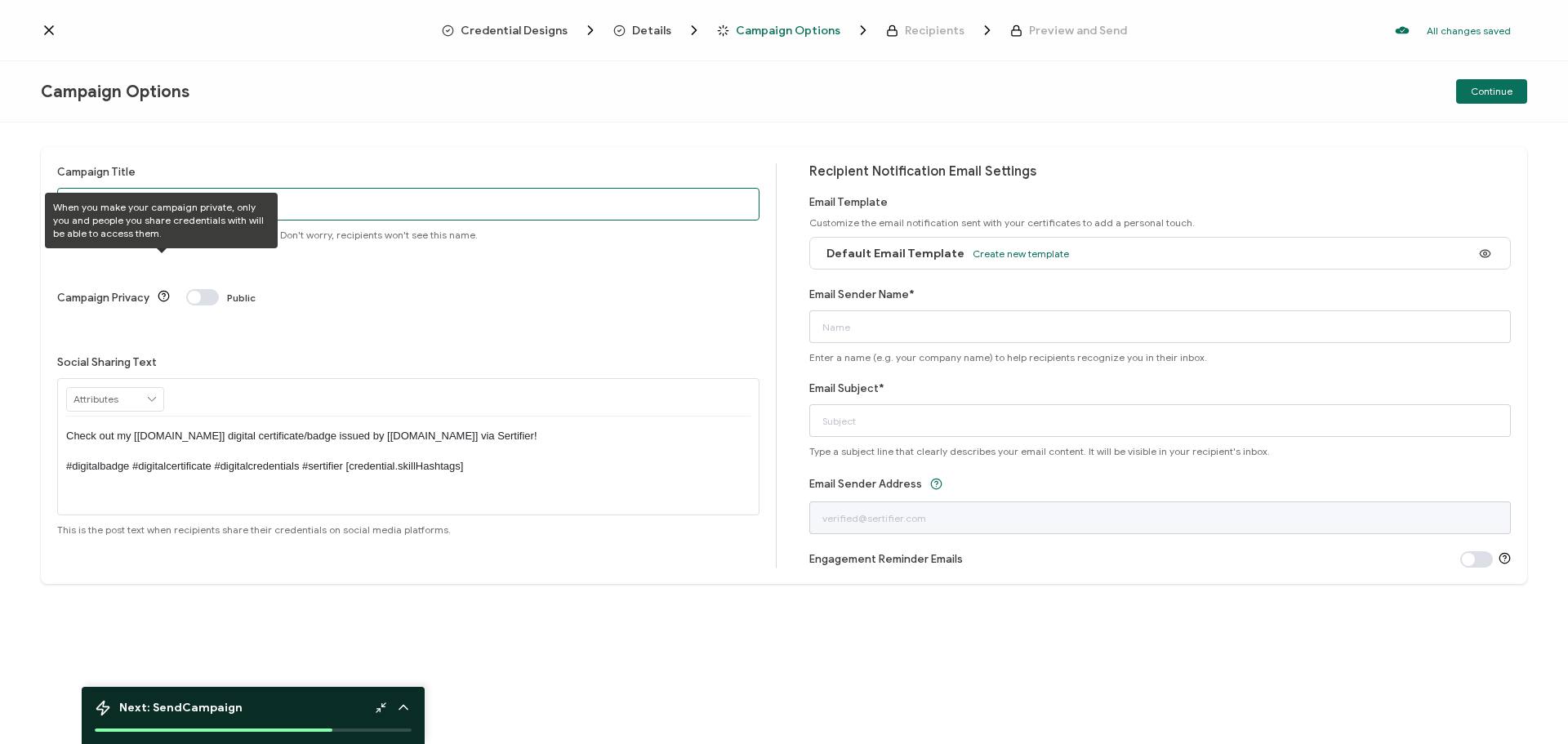
click at [283, 198] on input "Credential 4" at bounding box center [408, 203] width 702 height 33
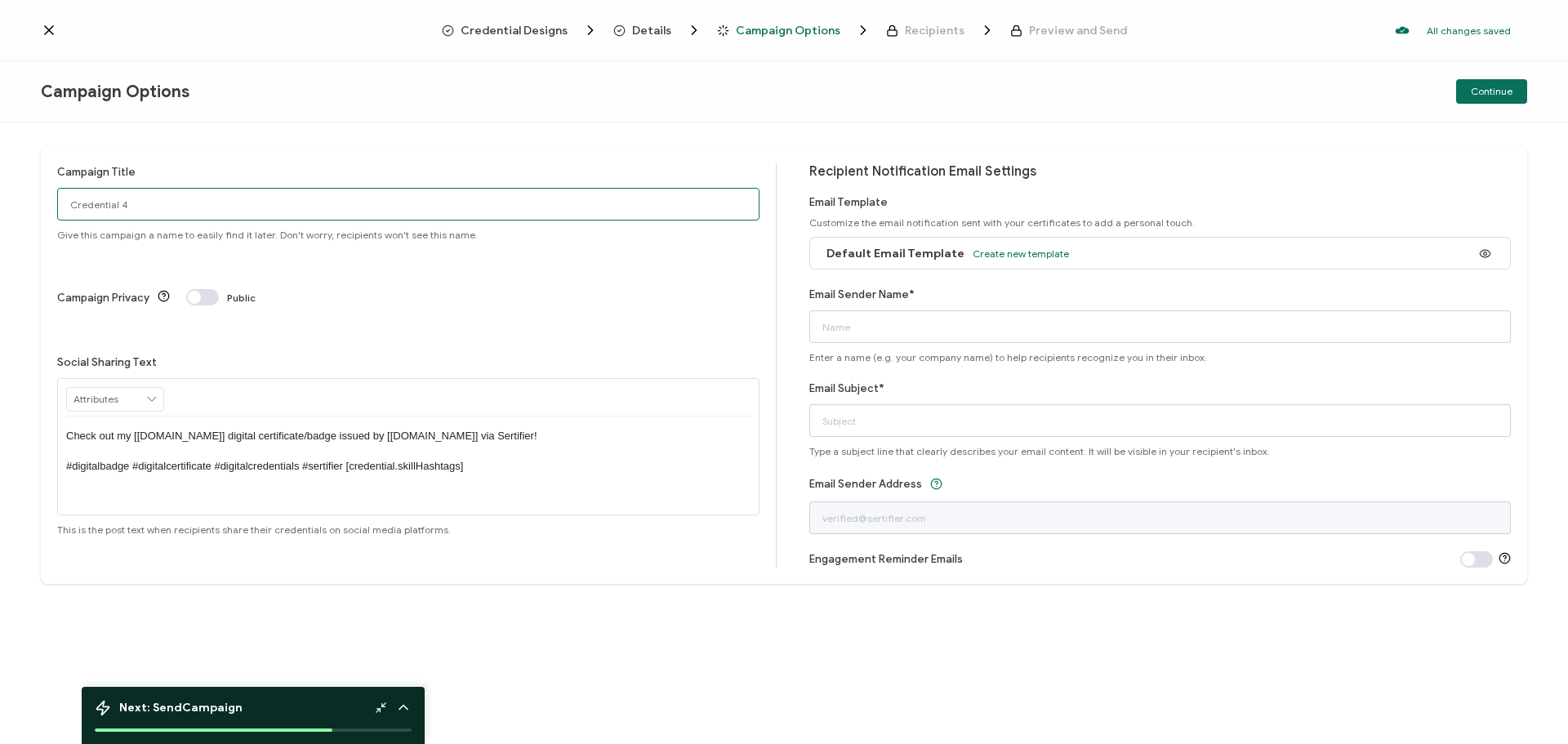
drag, startPoint x: 240, startPoint y: 189, endPoint x: 0, endPoint y: 189, distance: 240.0
click at [0, 189] on div "Campaign Title Credential 4 Give this campaign a name to easily find it later. …" at bounding box center [784, 433] width 1568 height 621
type input "Test by [PERSON_NAME] (Diagram)"
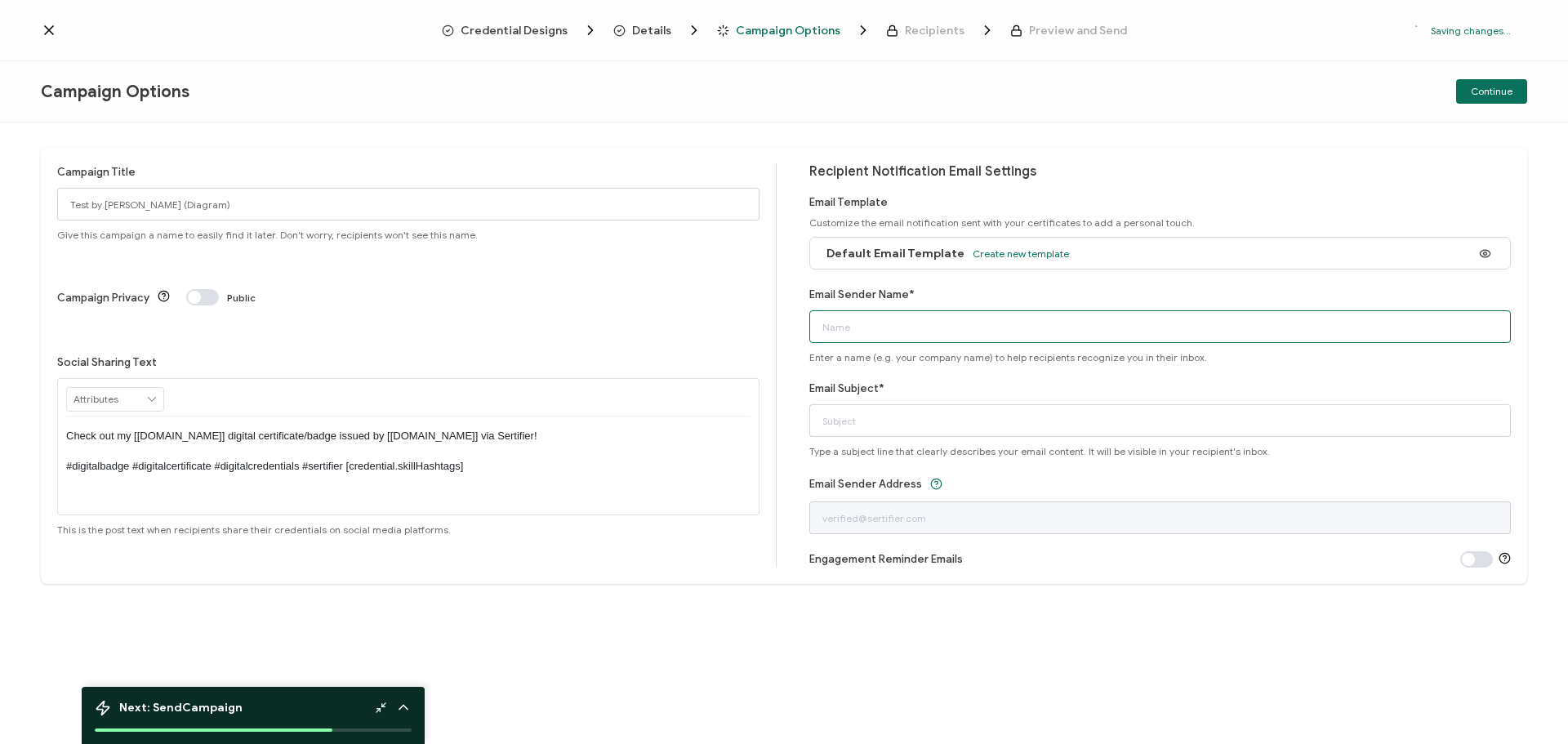
click at [1019, 317] on input "Email Sender Name*" at bounding box center [1160, 327] width 702 height 33
click at [953, 310] on div "Email Sender Name* Enter a name (e.g. your company name) to help recipients rec…" at bounding box center [1160, 324] width 702 height 78
click at [952, 313] on input "Email Sender Name*" at bounding box center [1160, 327] width 702 height 33
click at [952, 320] on input "Email Sender Name*" at bounding box center [1160, 327] width 702 height 33
type input "[EMAIL_ADDRESS][DOMAIN_NAME]"
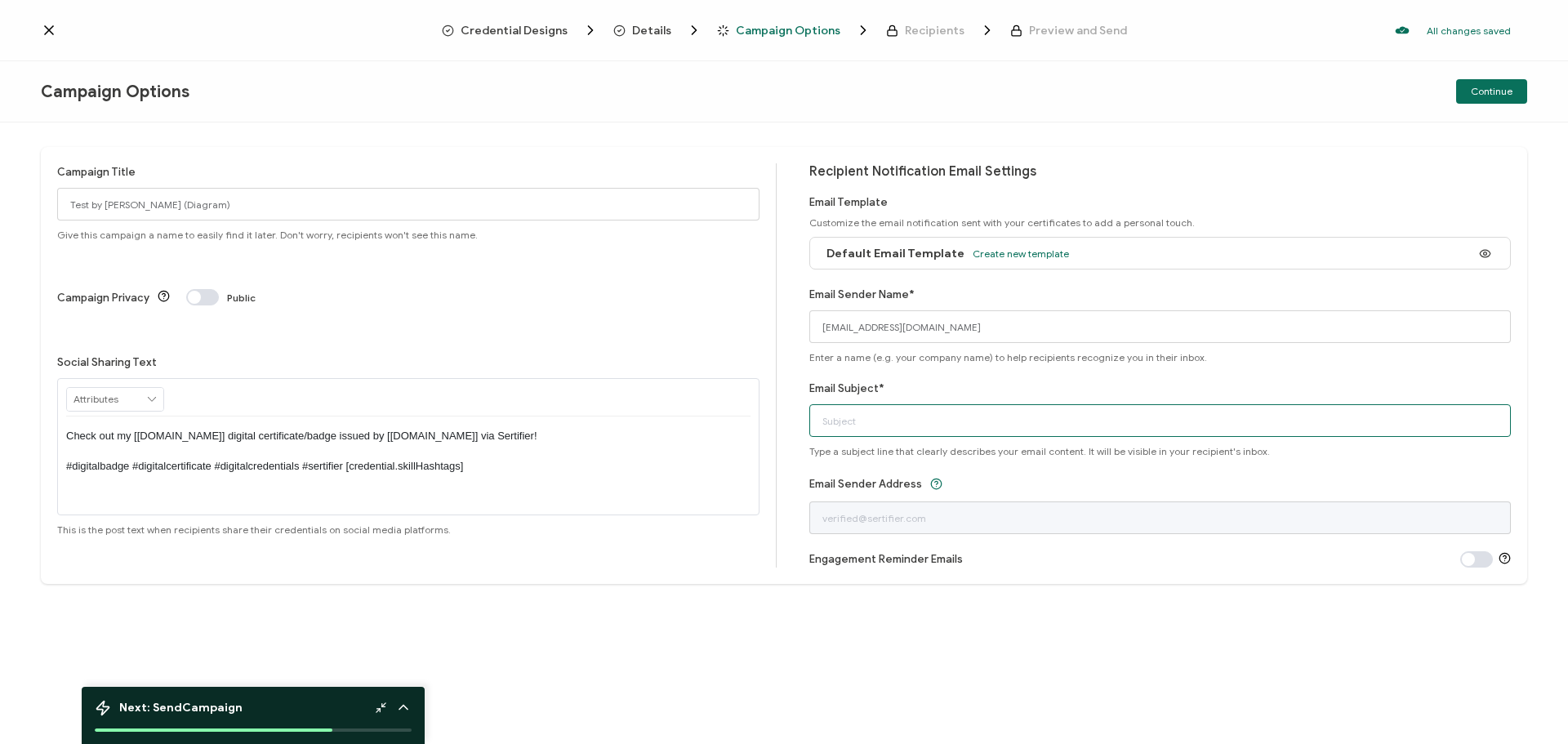
click at [894, 415] on input "Email Subject*" at bounding box center [1160, 420] width 702 height 33
type input "T"
type input "Test Campaing"
click at [1481, 87] on span "Continue" at bounding box center [1491, 91] width 42 height 10
click at [955, 318] on input "[EMAIL_ADDRESS][DOMAIN_NAME]" at bounding box center [1160, 327] width 702 height 33
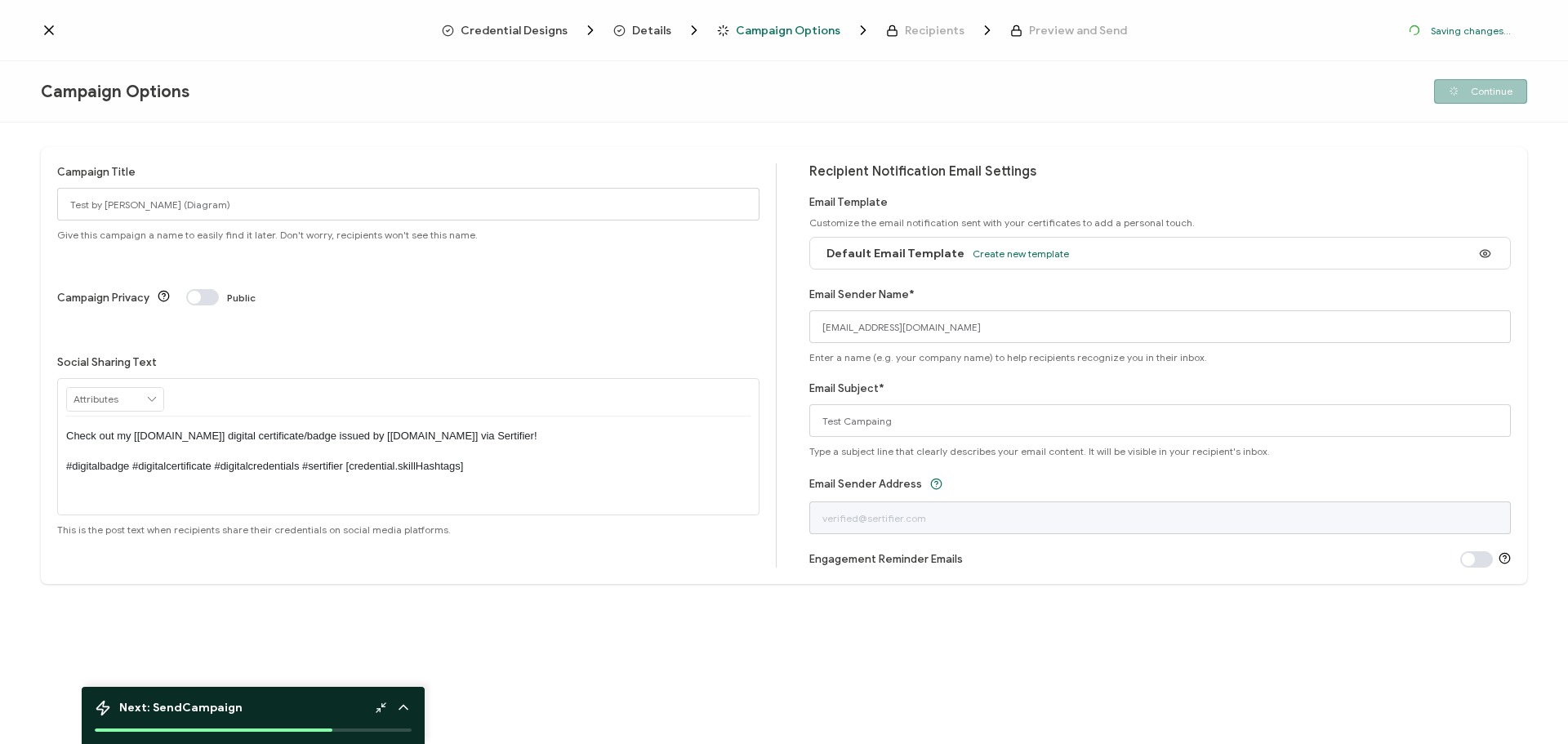
click at [1375, 107] on div "Campaign Options Continue" at bounding box center [784, 92] width 1568 height 62
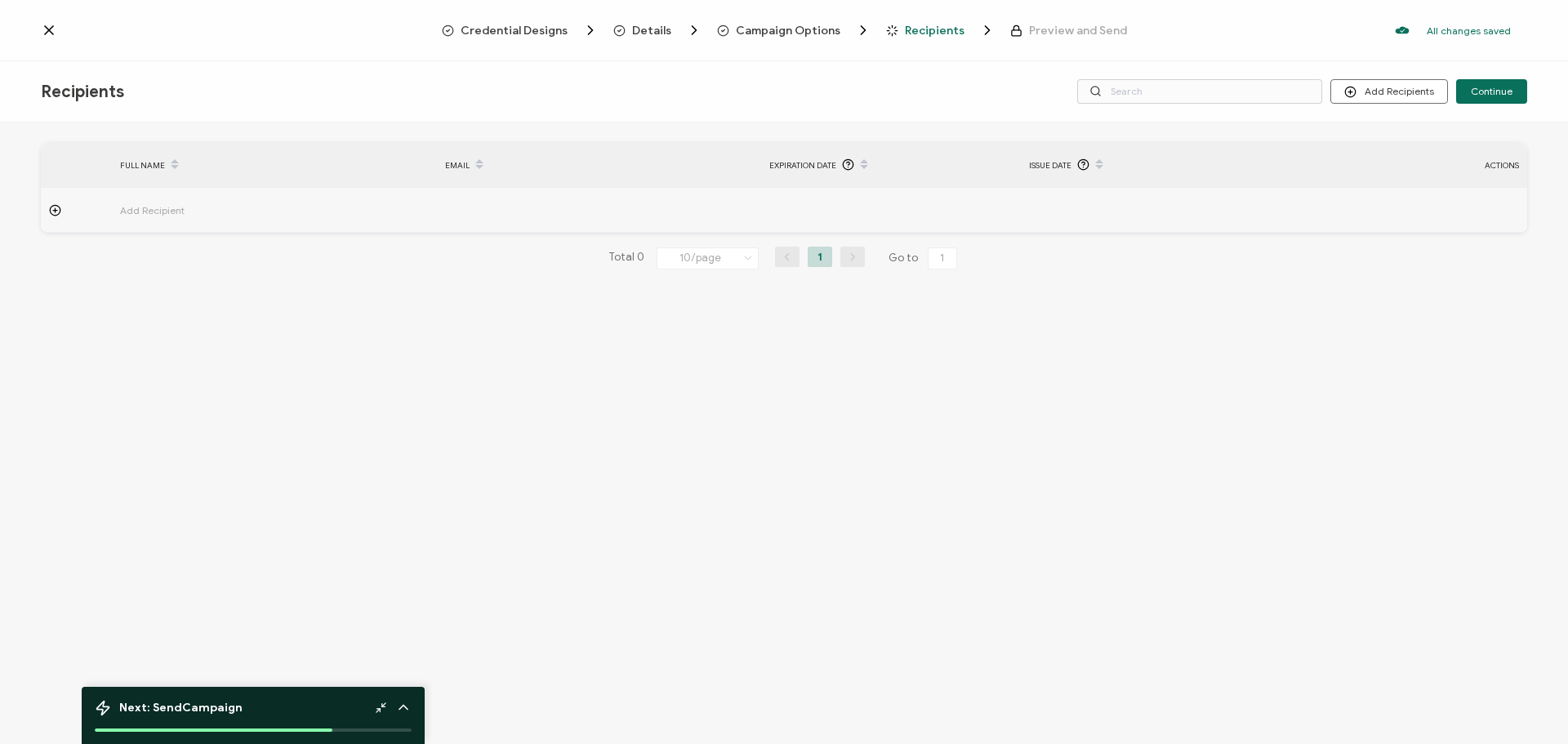
click at [54, 212] on icon at bounding box center [55, 211] width 12 height 12
click at [177, 247] on input "text" at bounding box center [192, 255] width 143 height 26
type input "J"
type input "[PERSON_NAME]"
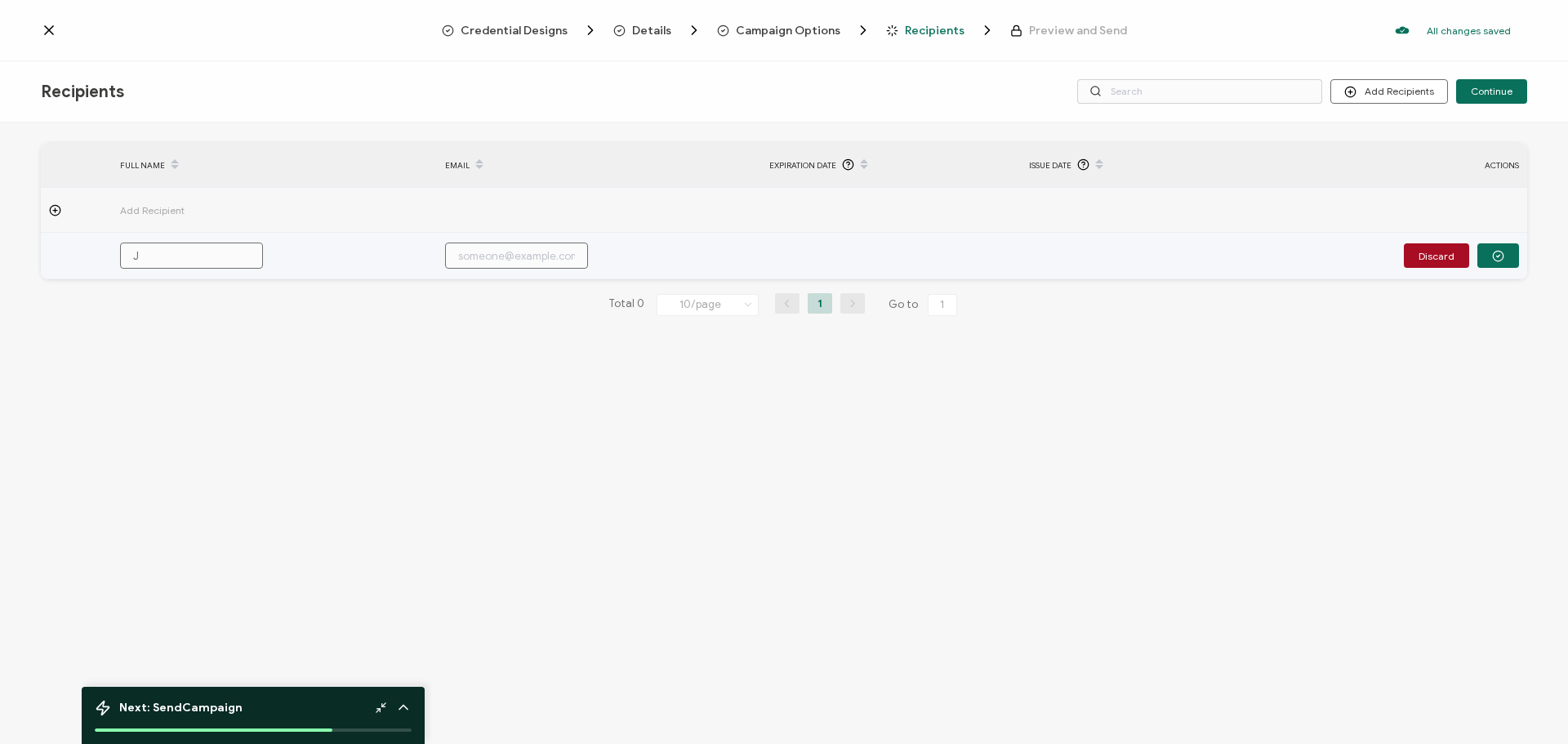
type input "[PERSON_NAME]"
type input "Jan"
type input "Jani"
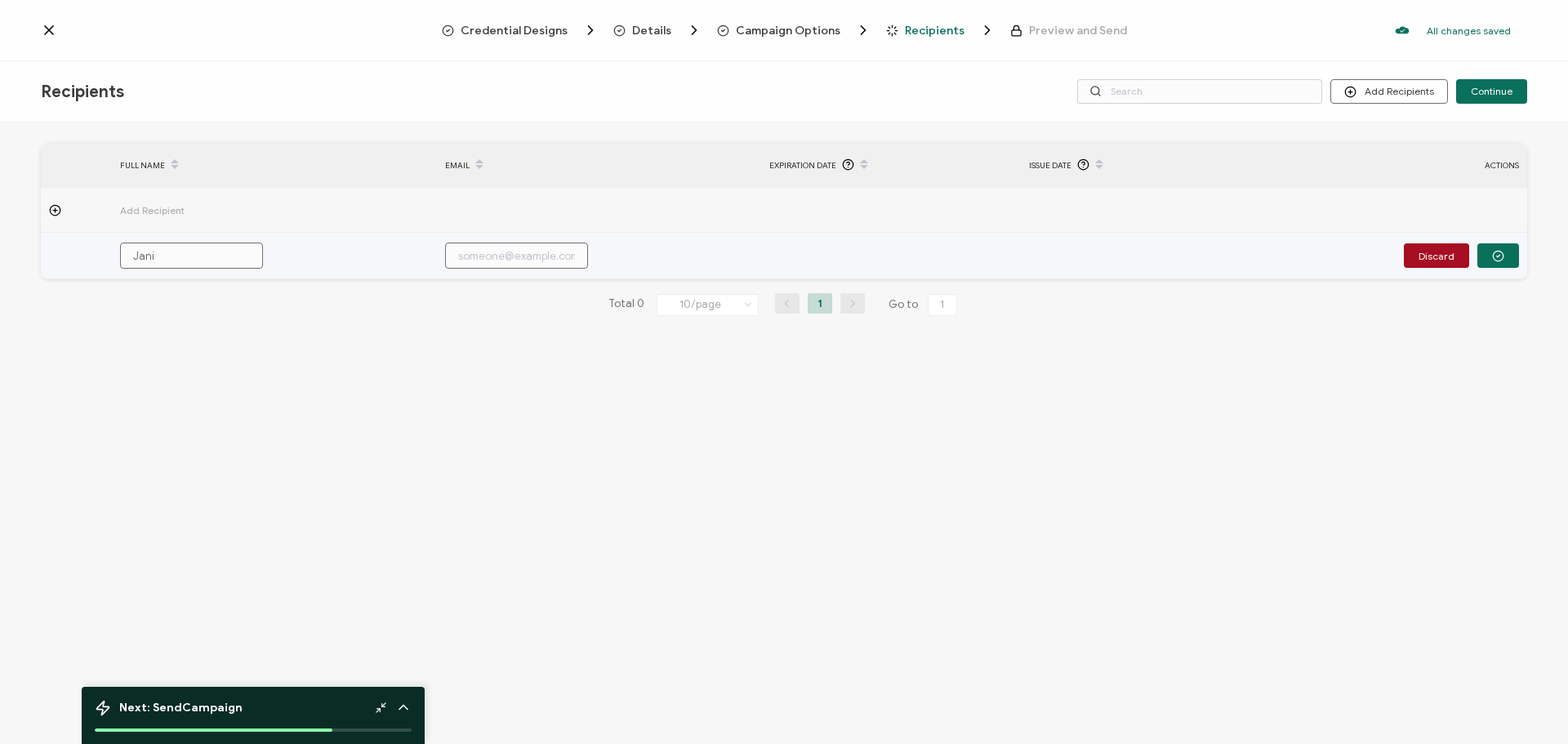
type input "Janic"
type input "[PERSON_NAME]"
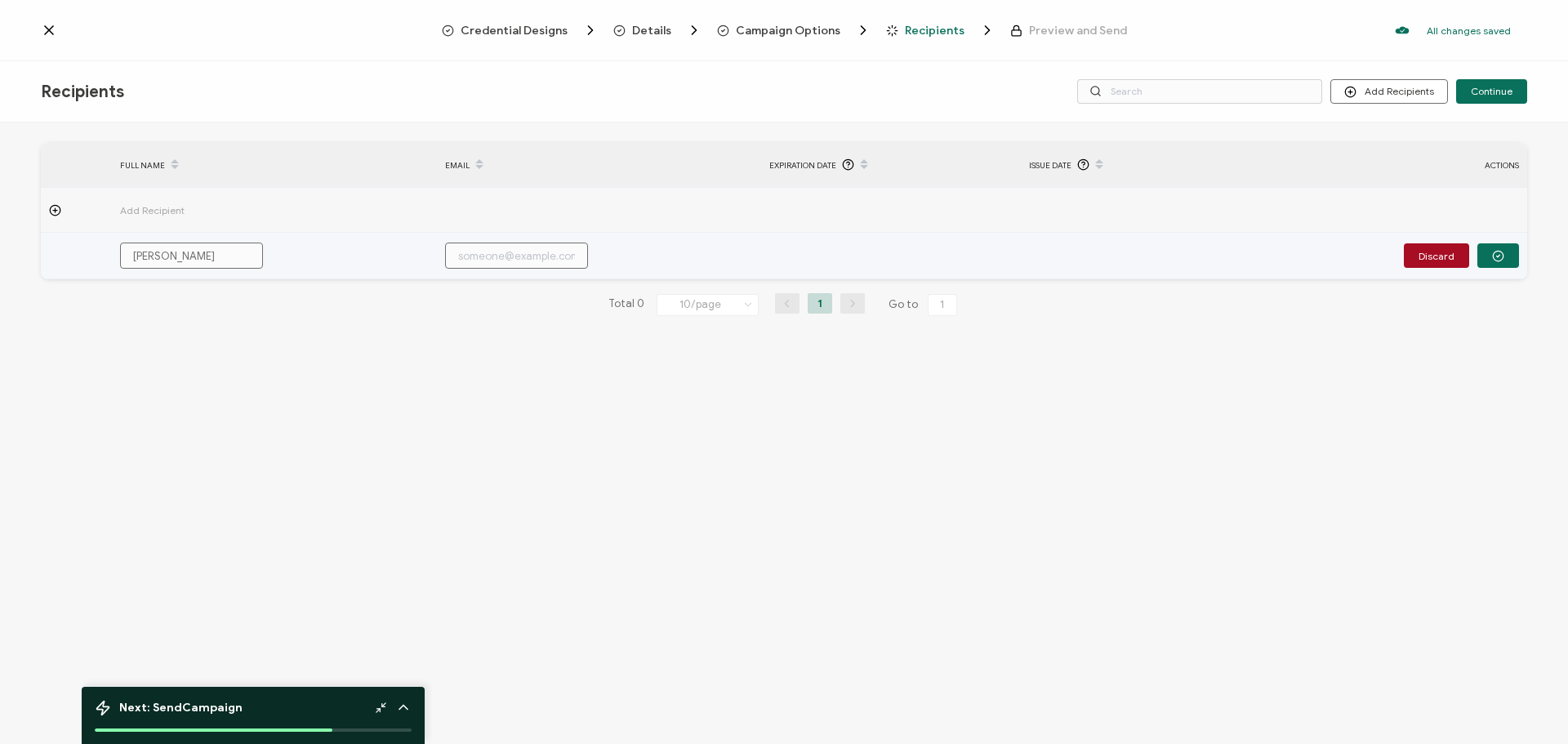
type input "j"
type input "ja"
type input "jan"
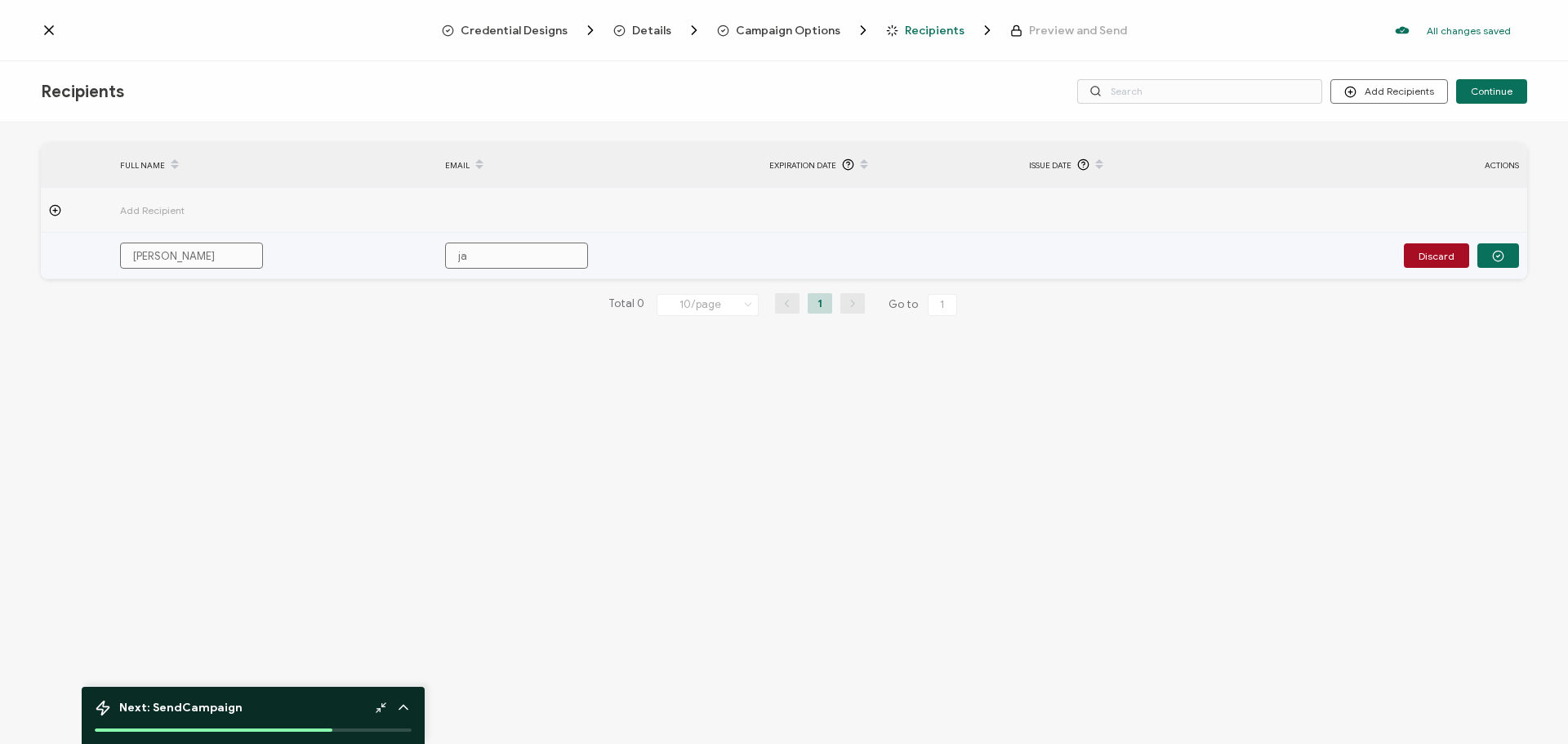
type input "jan"
type input "jani"
type input "janic"
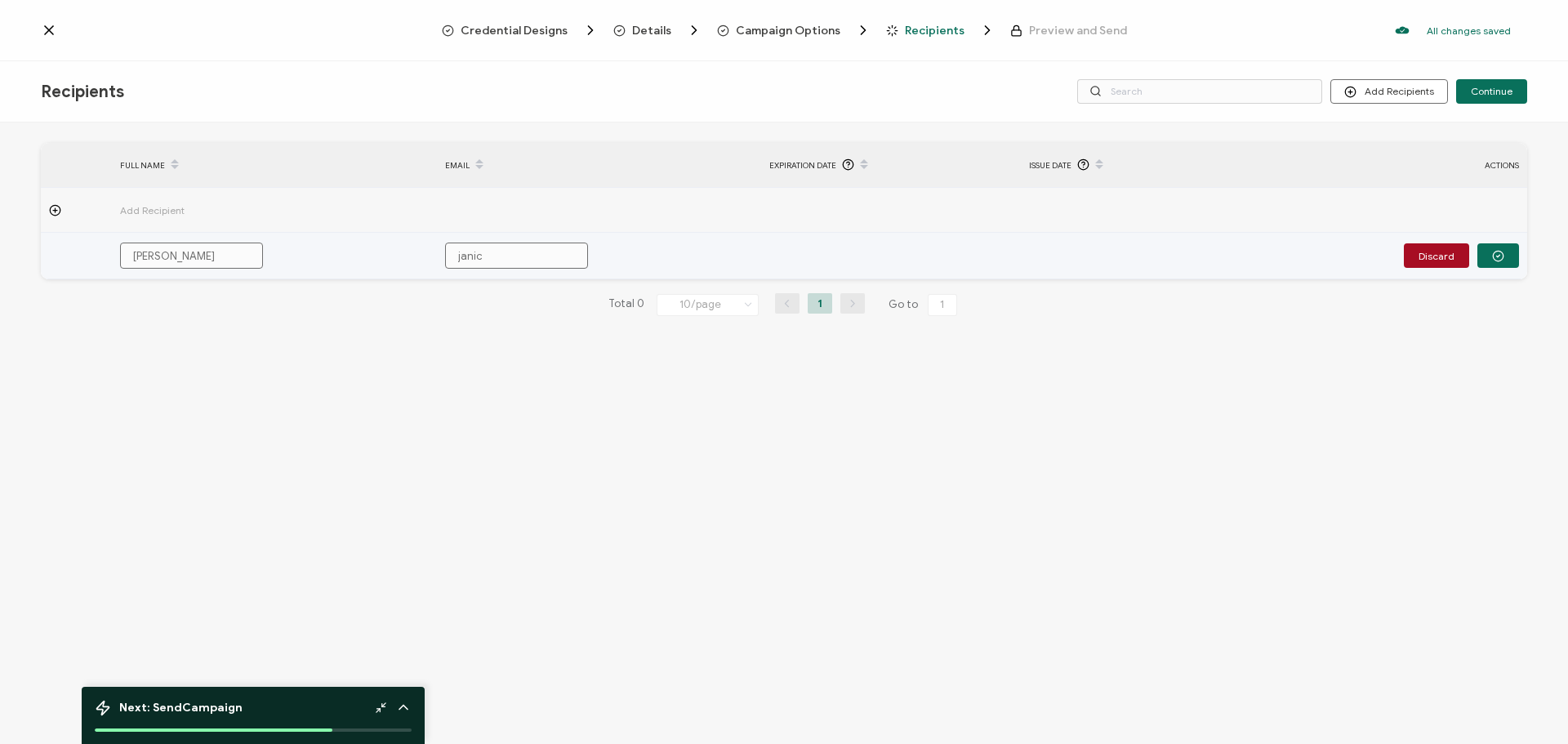
type input "[PERSON_NAME]"
type input "janicej"
type input "janiceju"
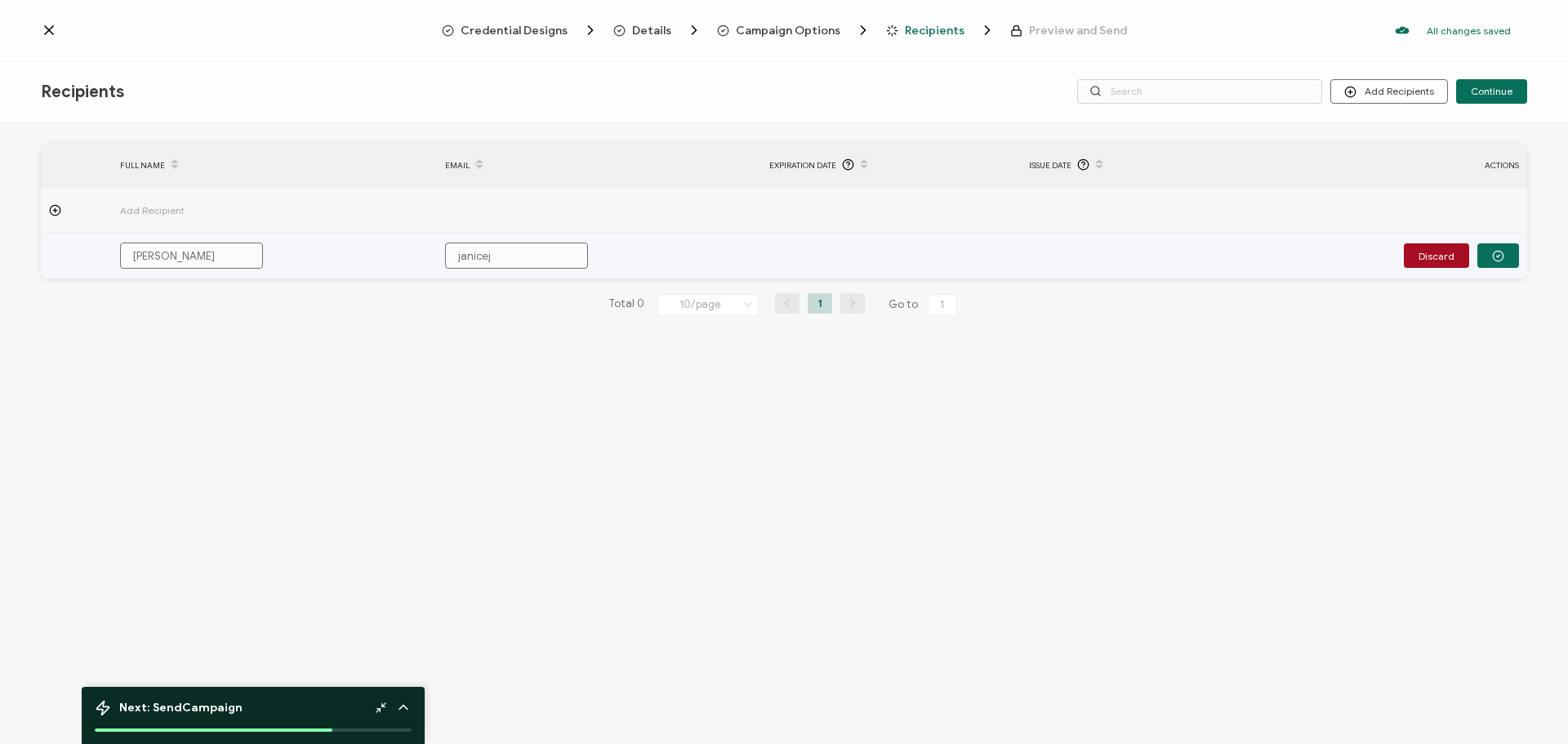
type input "janiceju"
type input "janicejul"
type input "janicejuli"
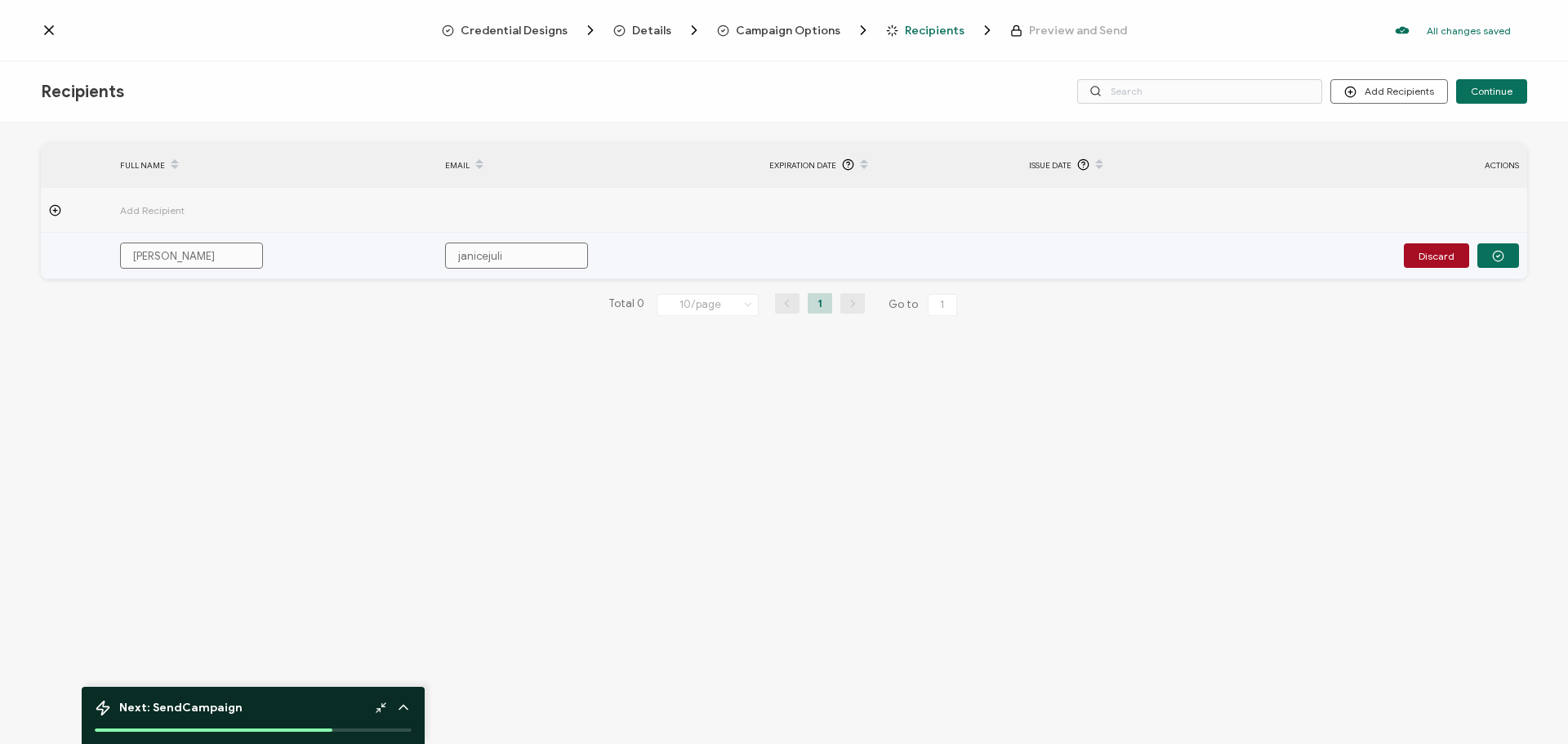
type input "janicejulia"
type input "janicejulian"
type input "janicejuliana"
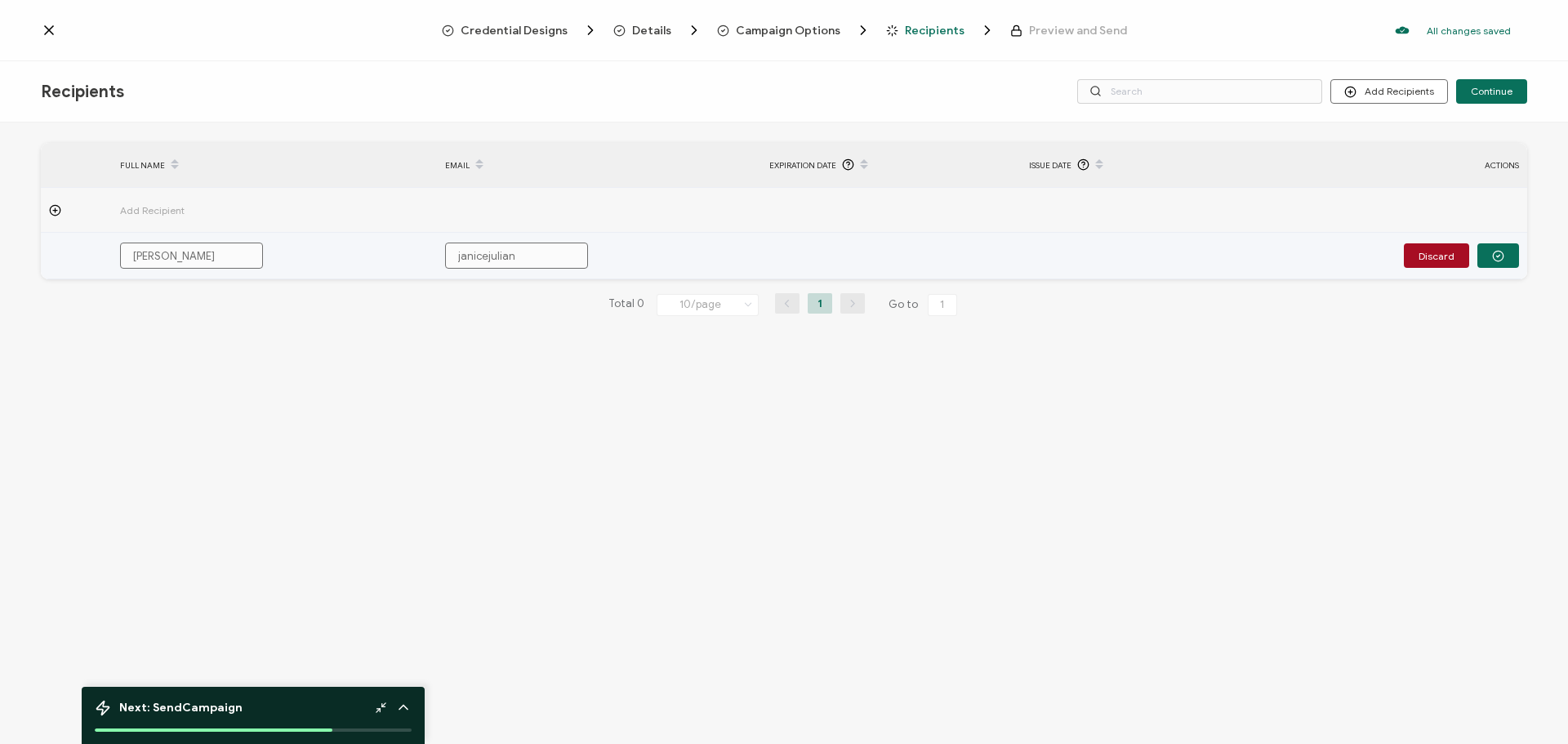
type input "janicejuliana"
type input "janicejuliana@"
type input "janicejuliana@h"
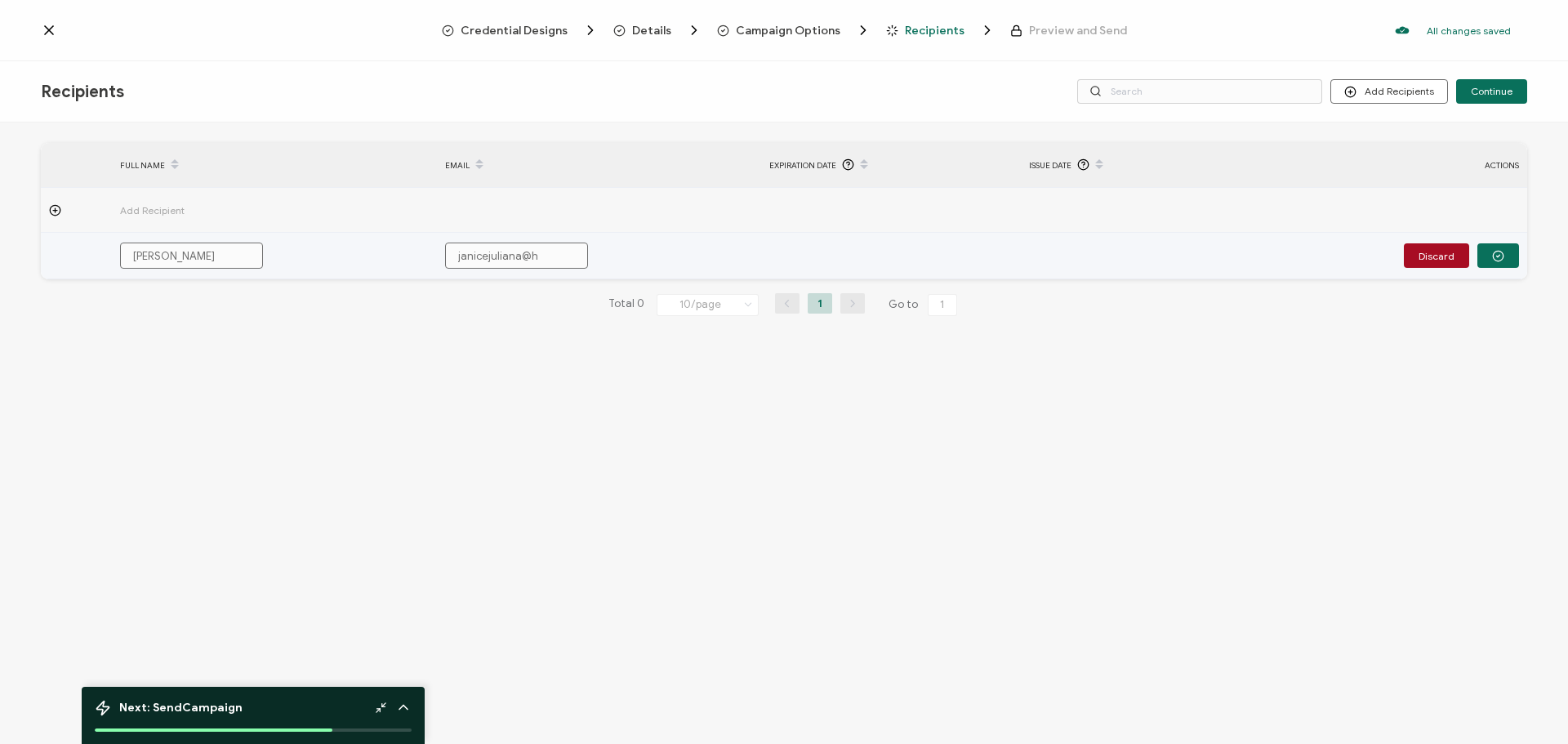
type input "janicejuliana@ho"
type input "janicejuliana@hot"
type input "janicejuliana@hotm"
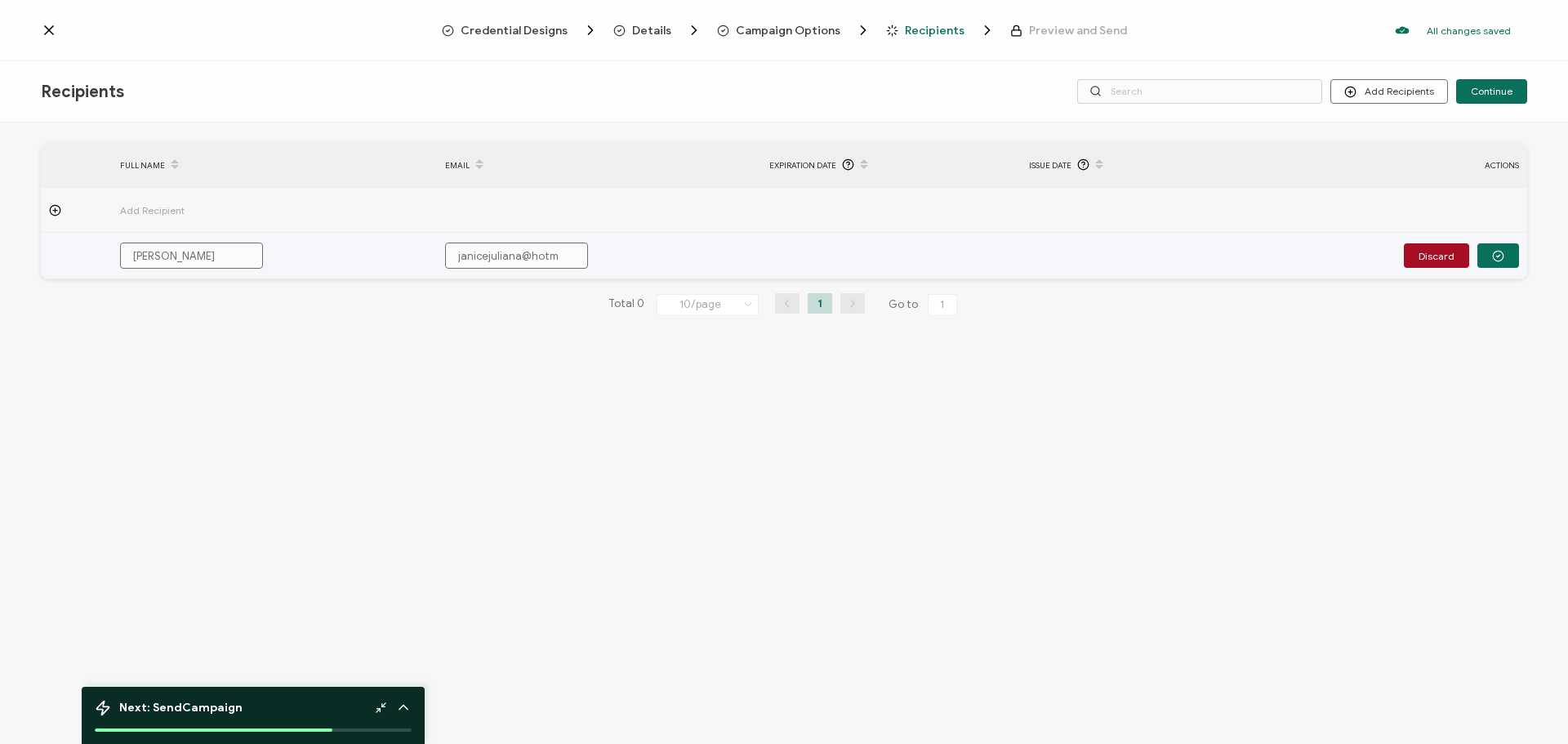
type input "janicejuliana@hotm"
type input "janicejuliana@hotma"
type input "janicejuliana@hotmai"
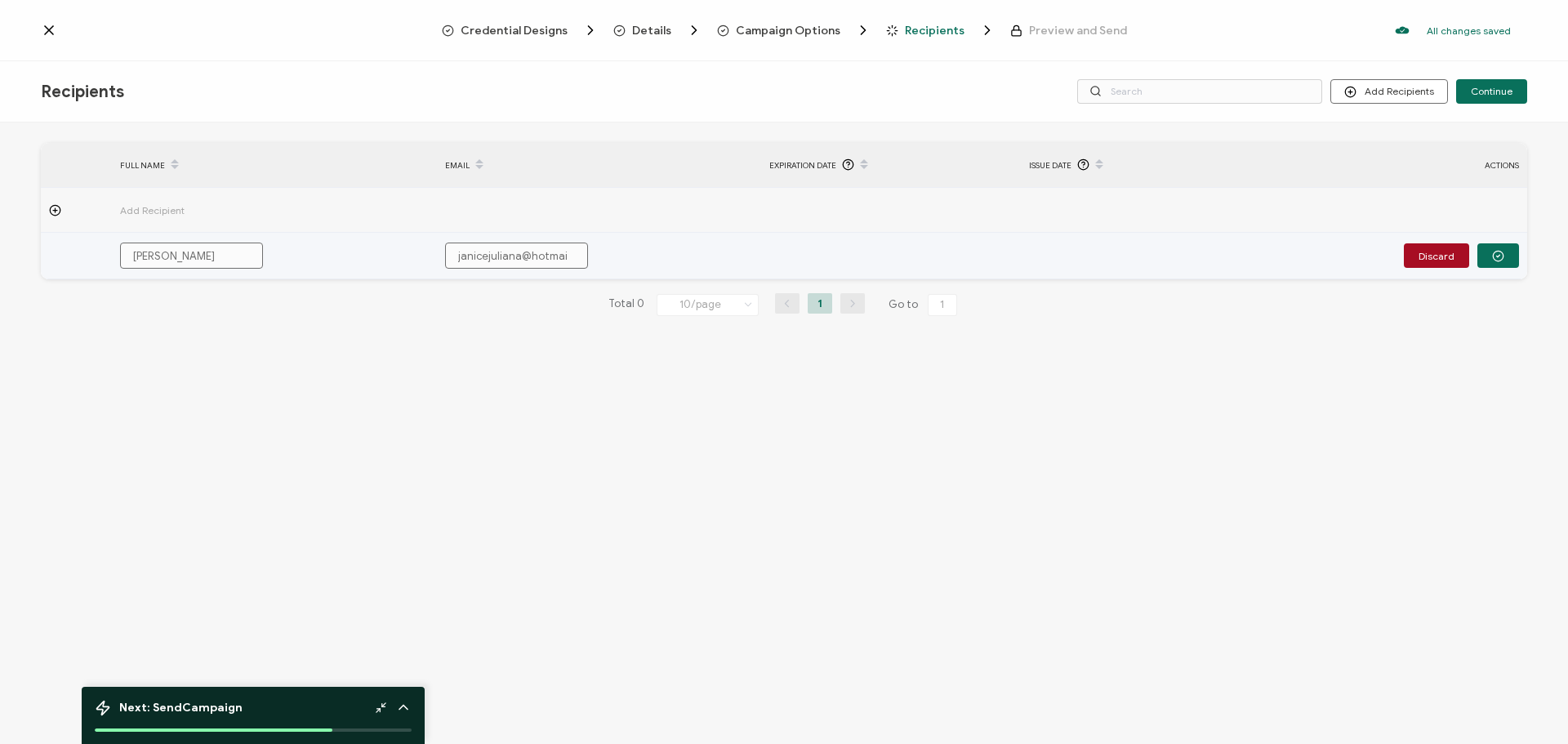
type input "[EMAIL_ADDRESS]"
type input "[EMAIL_ADDRESS]."
type input "janicejuliana@hotmail.c"
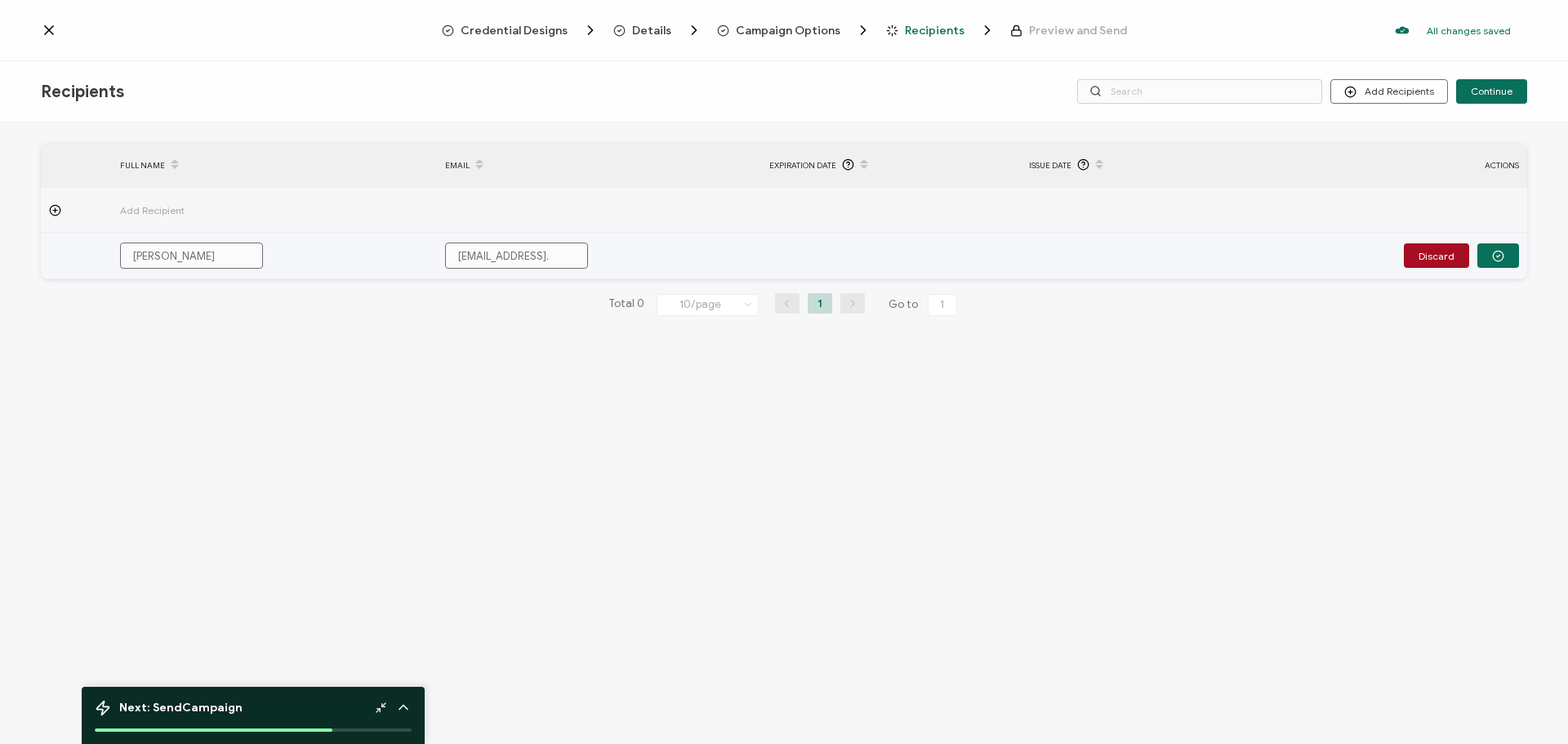
type input "janicejuliana@hotmail.c"
type input "[EMAIL_ADDRESS][DOMAIN_NAME]"
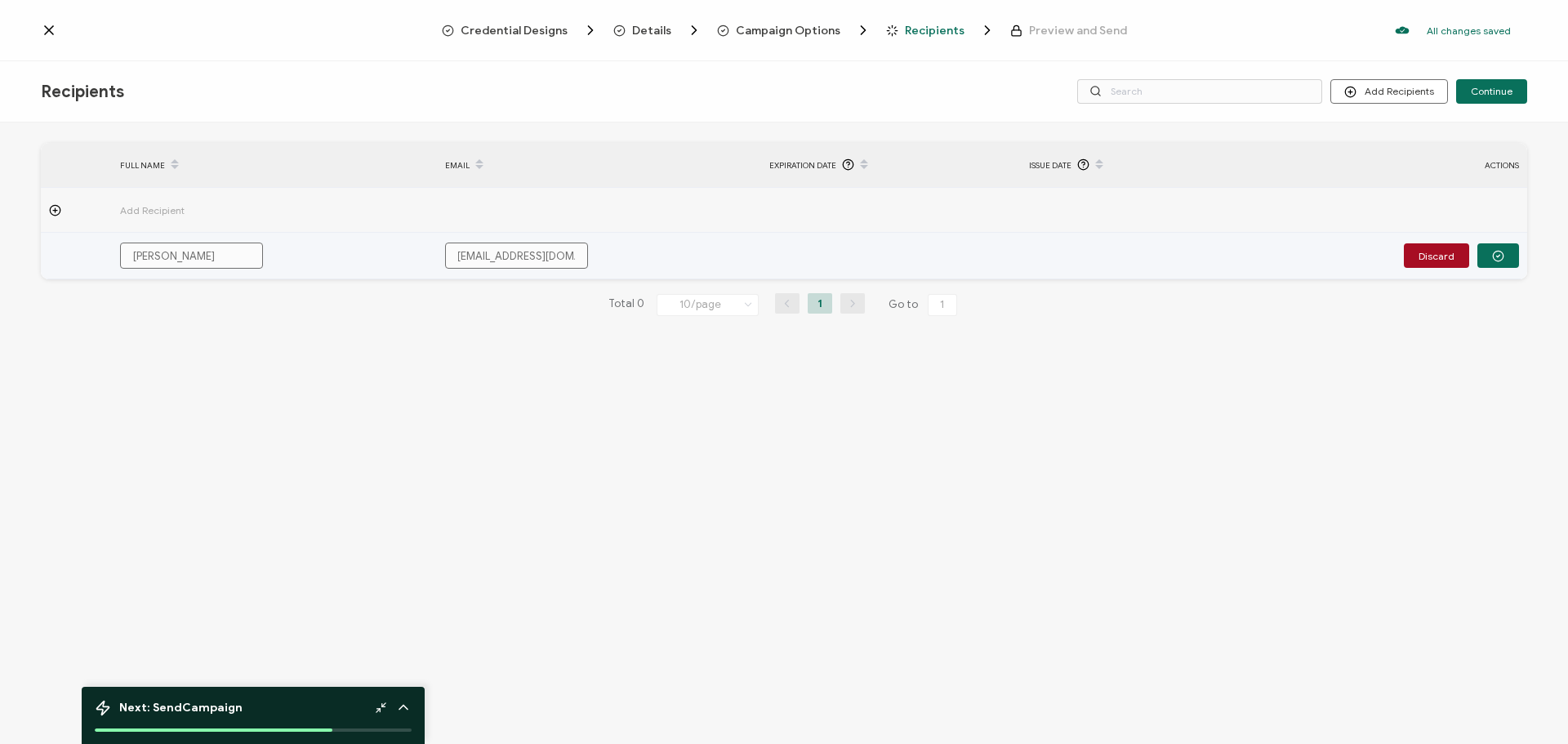
scroll to position [0, 10]
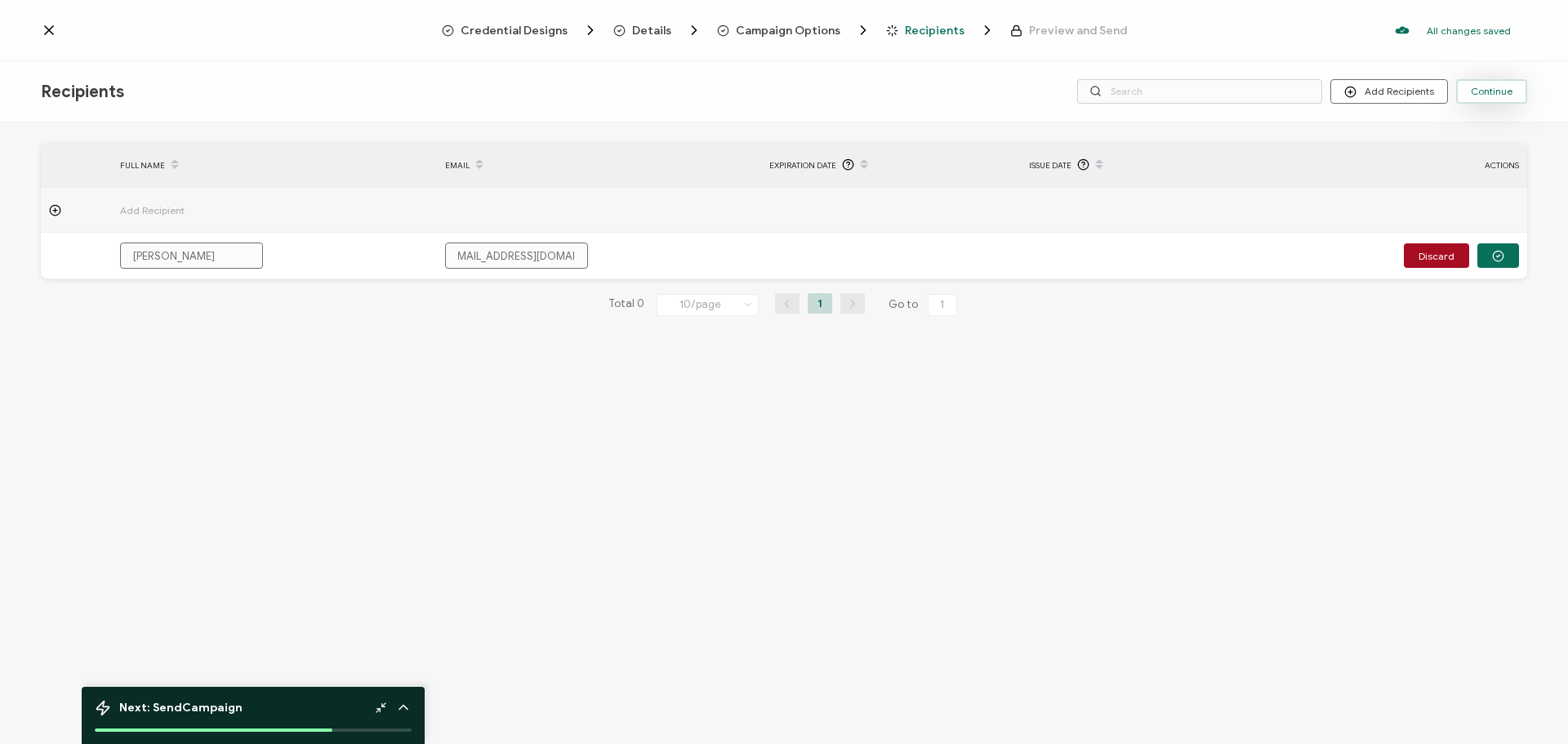
type input "[EMAIL_ADDRESS][DOMAIN_NAME]"
click at [1497, 84] on button "Continue" at bounding box center [1492, 91] width 71 height 24
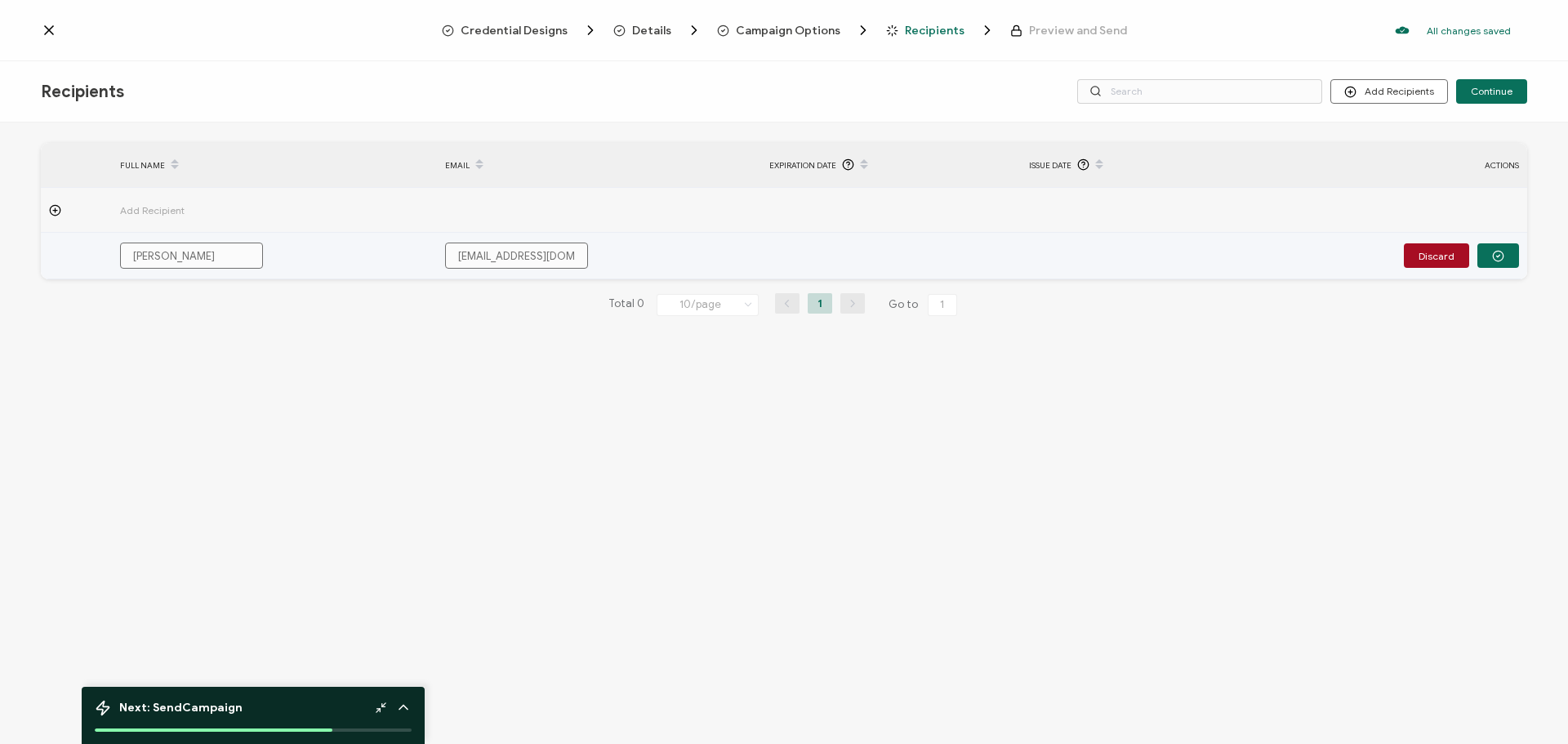
click at [1490, 252] on button "button" at bounding box center [1498, 255] width 42 height 24
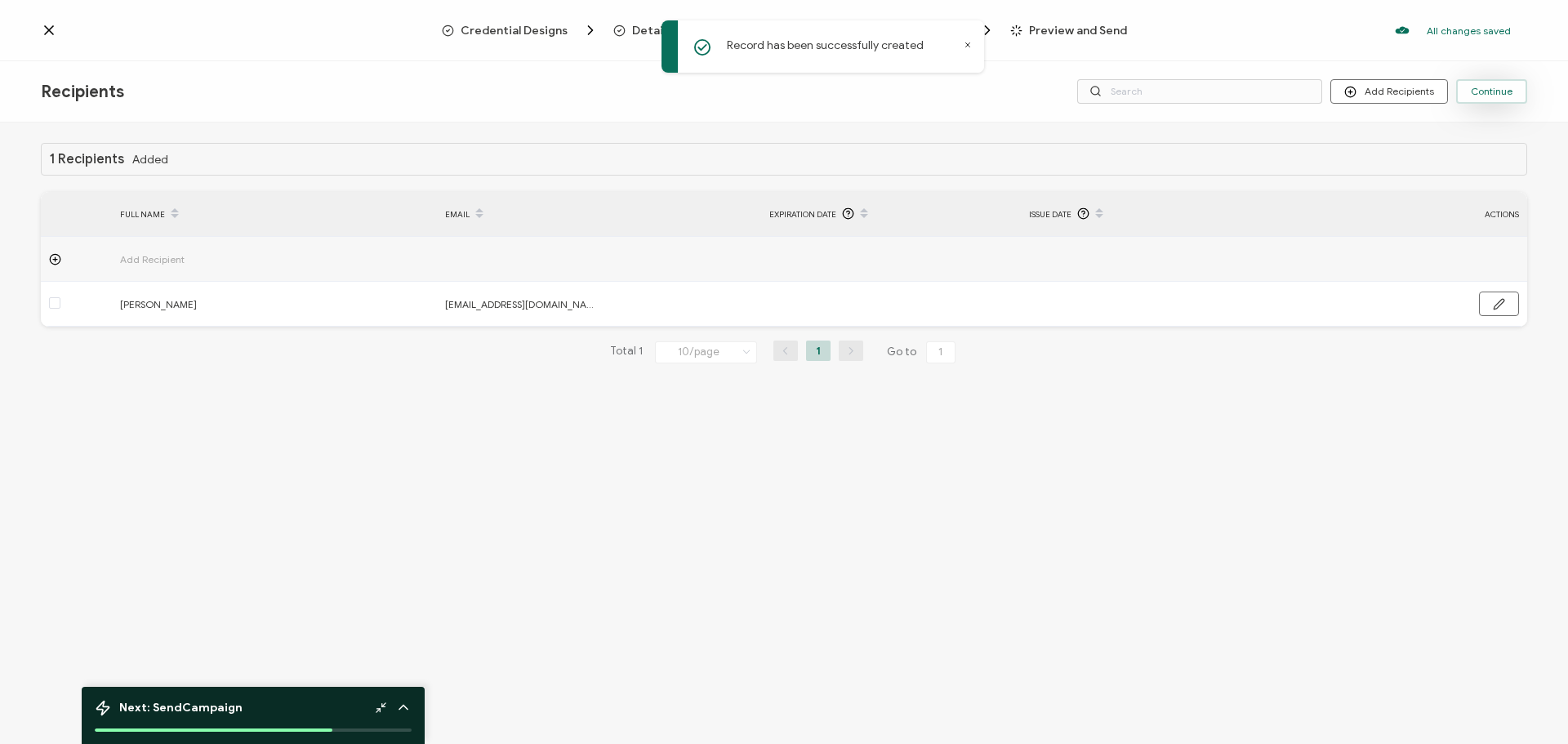
click at [1494, 93] on span "Continue" at bounding box center [1491, 91] width 42 height 10
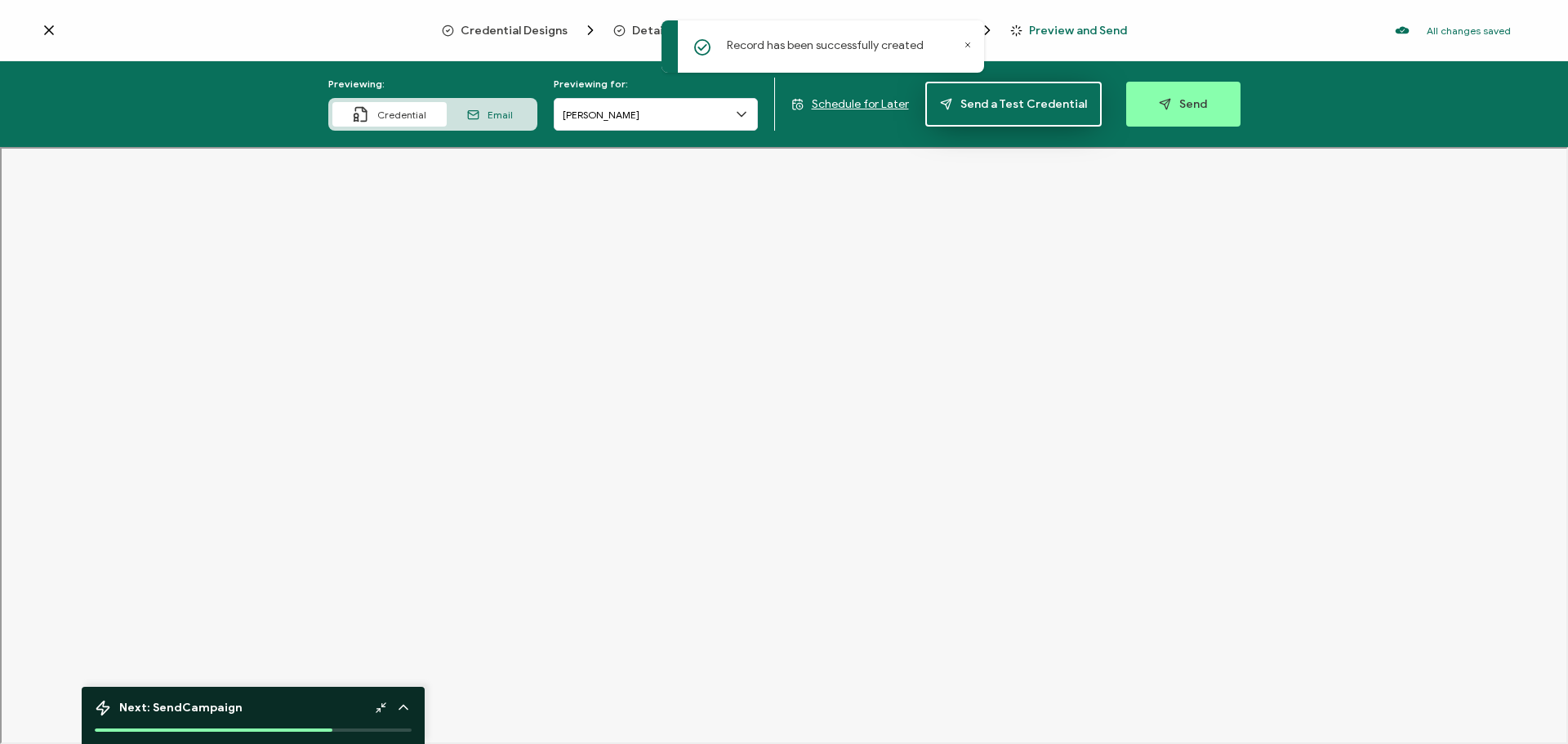
click at [1002, 98] on span "Send a Test Credential" at bounding box center [1013, 104] width 147 height 12
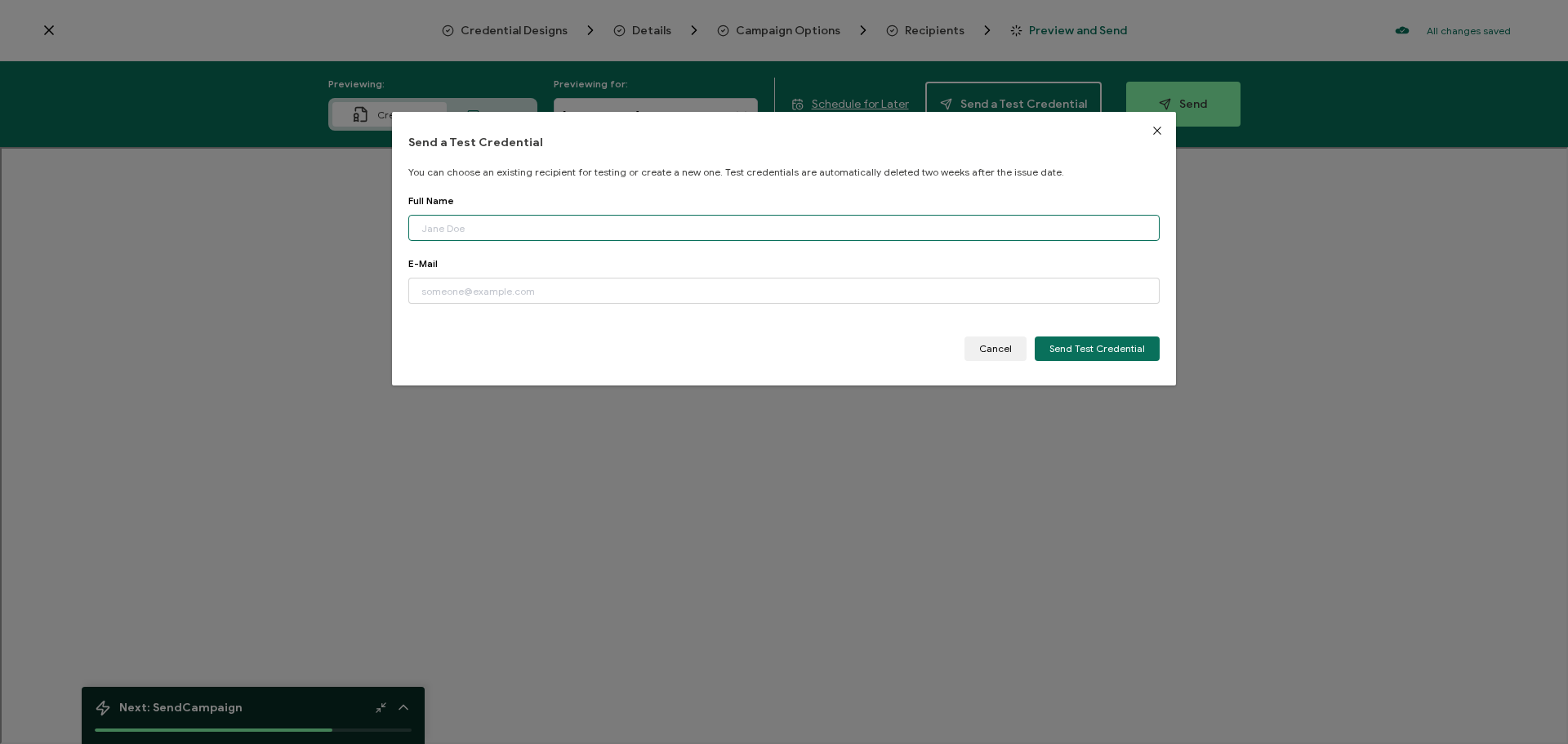
click at [684, 229] on input "dialog" at bounding box center [784, 227] width 751 height 26
type input "[PERSON_NAME]"
type input "[EMAIL_ADDRESS][DOMAIN_NAME]"
click at [1055, 346] on span "Send Test Credential" at bounding box center [1097, 348] width 95 height 10
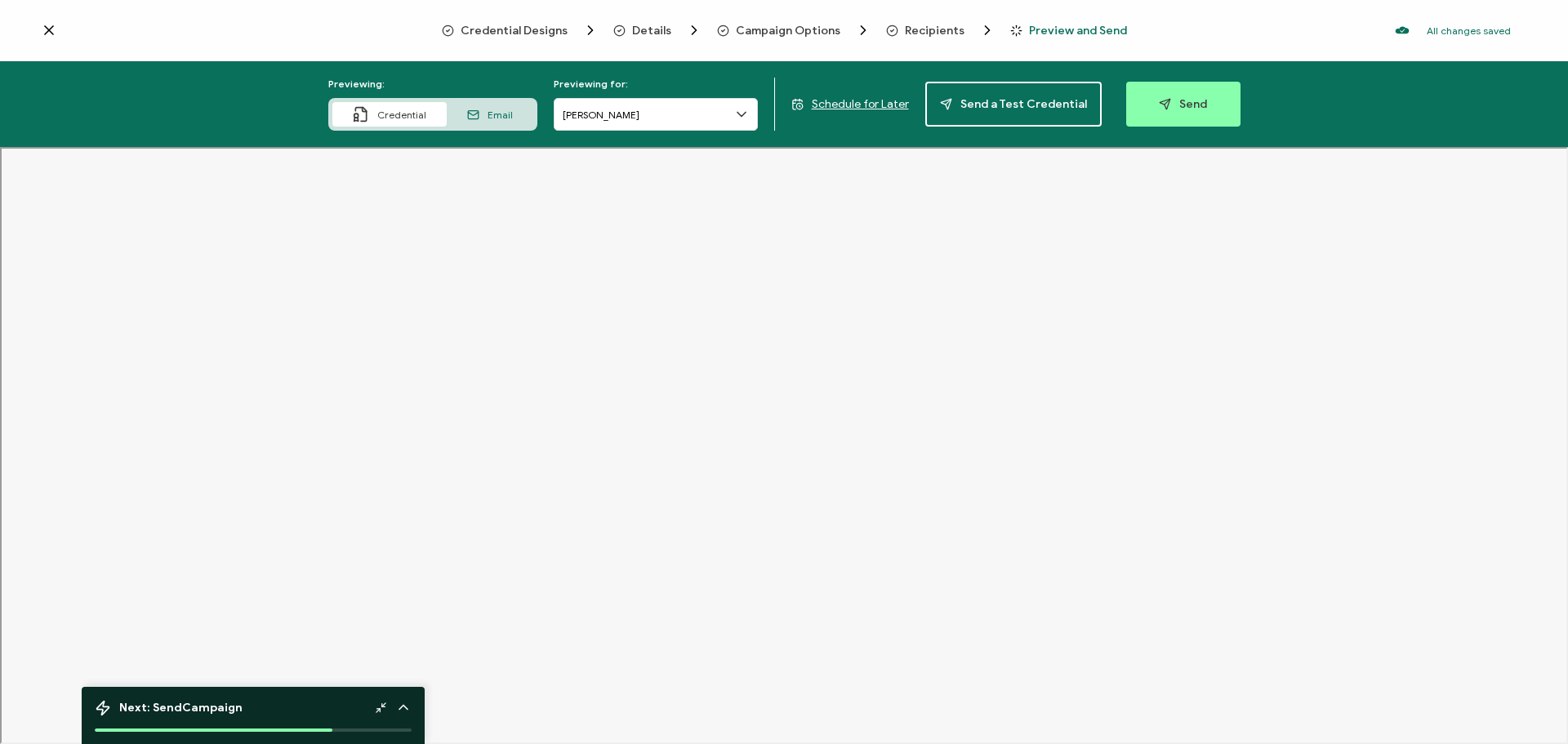
click at [932, 24] on span "Recipients" at bounding box center [934, 30] width 60 height 12
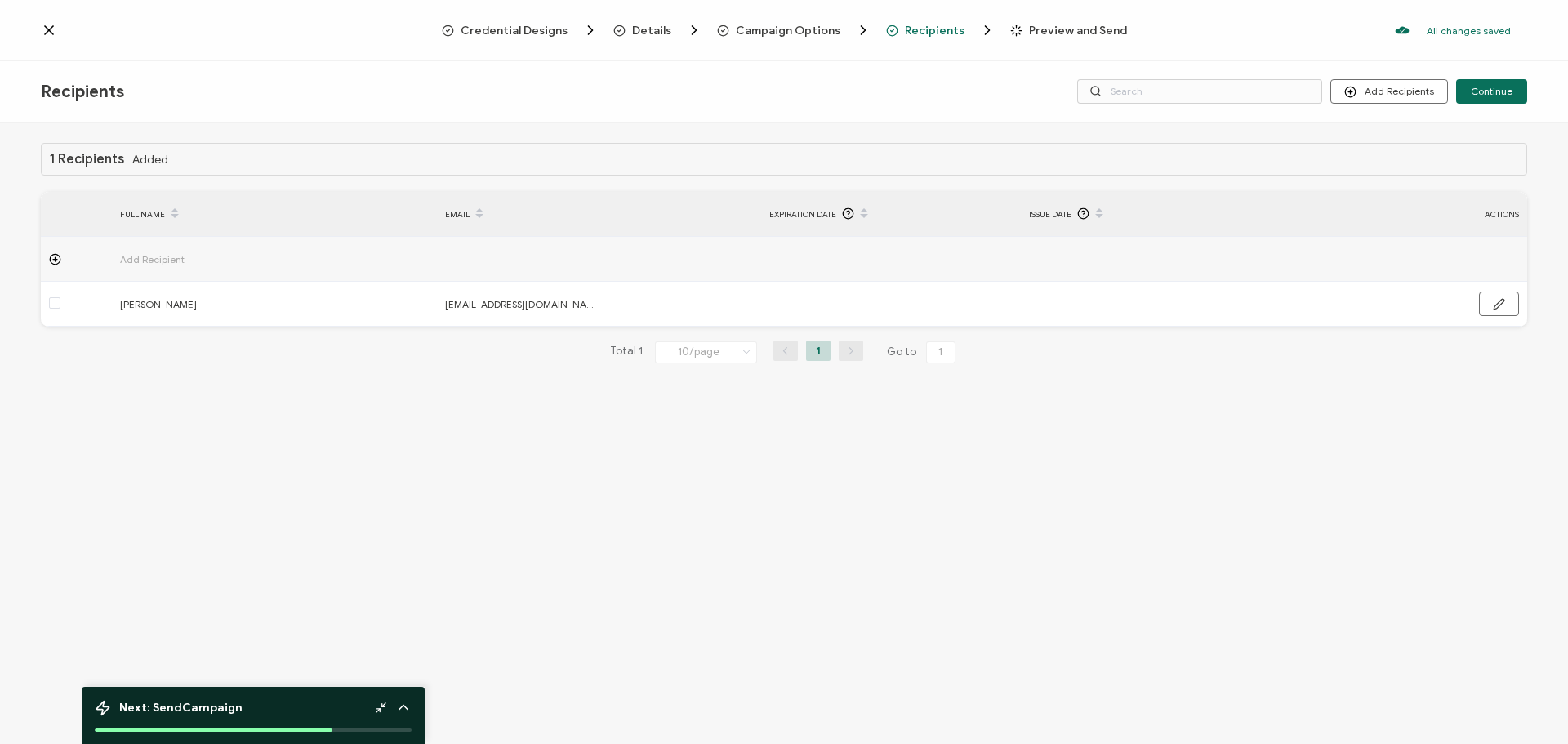
click at [48, 34] on icon at bounding box center [49, 30] width 16 height 16
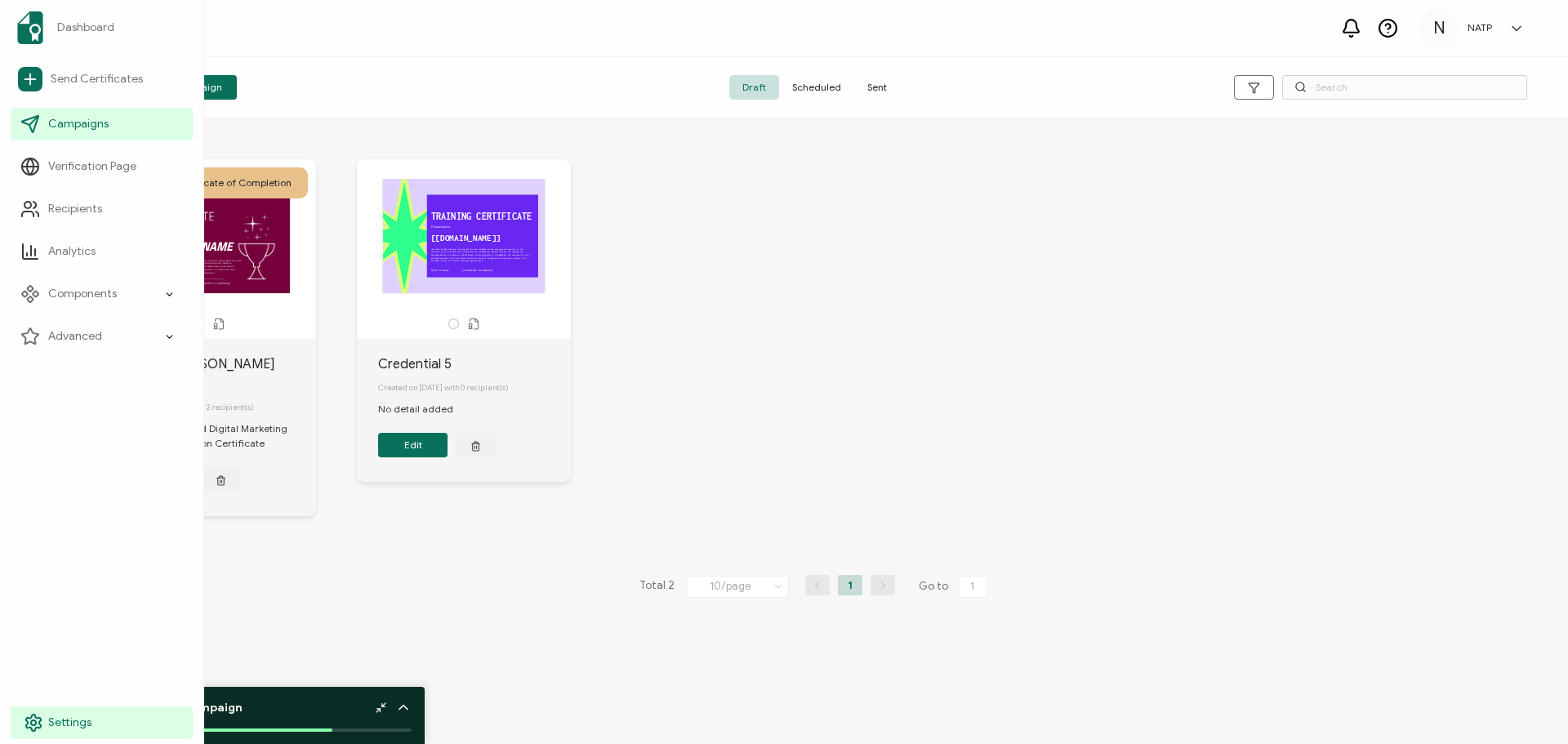
click at [21, 720] on link "Settings" at bounding box center [102, 723] width 182 height 33
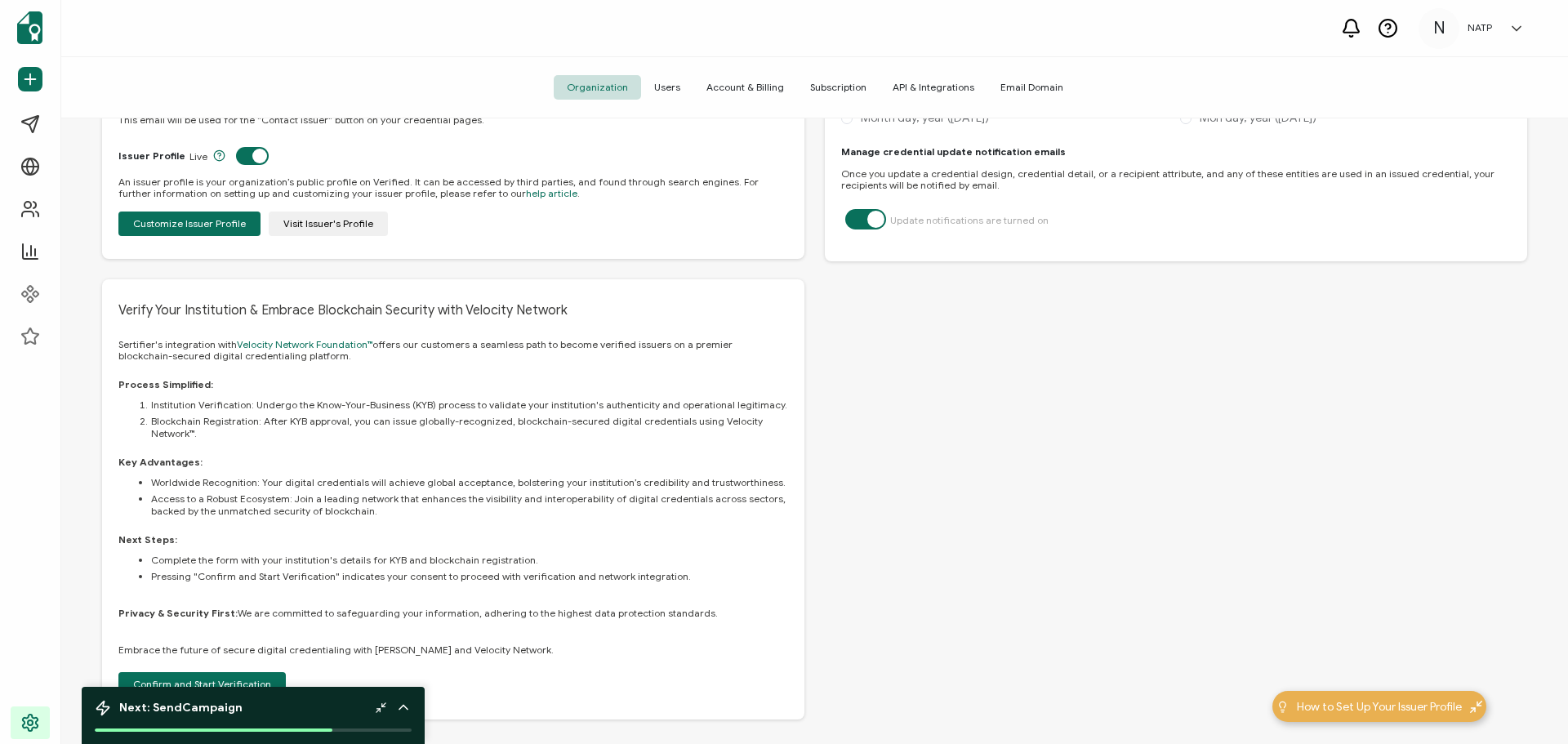
scroll to position [432, 0]
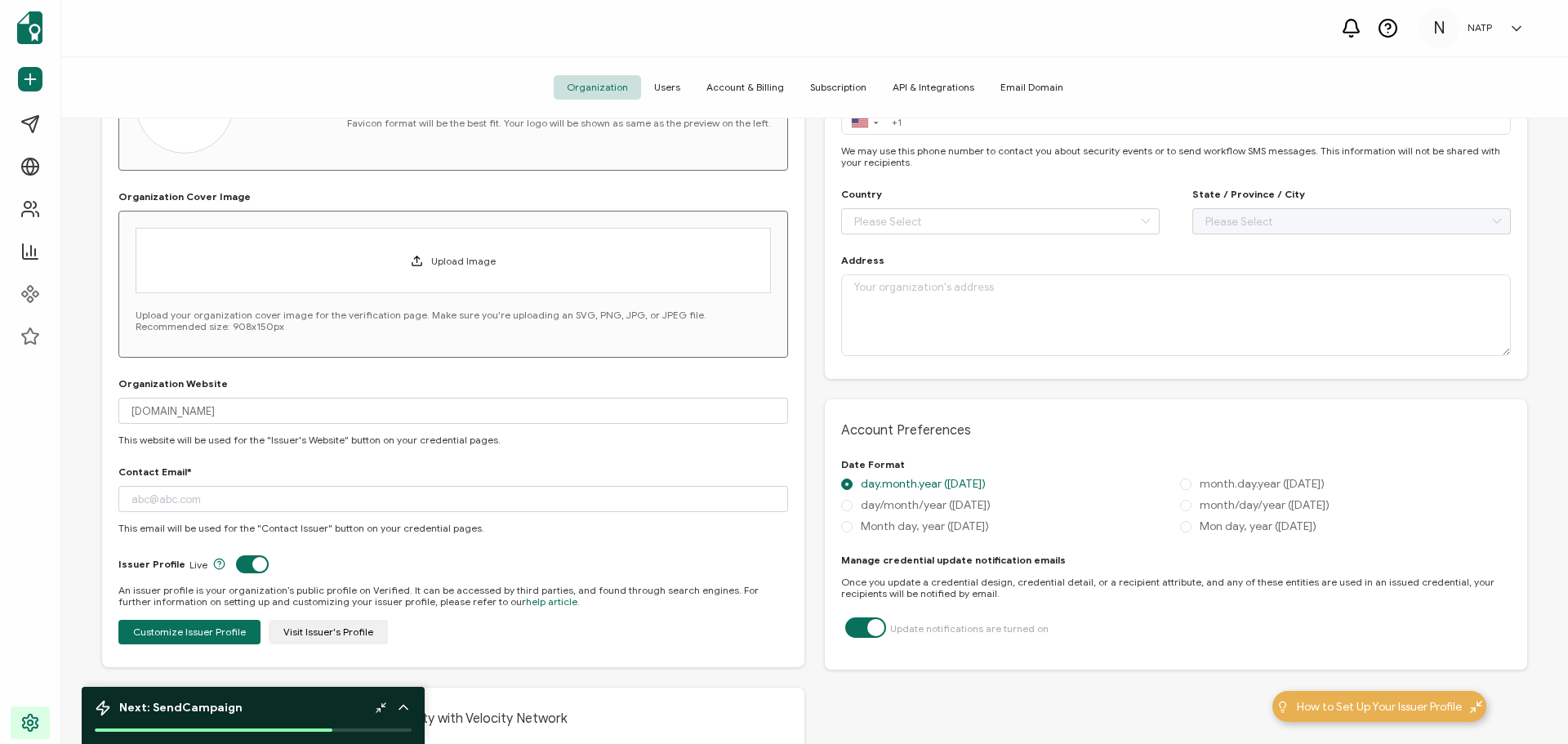
click at [953, 89] on span "API & Integrations" at bounding box center [933, 87] width 108 height 24
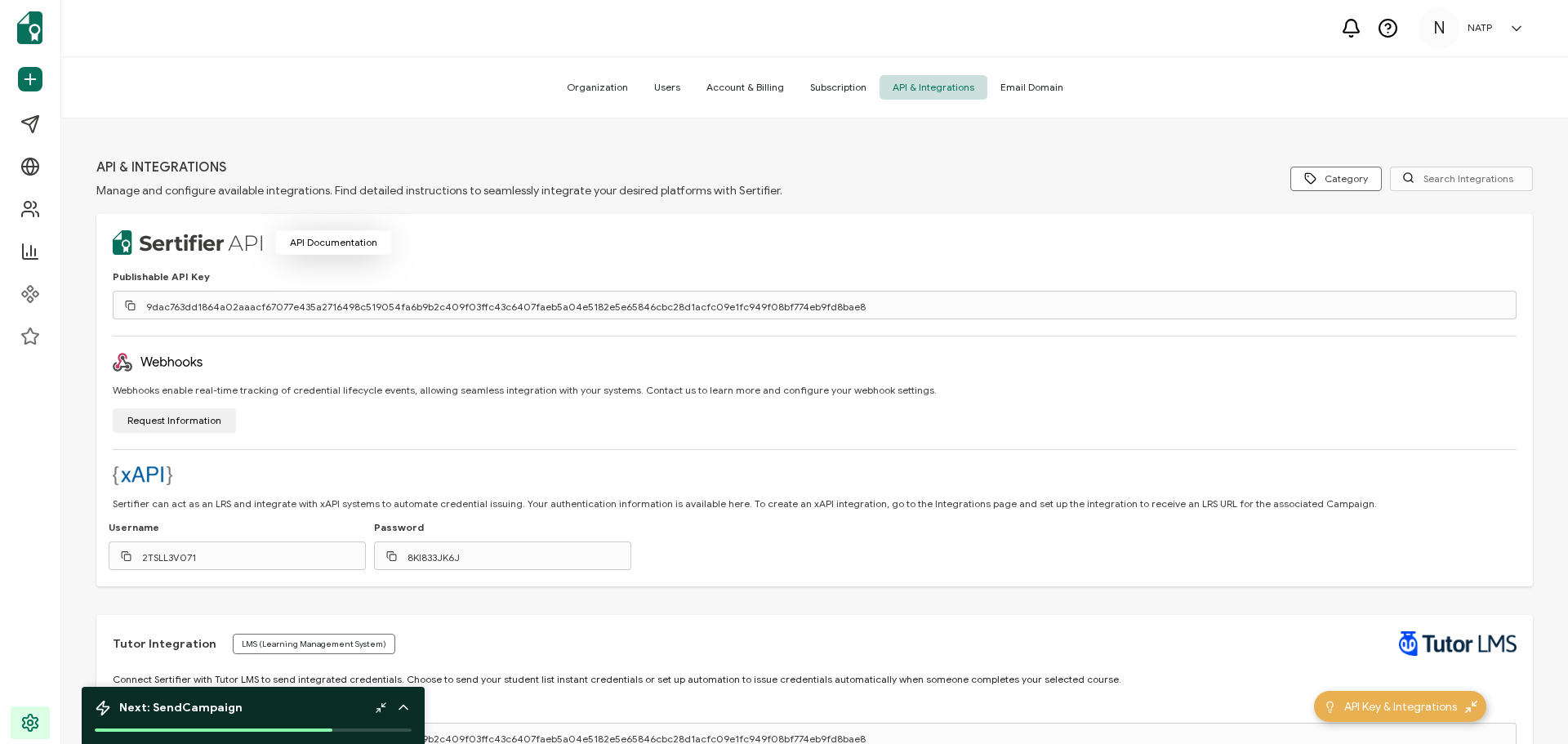
click at [340, 238] on button "API Documentation" at bounding box center [333, 242] width 117 height 24
click at [1402, 173] on icon at bounding box center [1408, 178] width 12 height 12
click at [1424, 176] on input "text" at bounding box center [1462, 178] width 143 height 24
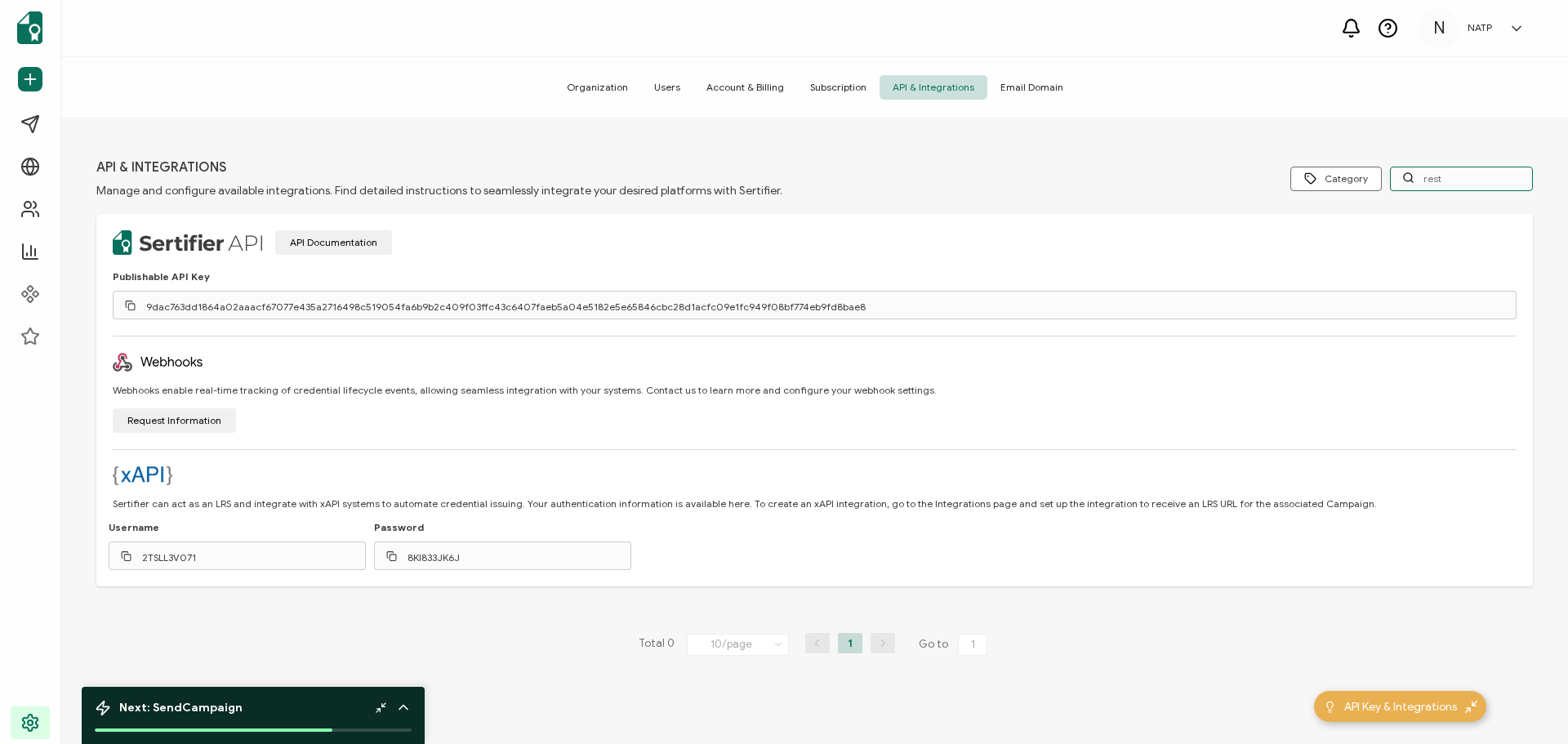
type input "rest"
click at [363, 241] on button "API Documentation" at bounding box center [333, 242] width 117 height 24
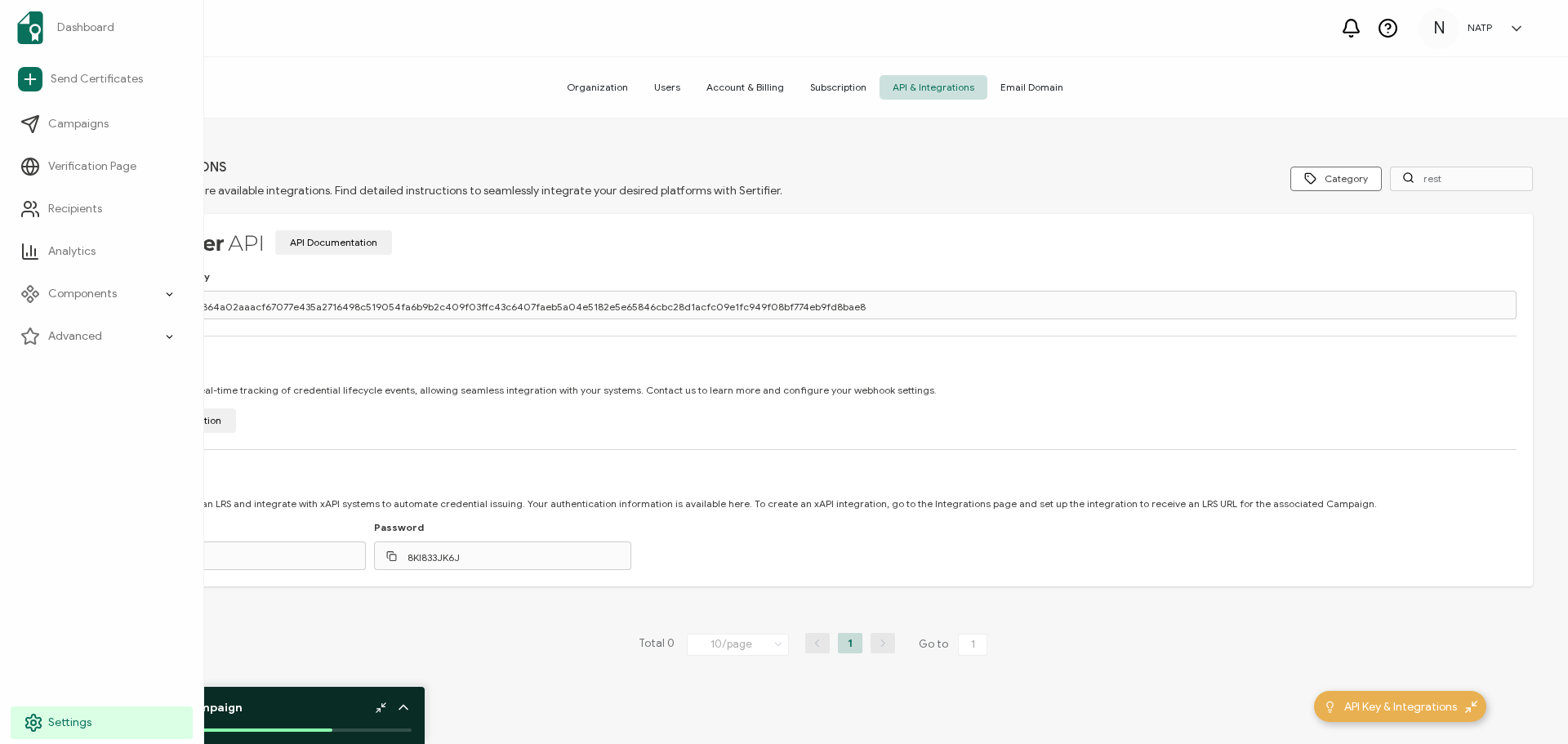
drag, startPoint x: 21, startPoint y: 717, endPoint x: 54, endPoint y: 710, distance: 33.7
click at [21, 717] on link "Settings" at bounding box center [102, 723] width 182 height 33
click at [72, 723] on span "Settings" at bounding box center [70, 723] width 44 height 16
click at [53, 721] on span "Settings" at bounding box center [70, 723] width 44 height 16
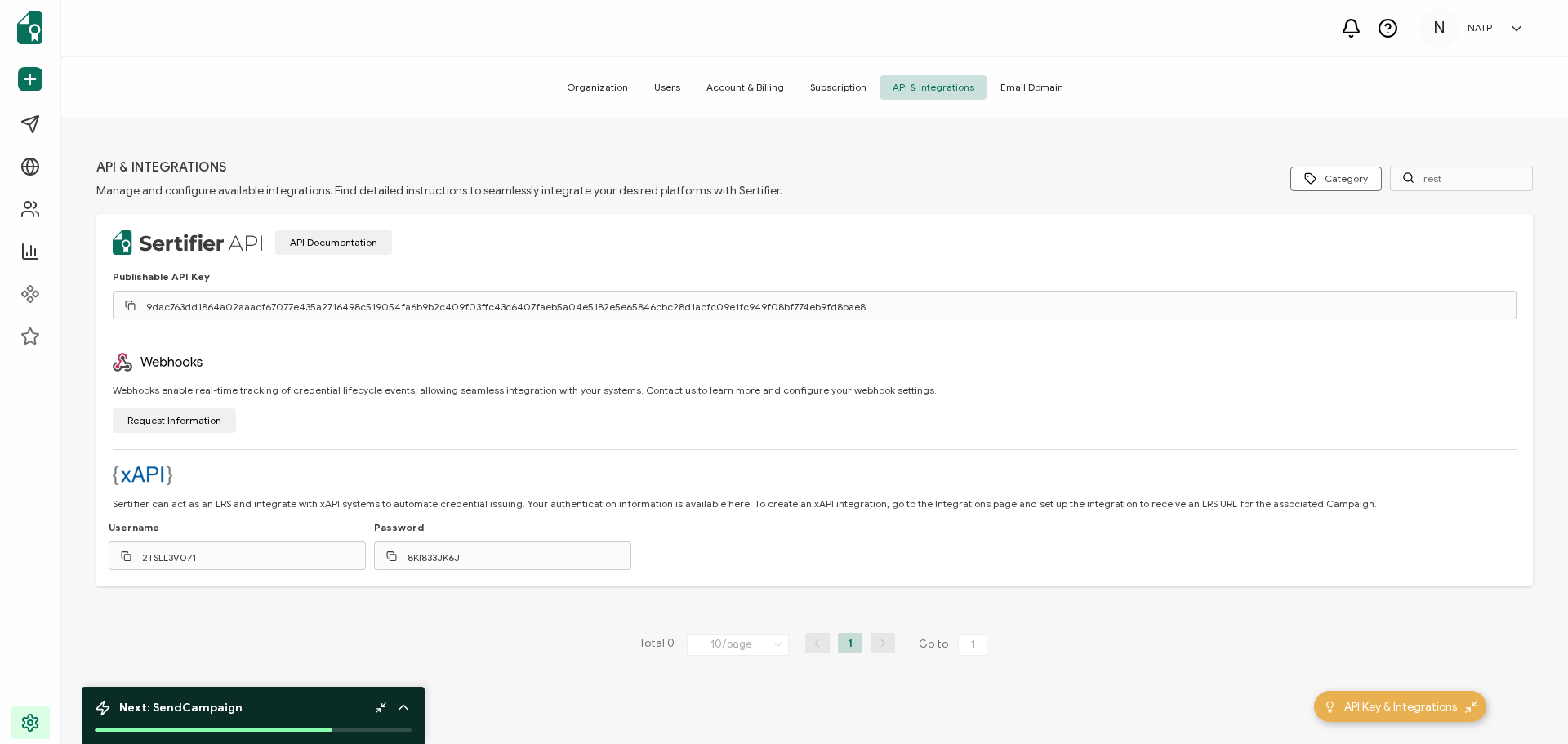
click at [1496, 27] on div "NATP" at bounding box center [1480, 28] width 41 height 12
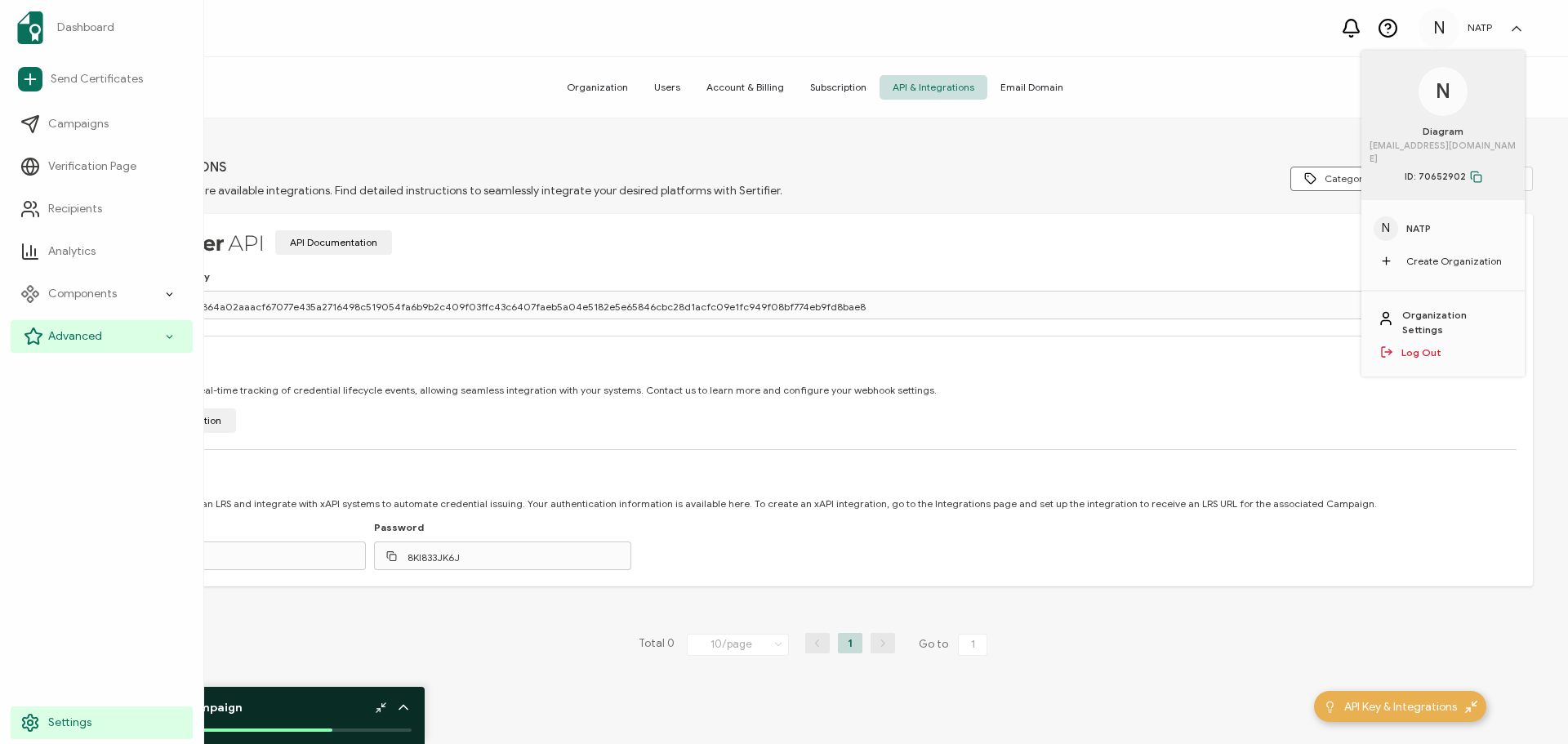
click at [92, 332] on span "Advanced" at bounding box center [75, 336] width 54 height 16
click at [50, 718] on span "Settings" at bounding box center [70, 723] width 44 height 16
click at [169, 330] on icon at bounding box center [170, 336] width 11 height 19
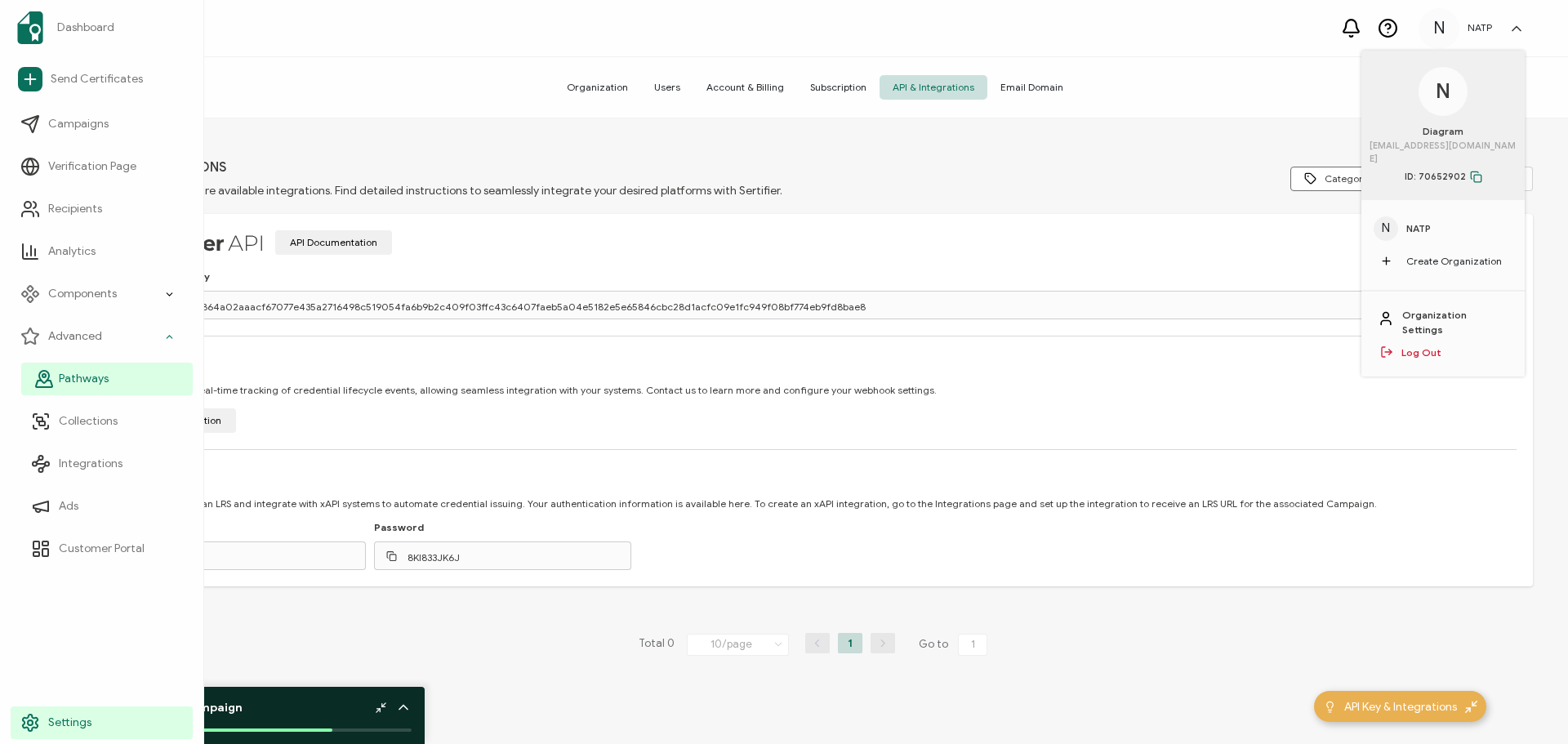
click at [151, 374] on link "Pathways" at bounding box center [107, 378] width 171 height 33
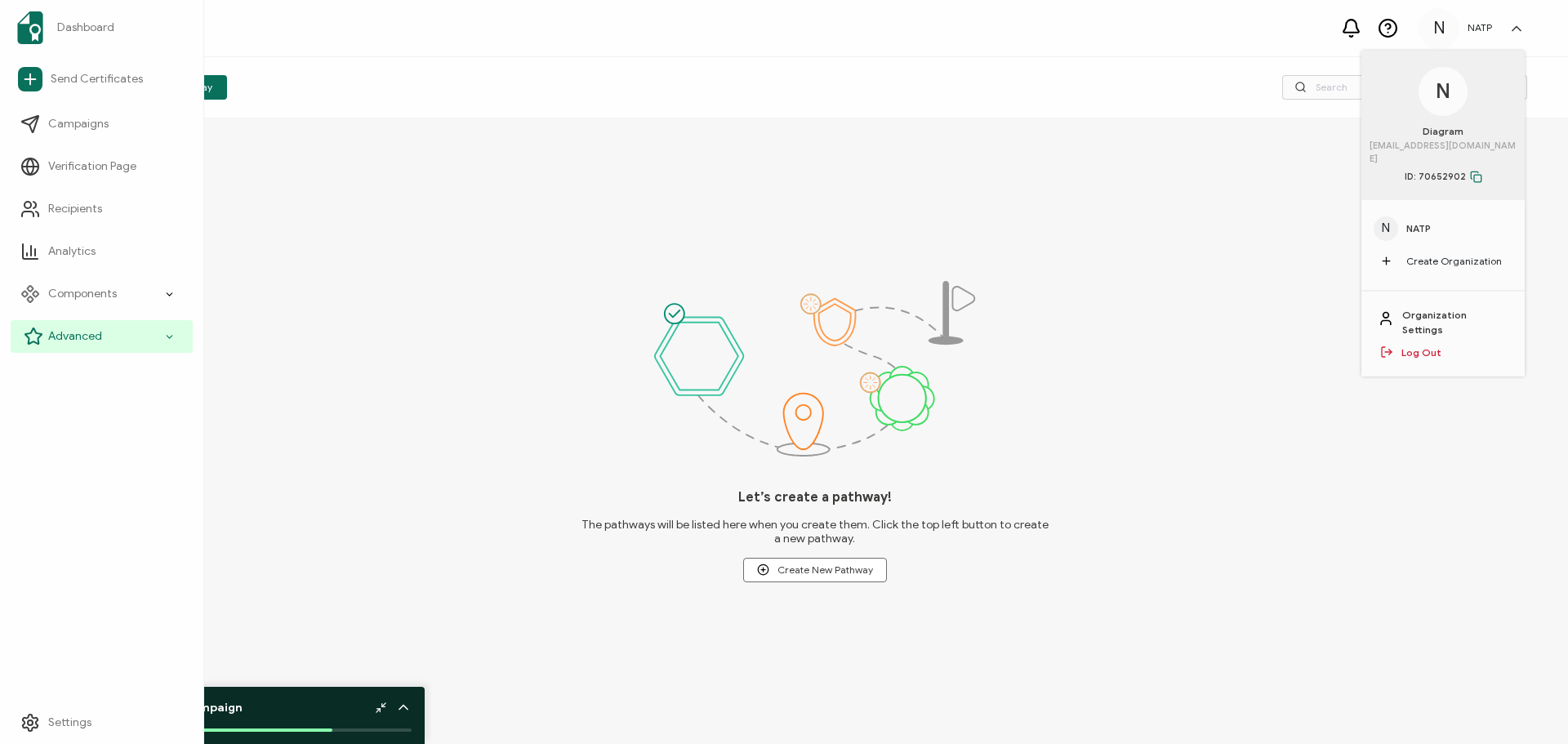
click at [104, 330] on div "Advanced" at bounding box center [102, 336] width 182 height 33
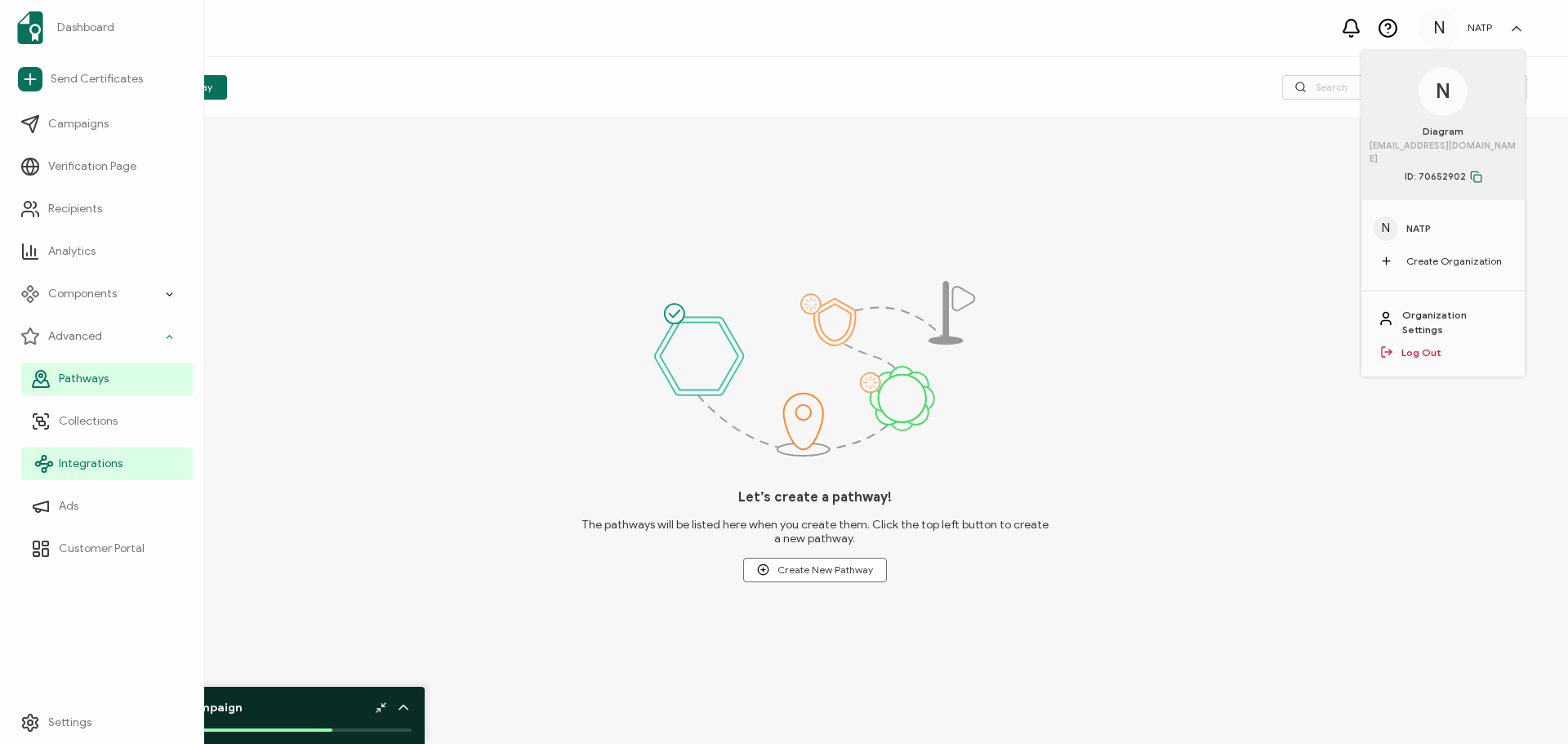
click at [123, 458] on link "Integrations" at bounding box center [107, 464] width 171 height 33
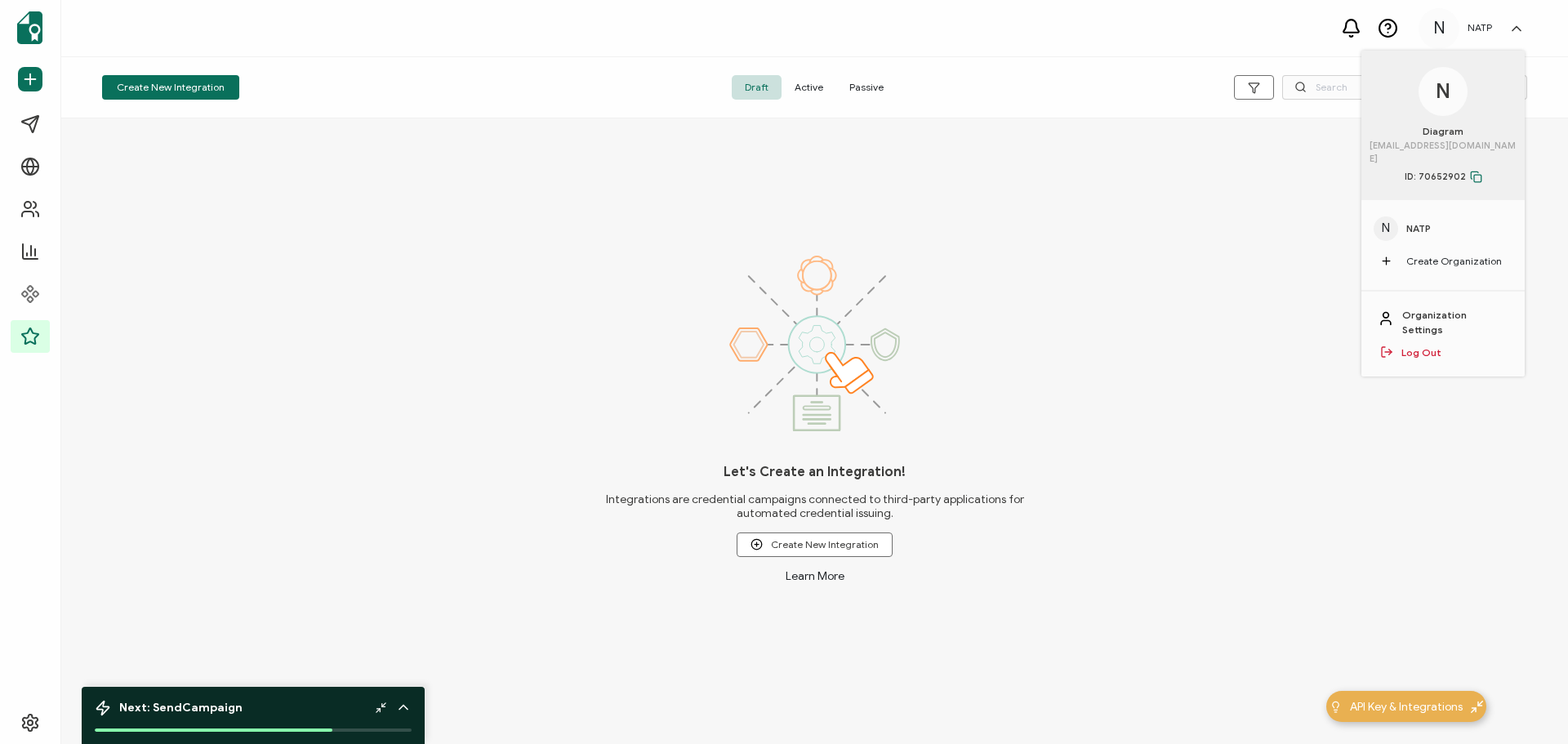
click at [817, 575] on link "Learn More" at bounding box center [815, 576] width 59 height 14
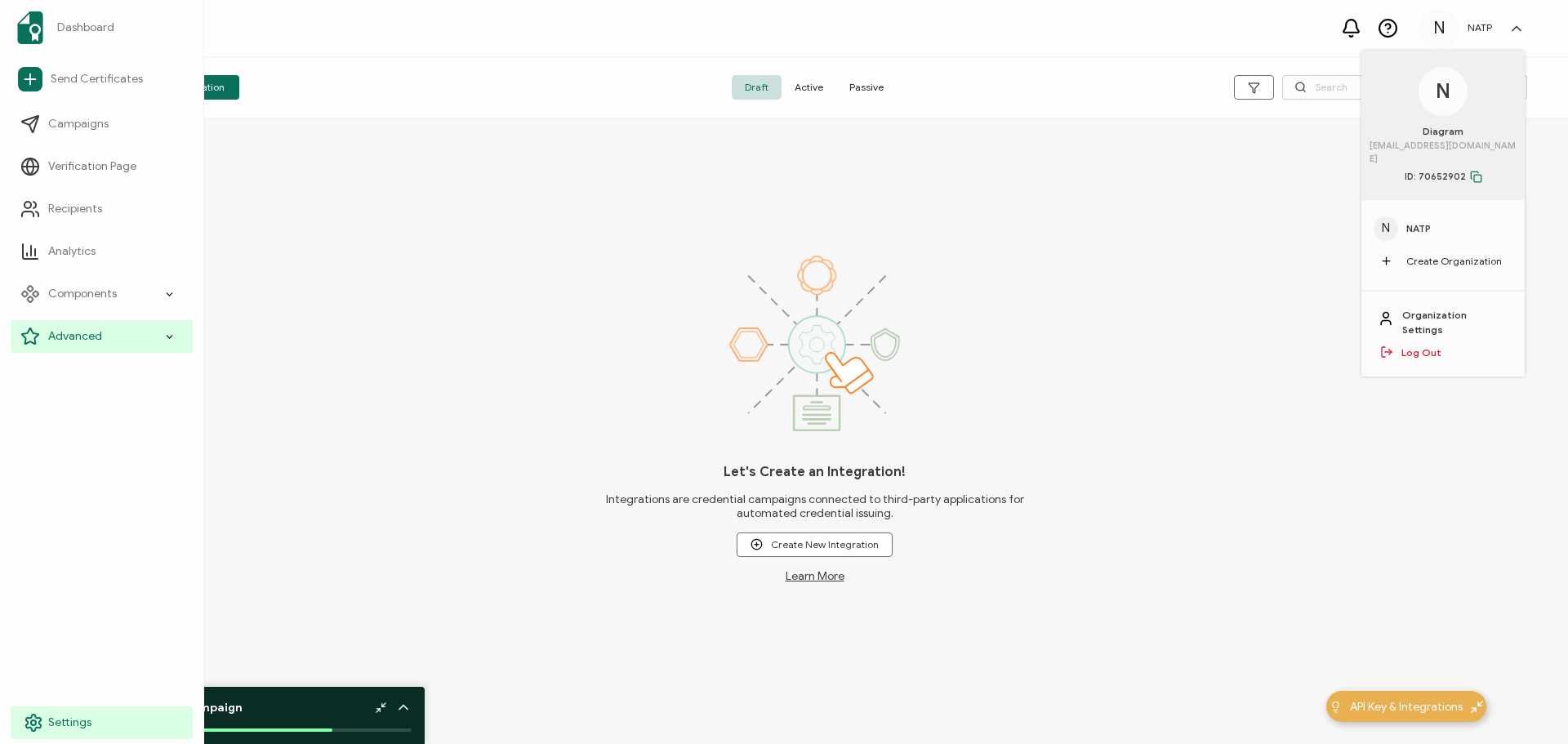
click at [59, 725] on span "Settings" at bounding box center [70, 723] width 44 height 16
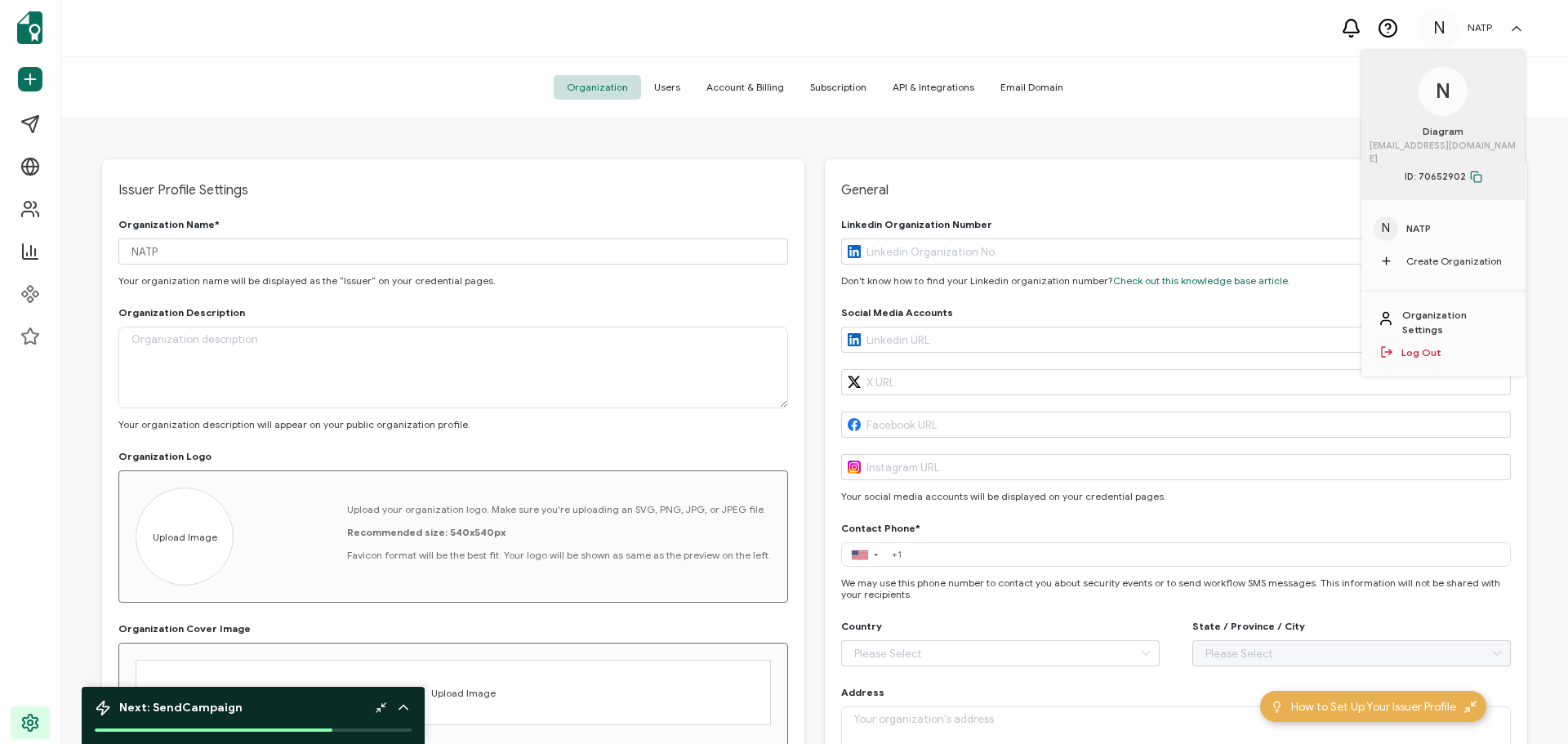
click at [1245, 197] on span "General" at bounding box center [1176, 190] width 669 height 16
click at [934, 82] on span "API & Integrations" at bounding box center [933, 87] width 108 height 24
click at [933, 88] on span "API & Integrations" at bounding box center [933, 87] width 108 height 24
